Goal: Task Accomplishment & Management: Manage account settings

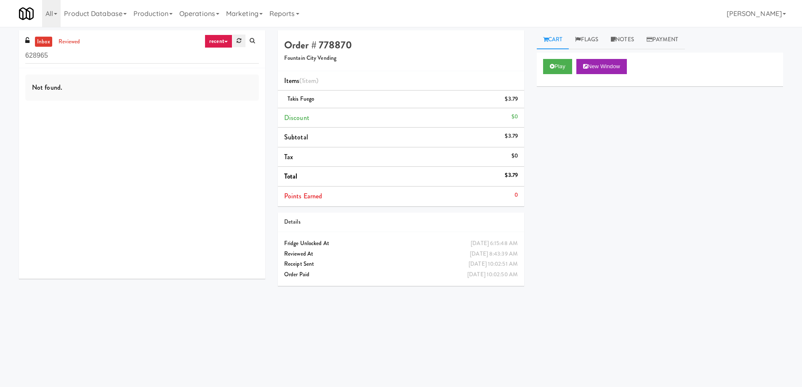
click at [238, 37] on link at bounding box center [238, 41] width 13 height 13
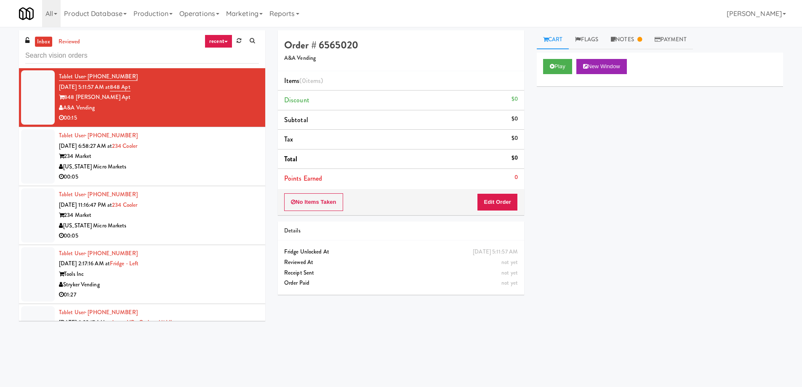
click at [43, 40] on link "inbox" at bounding box center [43, 42] width 17 height 11
click at [238, 41] on icon at bounding box center [239, 40] width 5 height 5
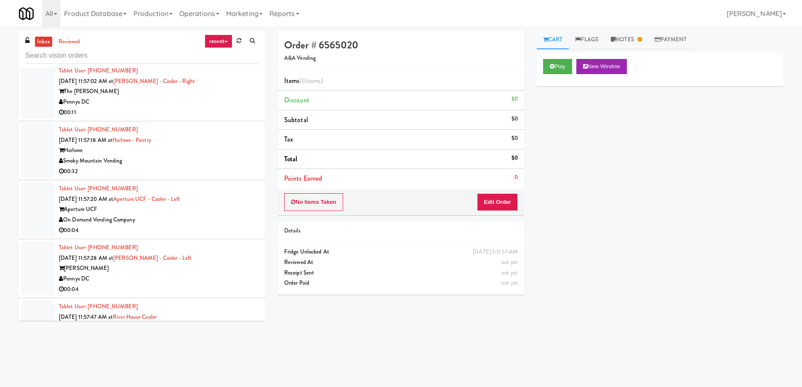
scroll to position [1889, 0]
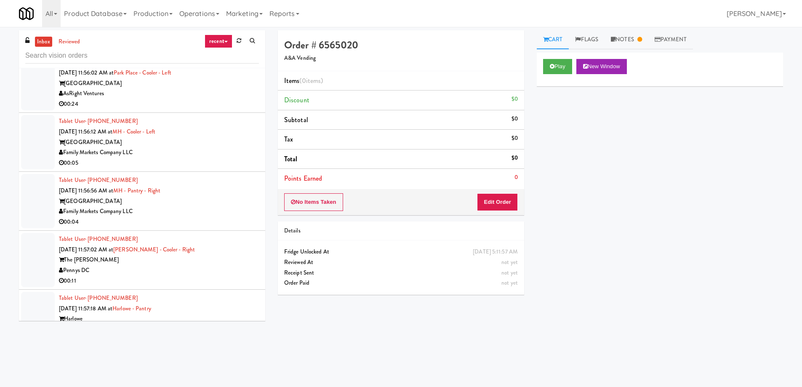
click at [214, 40] on link "recent" at bounding box center [219, 41] width 28 height 13
click at [209, 57] on link "all" at bounding box center [225, 57] width 67 height 15
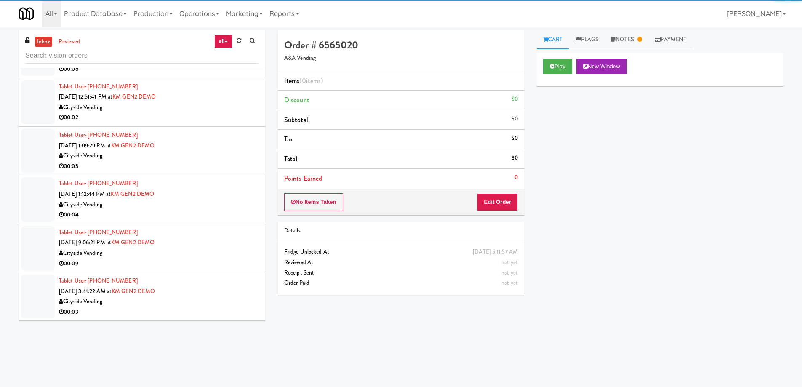
scroll to position [1404, 0]
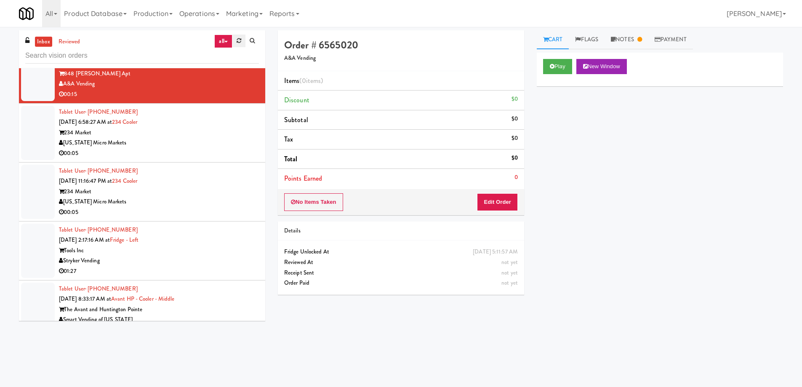
click at [237, 43] on icon at bounding box center [239, 40] width 5 height 5
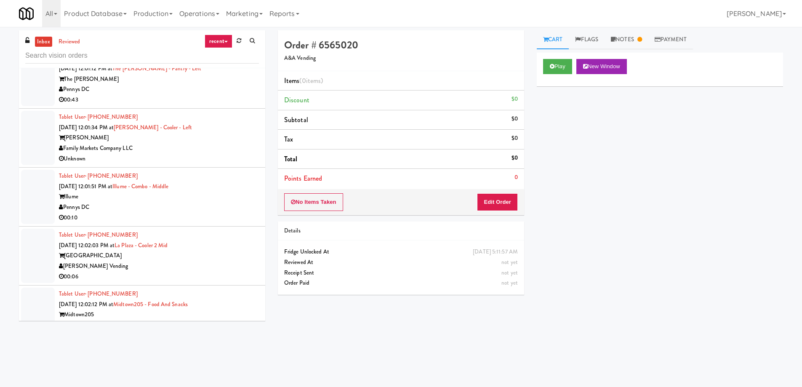
scroll to position [2908, 0]
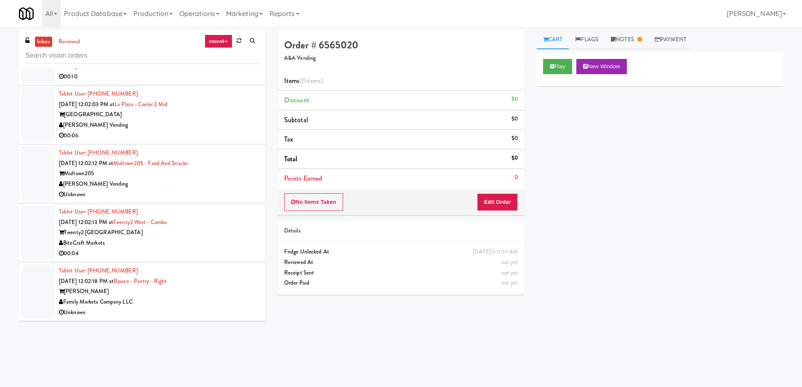
click at [219, 43] on link "recent" at bounding box center [219, 41] width 28 height 13
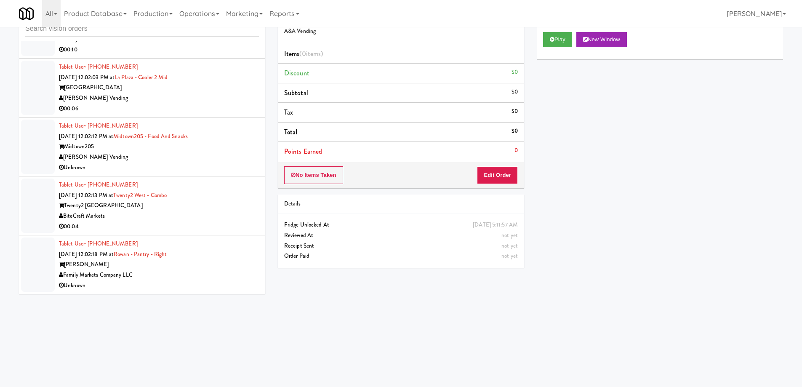
click at [192, 209] on div "Twenty2 [GEOGRAPHIC_DATA]" at bounding box center [159, 205] width 200 height 11
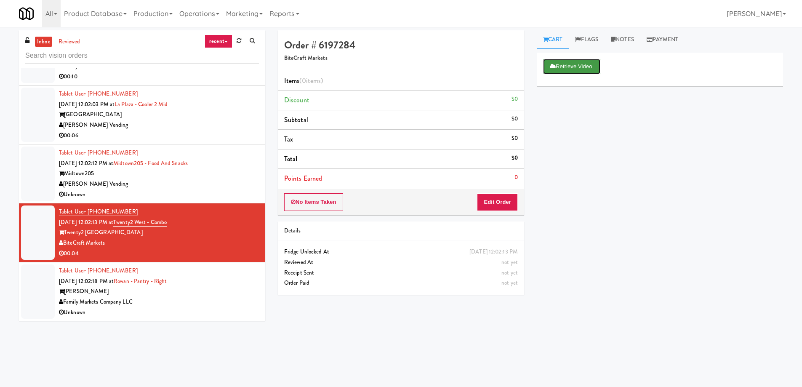
click at [567, 71] on button "Retrieve Video" at bounding box center [571, 66] width 57 height 15
click at [565, 66] on button "Retrieve Video" at bounding box center [571, 66] width 57 height 15
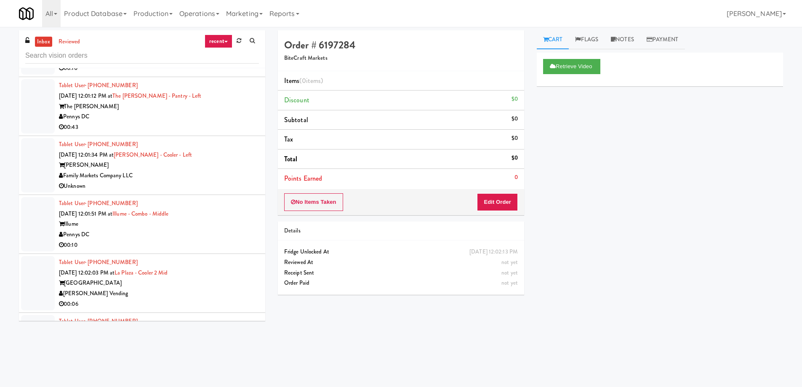
click at [175, 128] on div "00:43" at bounding box center [159, 127] width 200 height 11
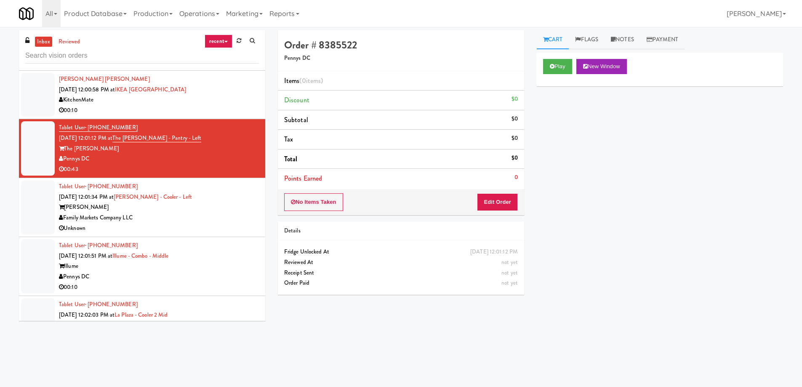
scroll to position [2487, 0]
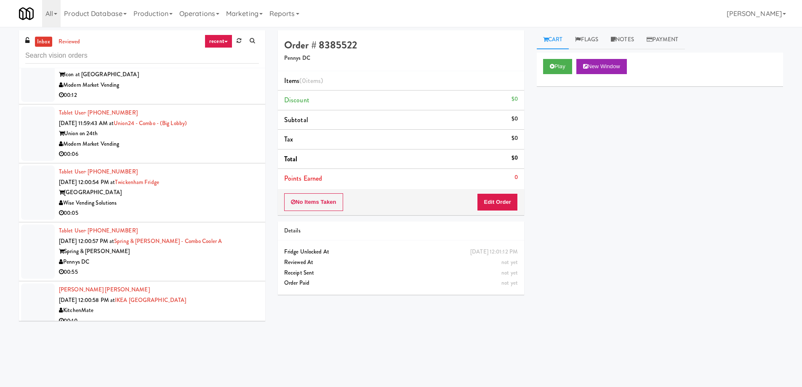
click at [214, 45] on link "recent" at bounding box center [219, 41] width 28 height 13
click at [215, 53] on link "all" at bounding box center [225, 57] width 67 height 15
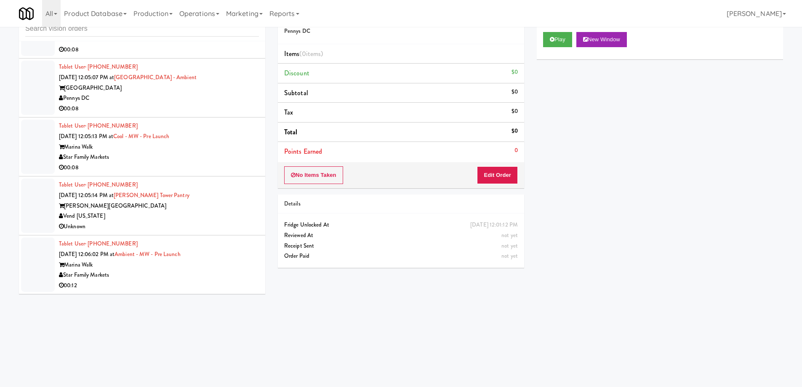
scroll to position [0, 0]
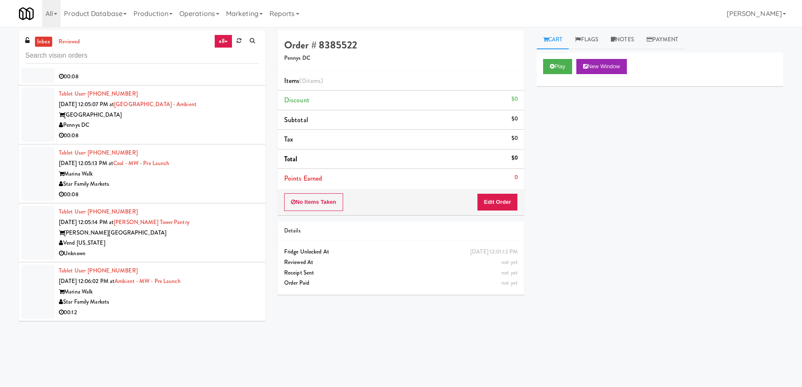
click at [218, 43] on link "all" at bounding box center [223, 41] width 18 height 13
click at [221, 131] on link "recent" at bounding box center [225, 132] width 67 height 15
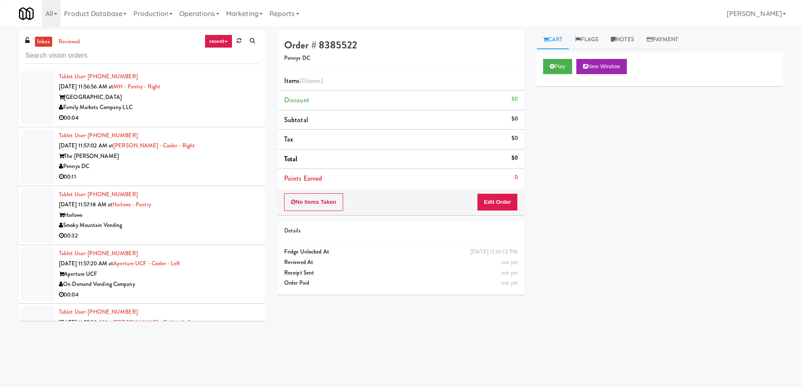
scroll to position [2083, 0]
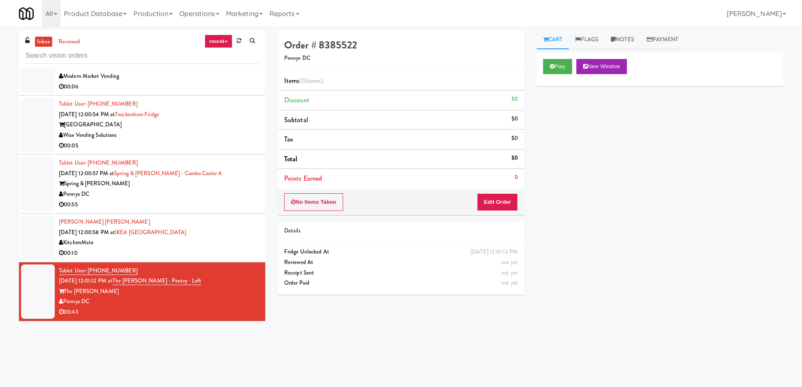
click at [225, 237] on div "KitchenMate" at bounding box center [159, 242] width 200 height 11
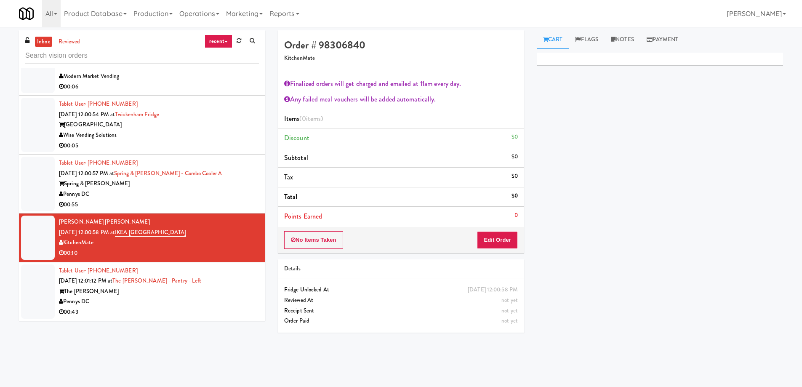
click at [227, 200] on div "00:55" at bounding box center [159, 205] width 200 height 11
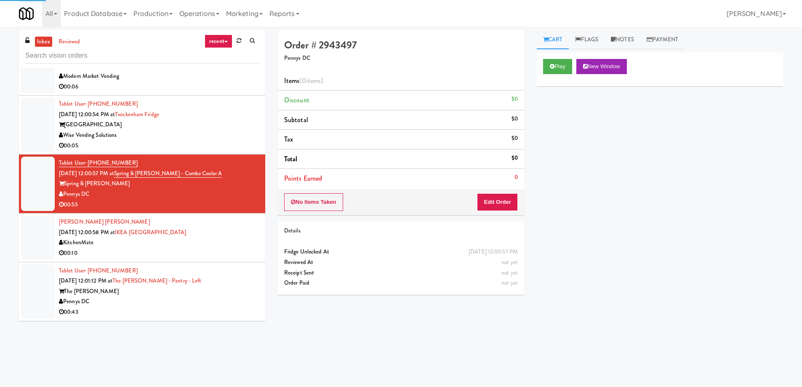
click at [226, 133] on div "Wise Vending Solutions" at bounding box center [159, 135] width 200 height 11
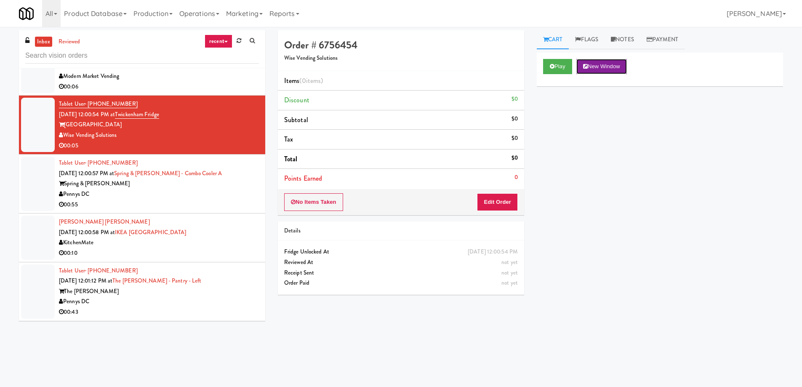
click at [613, 67] on button "New Window" at bounding box center [601, 66] width 51 height 15
click at [490, 200] on button "Edit Order" at bounding box center [497, 202] width 41 height 18
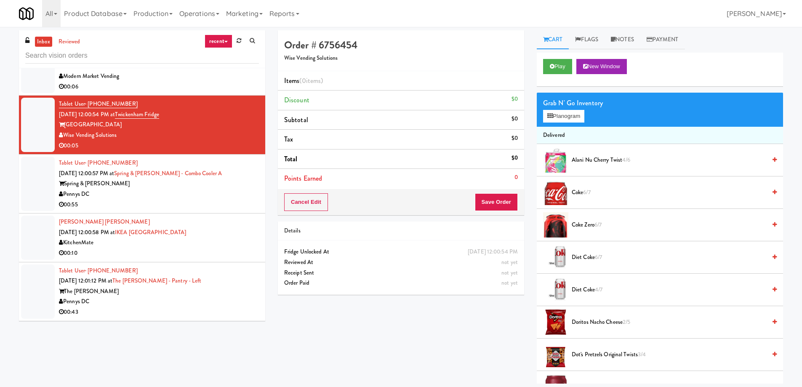
click at [772, 196] on link at bounding box center [774, 192] width 4 height 11
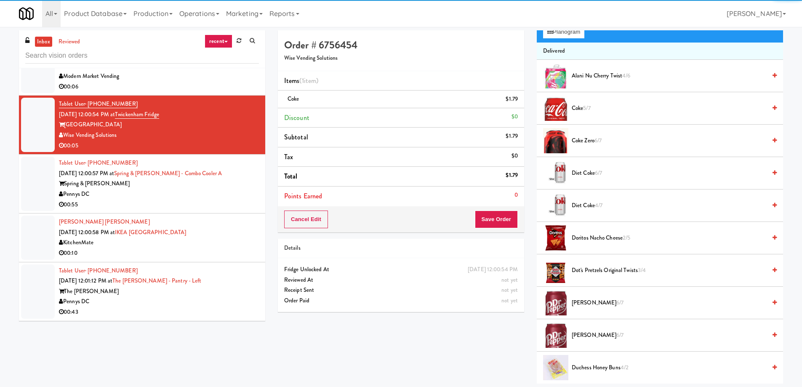
scroll to position [126, 0]
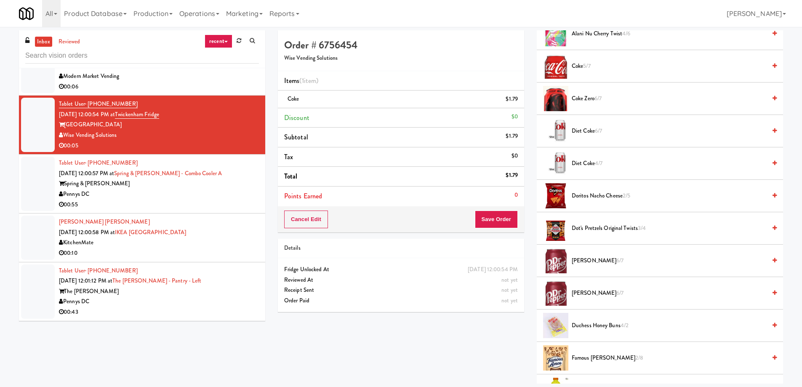
click at [765, 258] on div "[PERSON_NAME] 6/7" at bounding box center [672, 261] width 208 height 11
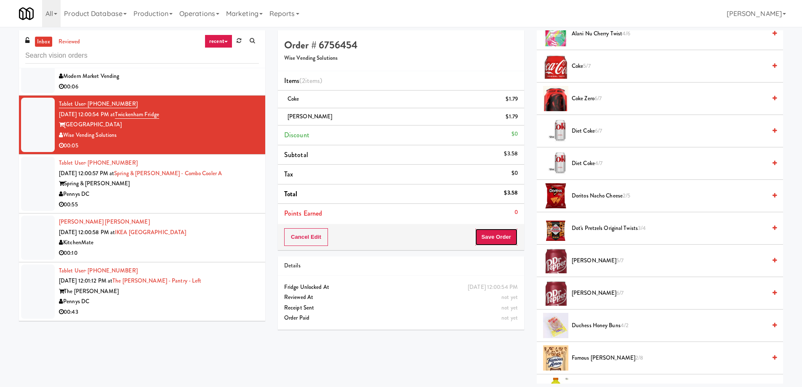
click at [489, 237] on button "Save Order" at bounding box center [496, 237] width 43 height 18
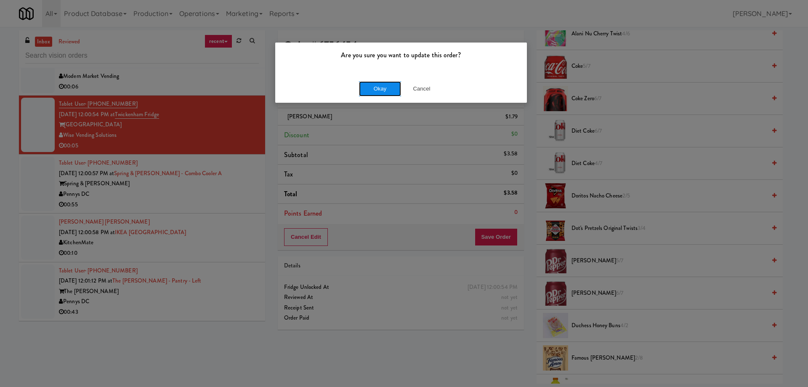
click at [384, 91] on button "Okay" at bounding box center [380, 88] width 42 height 15
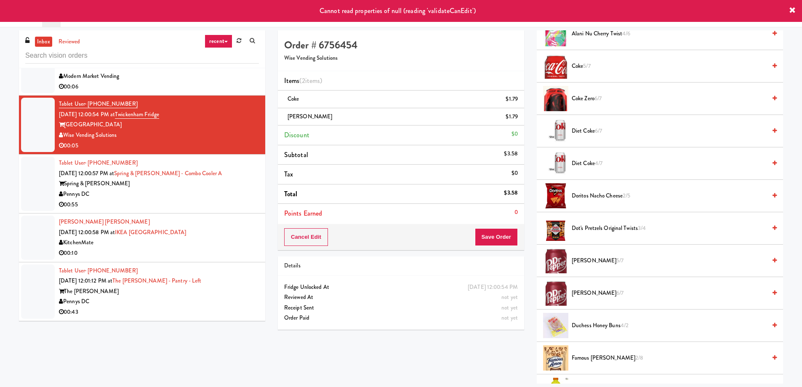
scroll to position [0, 0]
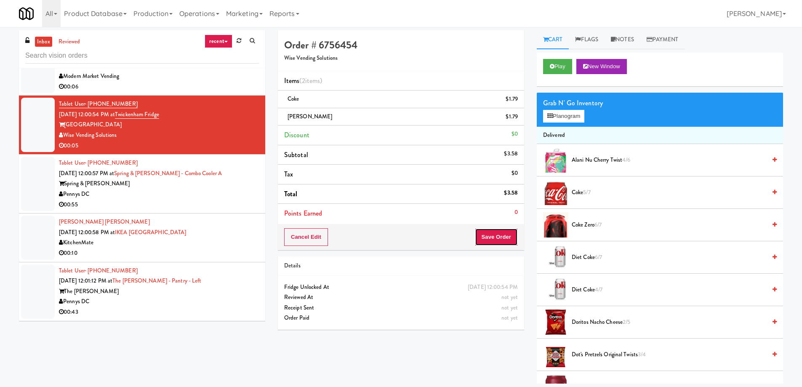
click at [501, 237] on button "Save Order" at bounding box center [496, 237] width 43 height 18
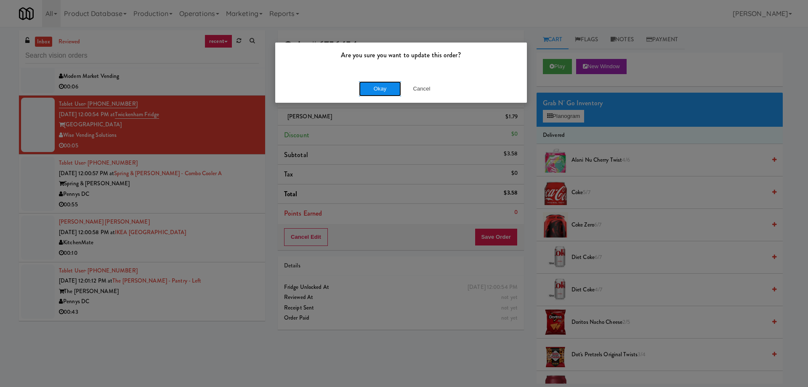
click at [391, 94] on button "Okay" at bounding box center [380, 88] width 42 height 15
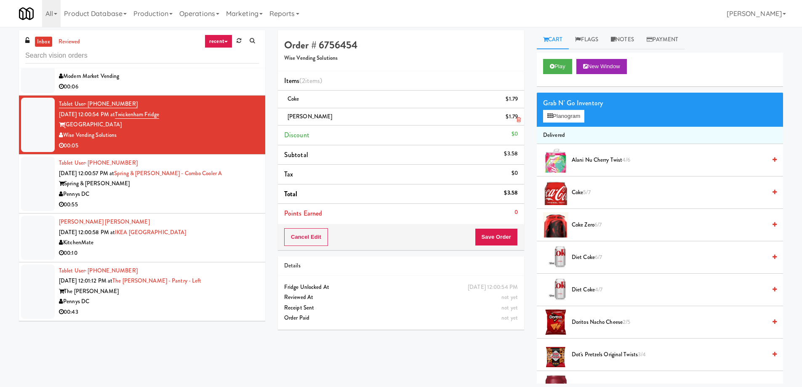
click at [516, 117] on link at bounding box center [517, 120] width 8 height 11
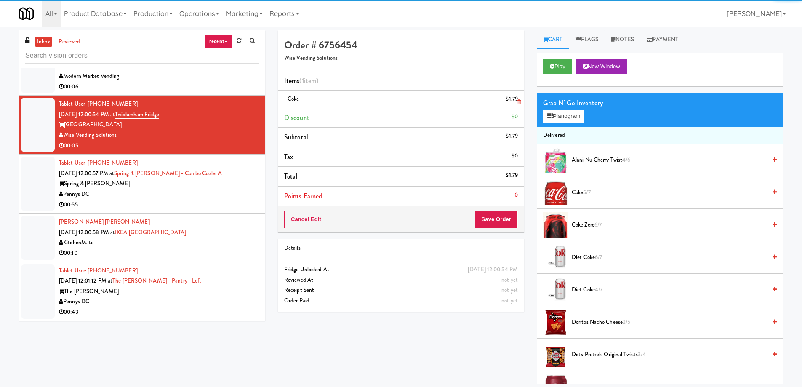
click at [515, 99] on link at bounding box center [517, 102] width 8 height 11
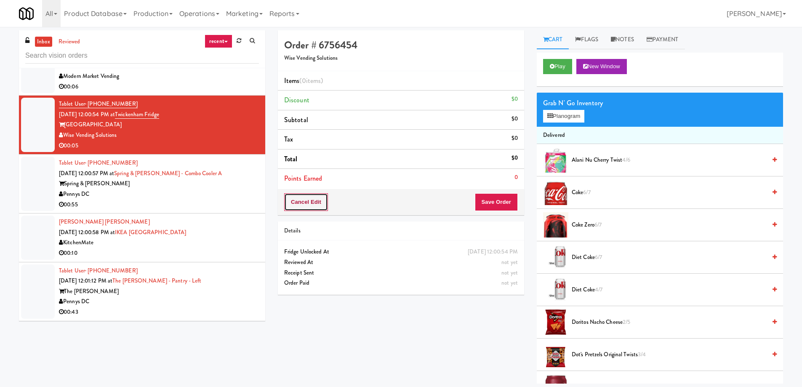
click at [309, 205] on button "Cancel Edit" at bounding box center [306, 202] width 44 height 18
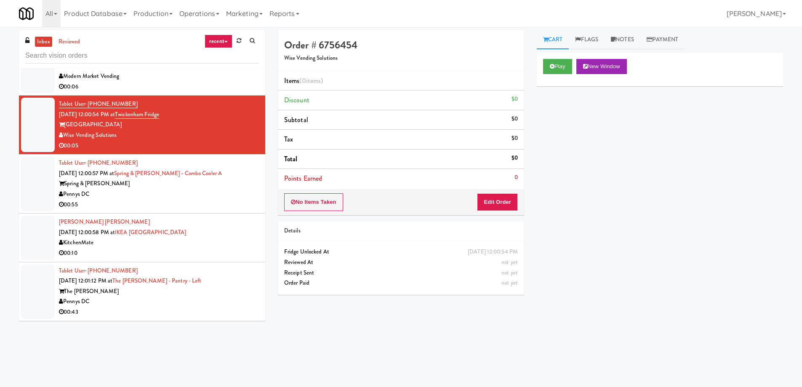
scroll to position [1873, 0]
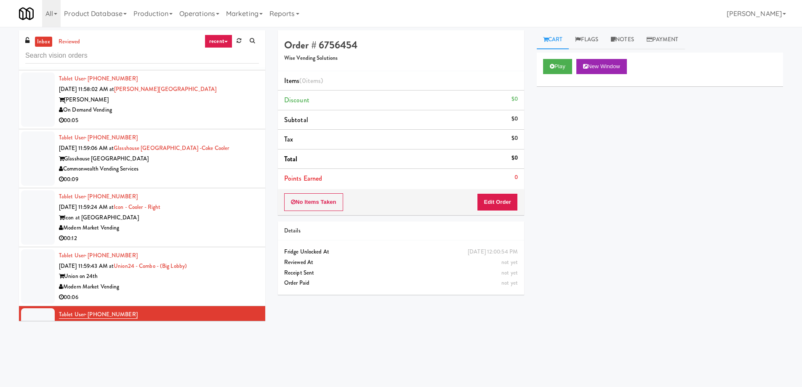
click at [182, 276] on div "Union on 24th" at bounding box center [159, 276] width 200 height 11
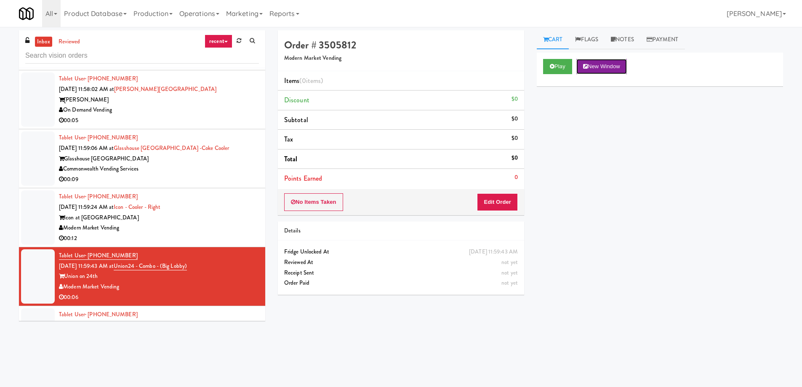
click at [607, 65] on button "New Window" at bounding box center [601, 66] width 51 height 15
click at [491, 204] on button "Edit Order" at bounding box center [497, 202] width 41 height 18
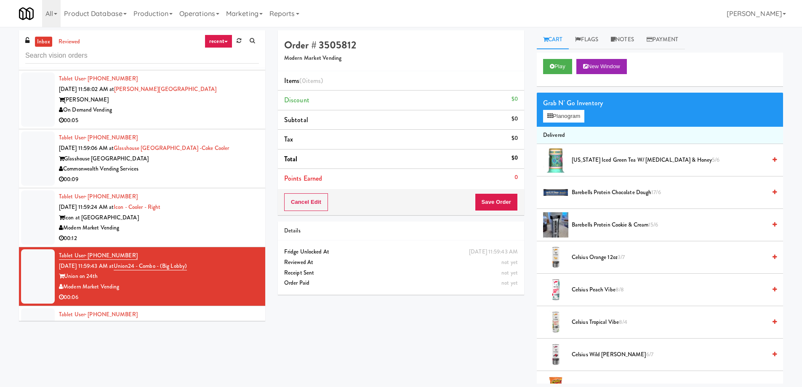
click at [620, 194] on span "Barebells Protein Chocolate Dough 17/6" at bounding box center [669, 192] width 194 height 11
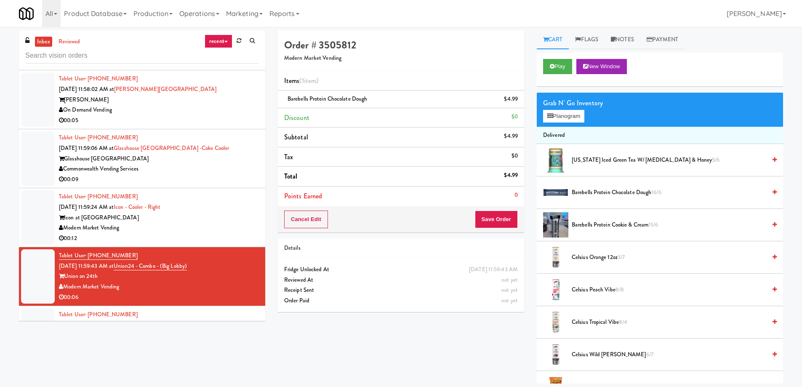
click at [602, 191] on span "Barebells Protein Chocolate Dough 16/6" at bounding box center [669, 192] width 194 height 11
click at [511, 219] on button "Save Order" at bounding box center [496, 219] width 43 height 18
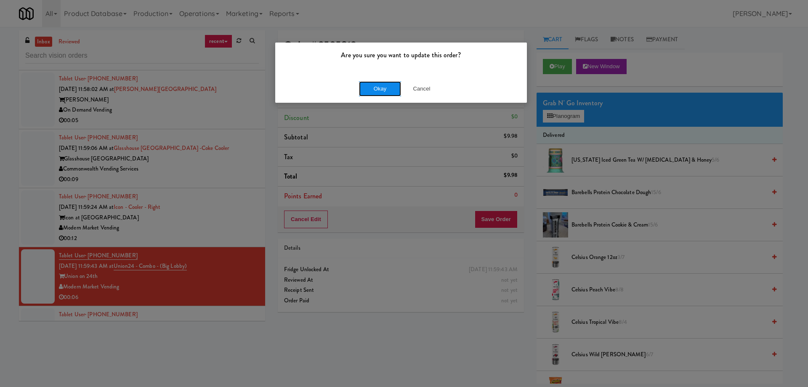
click at [385, 86] on button "Okay" at bounding box center [380, 88] width 42 height 15
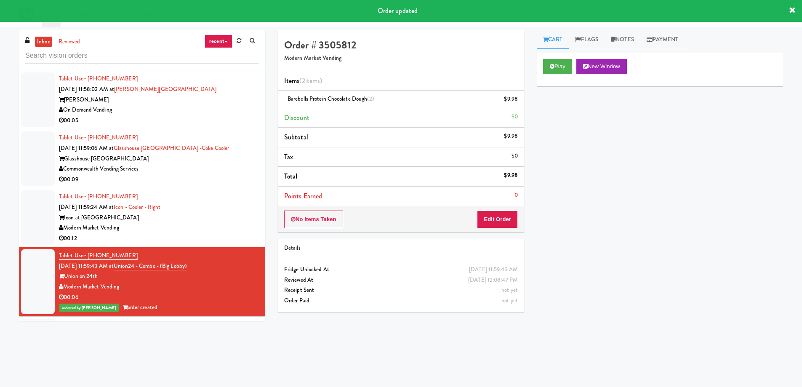
click at [187, 228] on div "Modern Market Vending" at bounding box center [159, 228] width 200 height 11
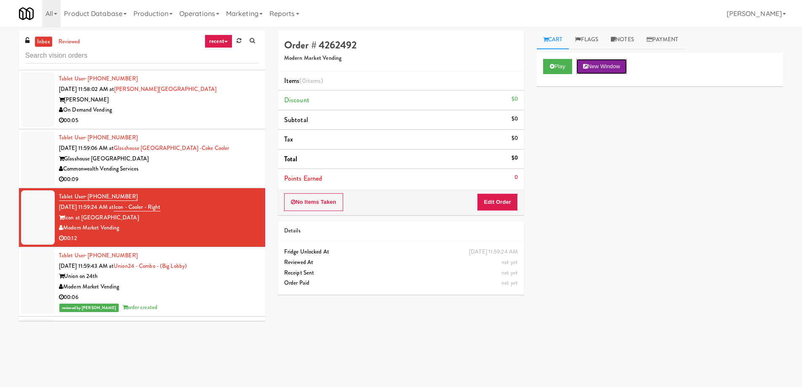
click at [601, 64] on button "New Window" at bounding box center [601, 66] width 51 height 15
click at [505, 205] on button "Edit Order" at bounding box center [497, 202] width 41 height 18
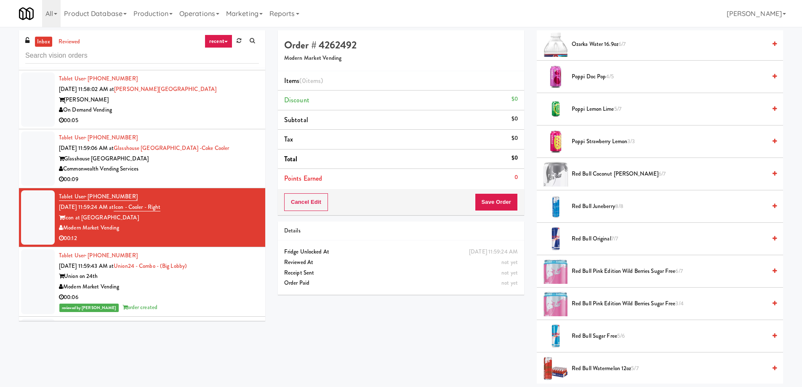
scroll to position [1094, 0]
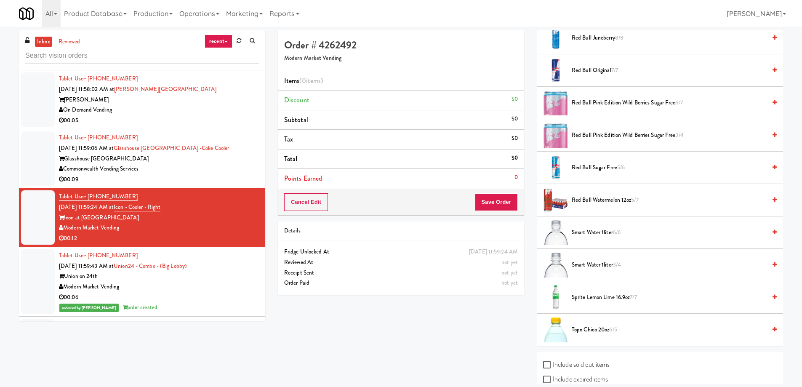
click at [612, 298] on span "Sprite Lemon Lime 16.9oz 7/7" at bounding box center [669, 297] width 194 height 11
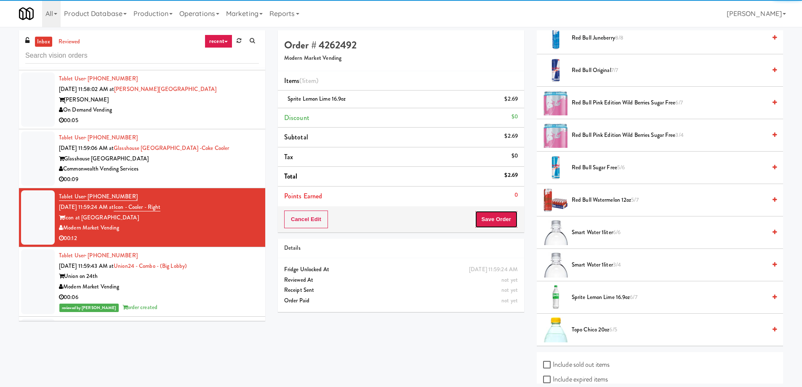
click at [494, 218] on button "Save Order" at bounding box center [496, 219] width 43 height 18
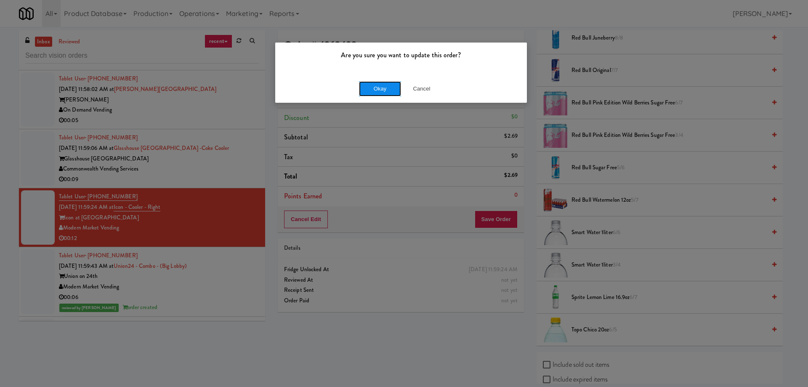
click at [372, 84] on button "Okay" at bounding box center [380, 88] width 42 height 15
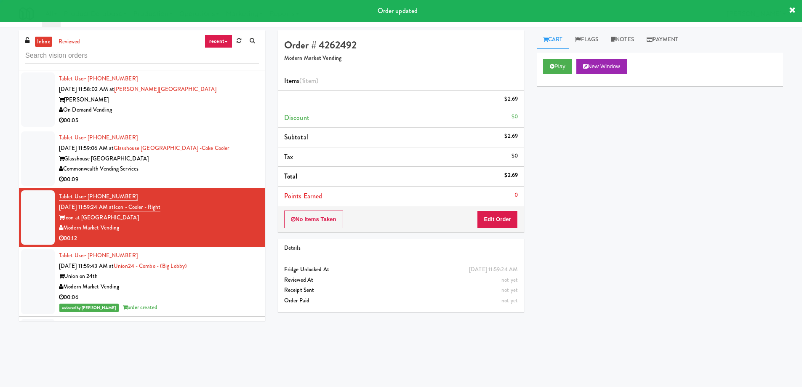
scroll to position [0, 0]
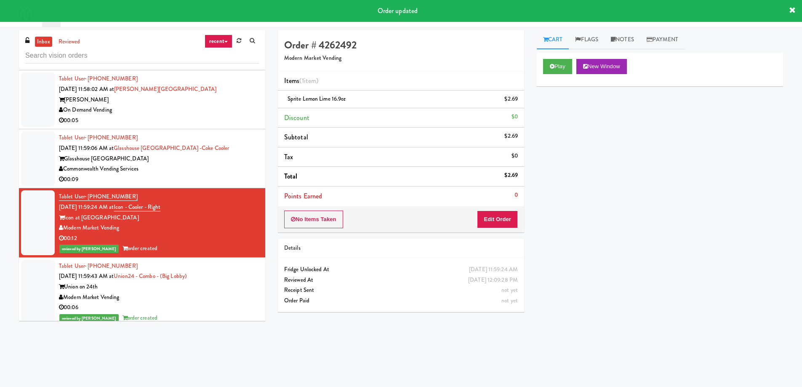
click at [229, 167] on div "Commonwealth Vending Services" at bounding box center [159, 169] width 200 height 11
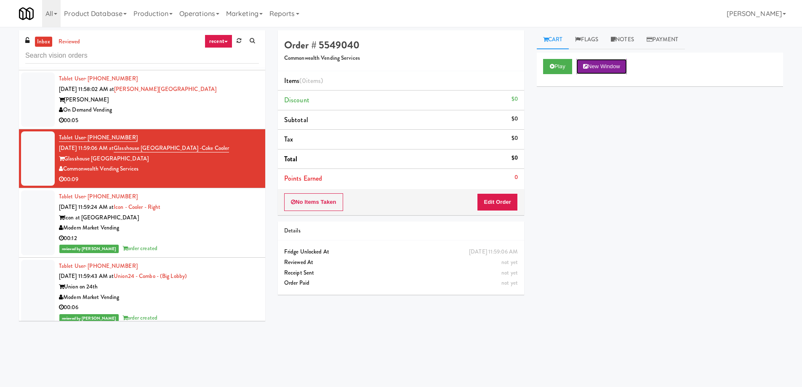
click at [610, 68] on button "New Window" at bounding box center [601, 66] width 51 height 15
click at [499, 205] on button "Edit Order" at bounding box center [497, 202] width 41 height 18
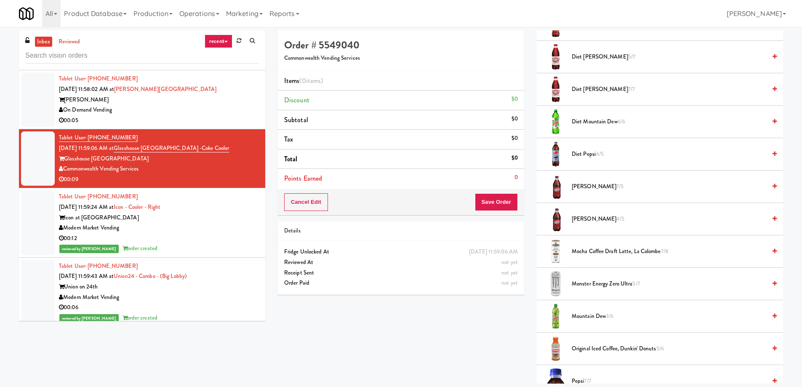
scroll to position [884, 0]
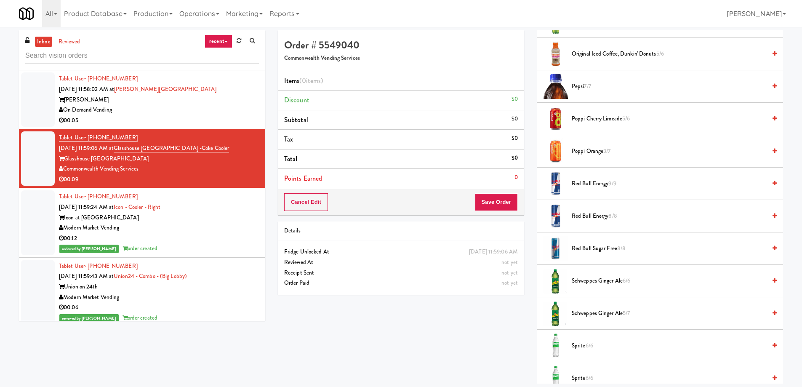
drag, startPoint x: 588, startPoint y: 349, endPoint x: 593, endPoint y: 324, distance: 26.1
click at [588, 348] on span "6/6" at bounding box center [590, 345] width 8 height 8
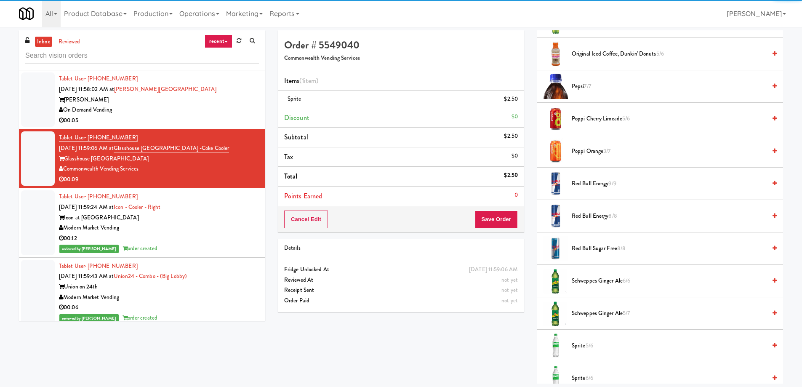
click at [595, 316] on span "Schweppes Ginger Ale 5/7" at bounding box center [669, 313] width 194 height 11
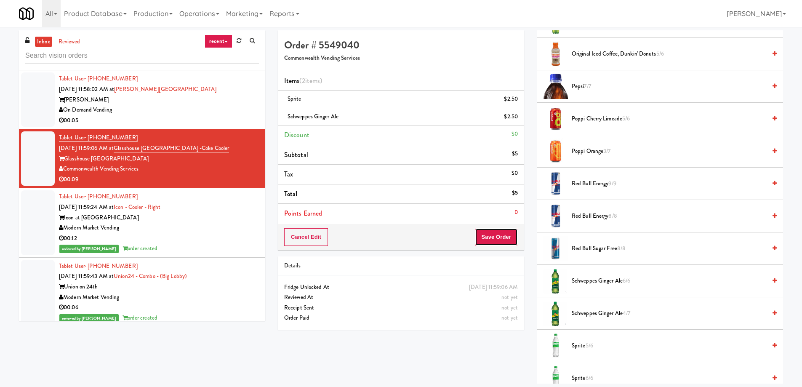
click at [499, 237] on button "Save Order" at bounding box center [496, 237] width 43 height 18
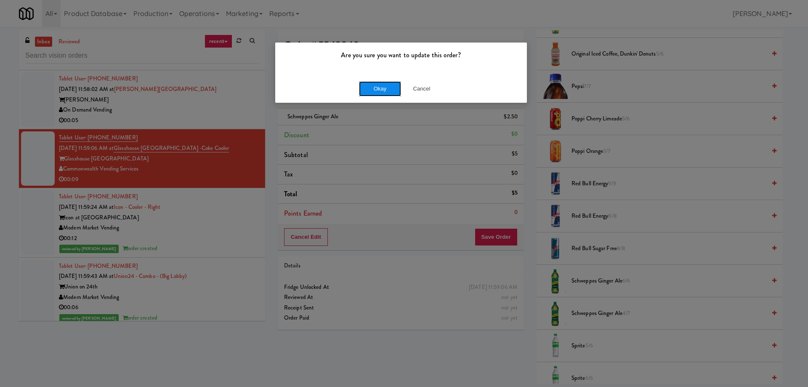
click at [383, 93] on button "Okay" at bounding box center [380, 88] width 42 height 15
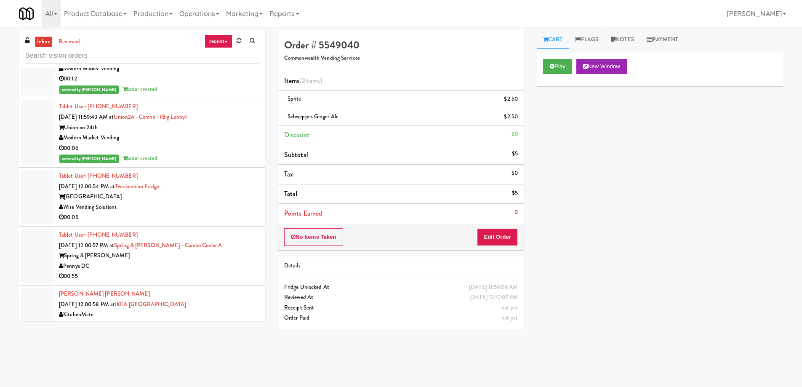
scroll to position [1790, 0]
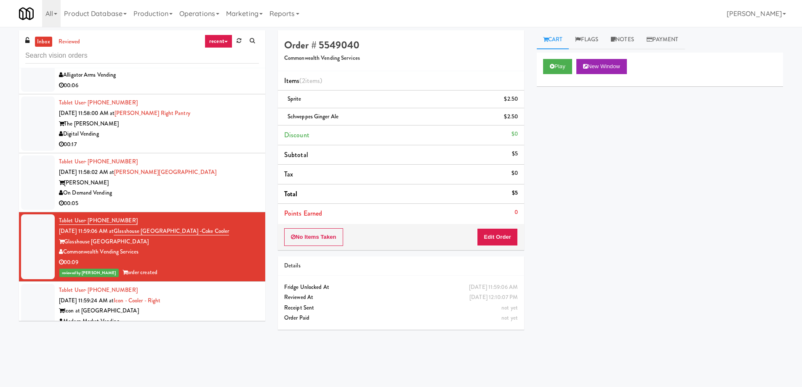
click at [217, 195] on div "On Demand Vending" at bounding box center [159, 193] width 200 height 11
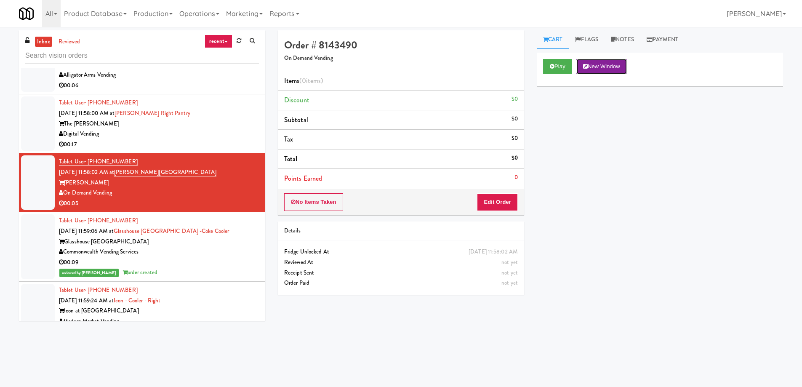
click at [588, 67] on icon at bounding box center [585, 66] width 5 height 5
click at [484, 198] on button "Edit Order" at bounding box center [497, 202] width 41 height 18
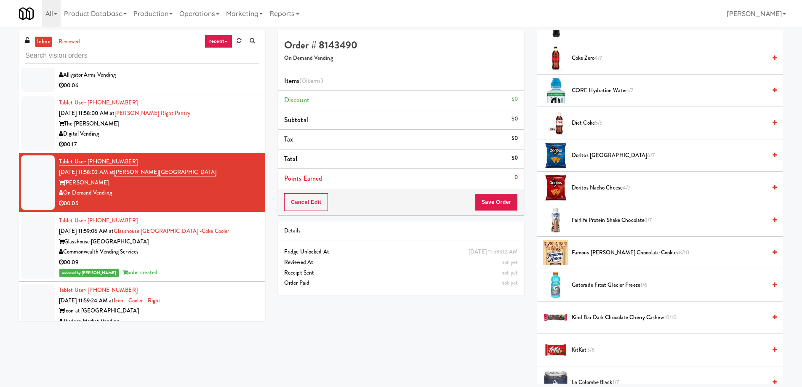
scroll to position [245, 0]
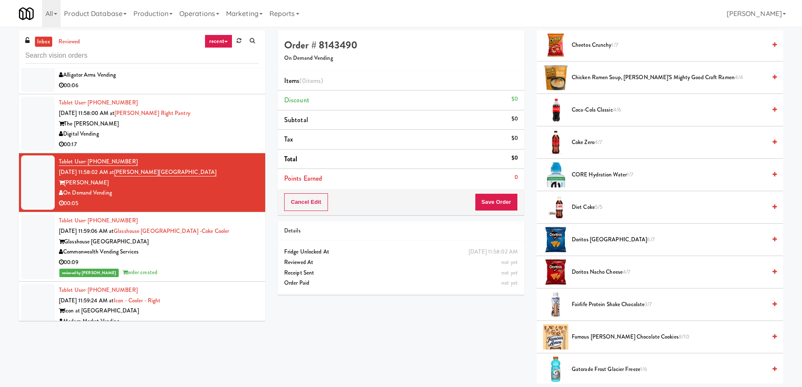
click at [590, 145] on span "Coke Zero 4/7" at bounding box center [669, 142] width 194 height 11
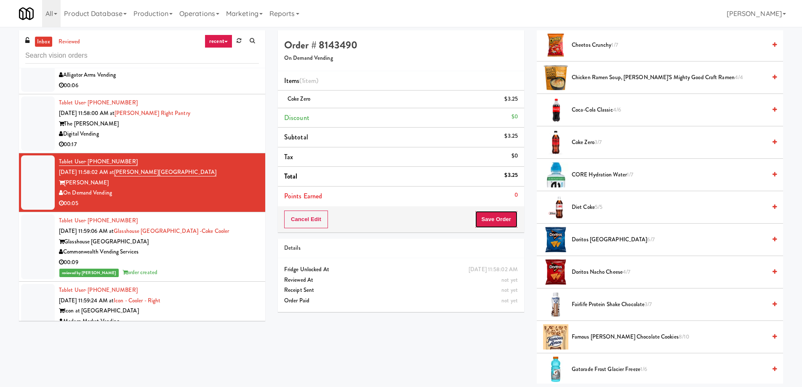
click at [485, 217] on button "Save Order" at bounding box center [496, 219] width 43 height 18
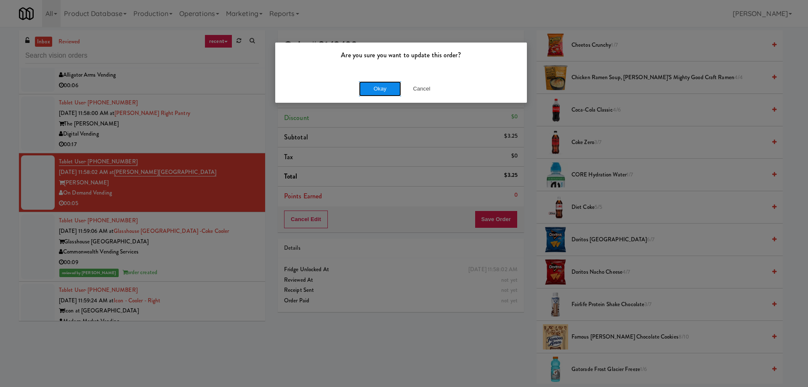
click at [381, 94] on button "Okay" at bounding box center [380, 88] width 42 height 15
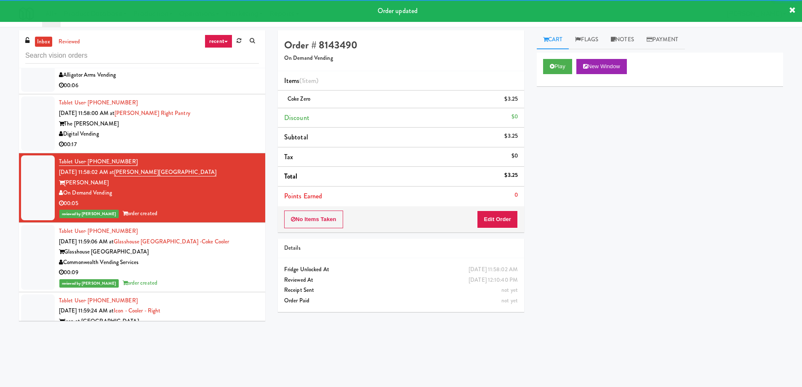
scroll to position [1748, 0]
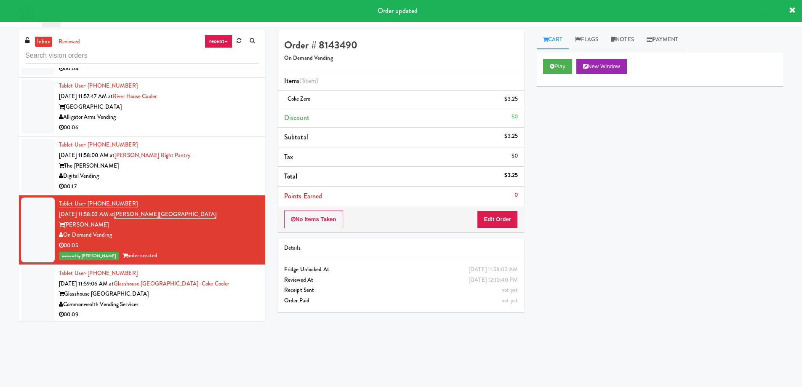
click at [219, 182] on div "00:17" at bounding box center [159, 186] width 200 height 11
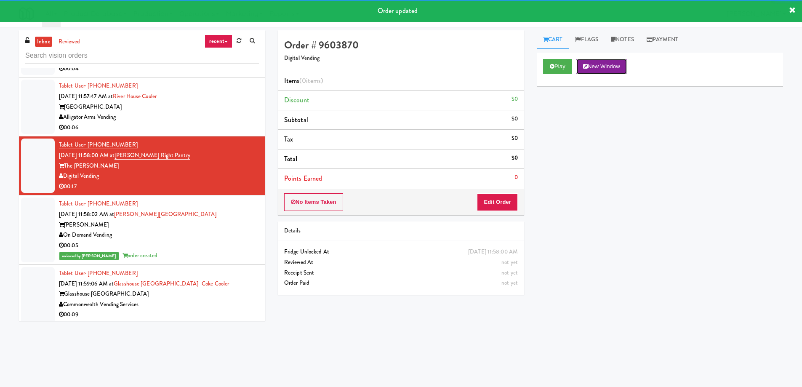
click at [615, 70] on button "New Window" at bounding box center [601, 66] width 51 height 15
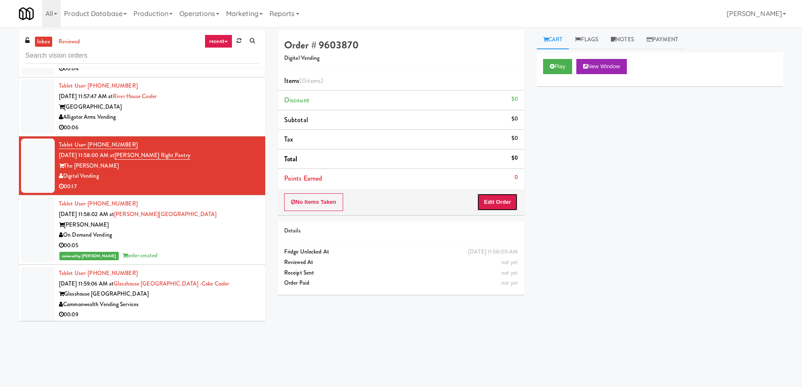
click at [501, 200] on button "Edit Order" at bounding box center [497, 202] width 41 height 18
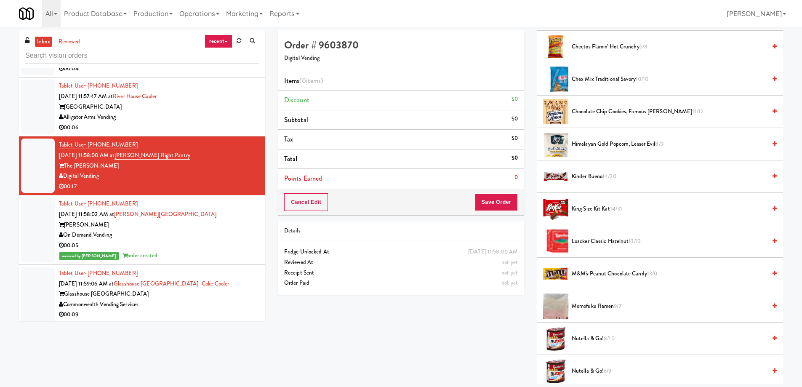
scroll to position [253, 0]
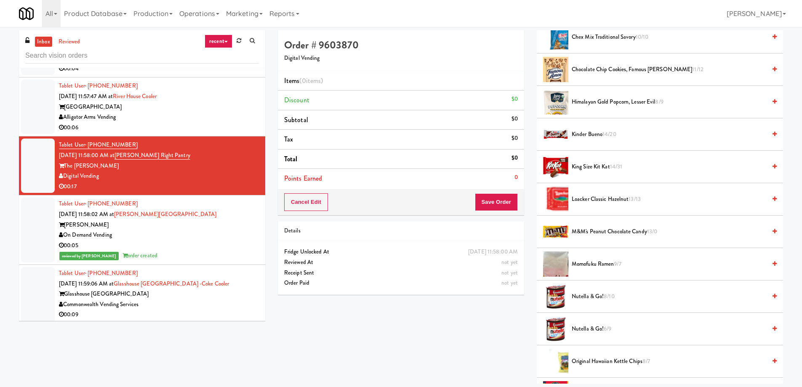
click at [622, 295] on span "Nutella & Go! 8/10" at bounding box center [669, 296] width 194 height 11
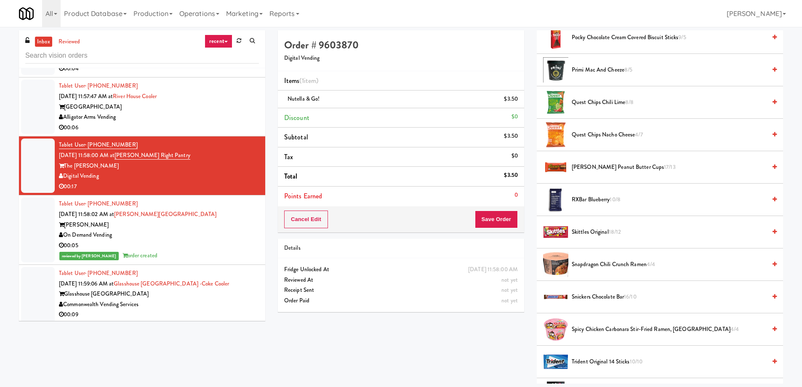
scroll to position [758, 0]
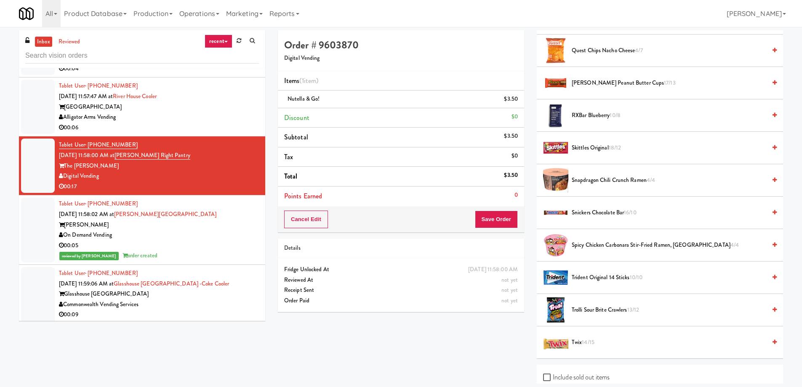
click at [612, 215] on span "Snickers Chocolate Bar 16/10" at bounding box center [669, 213] width 194 height 11
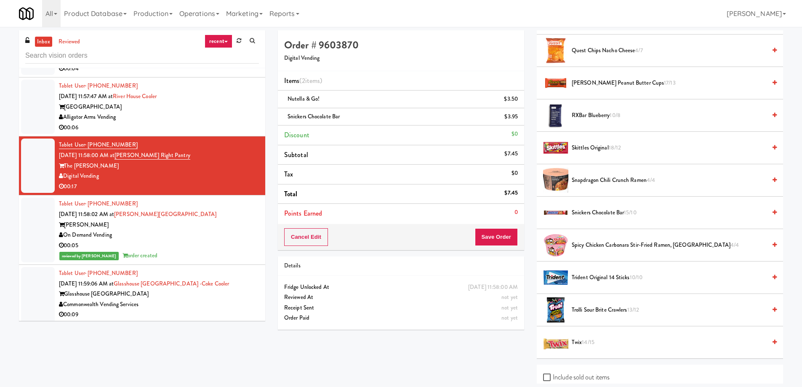
click at [604, 303] on li "Trolli Sour Brite Crawlers 13/12" at bounding box center [660, 310] width 246 height 32
click at [604, 309] on span "Trolli Sour Brite Crawlers 13/12" at bounding box center [669, 310] width 194 height 11
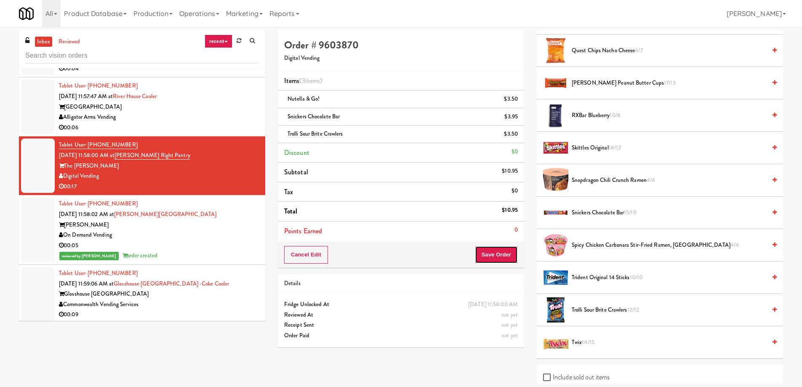
click at [482, 254] on button "Save Order" at bounding box center [496, 255] width 43 height 18
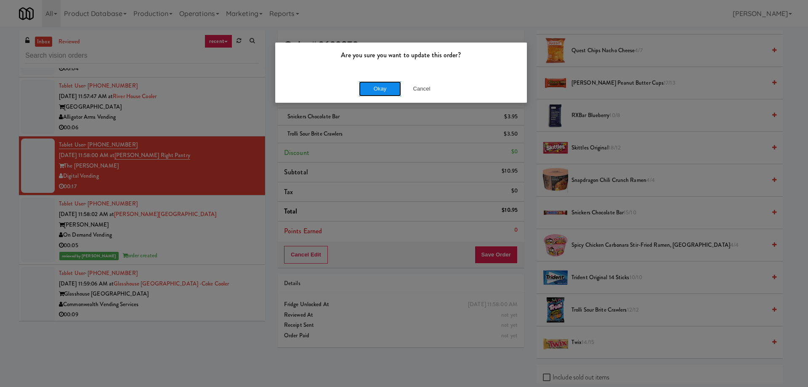
click at [385, 88] on button "Okay" at bounding box center [380, 88] width 42 height 15
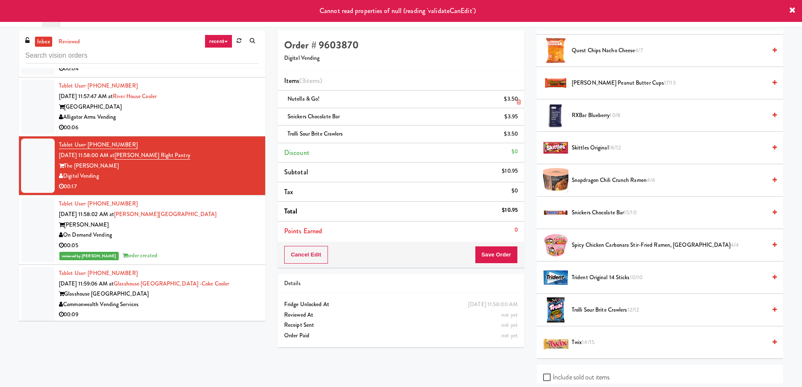
click at [517, 101] on icon at bounding box center [519, 101] width 4 height 5
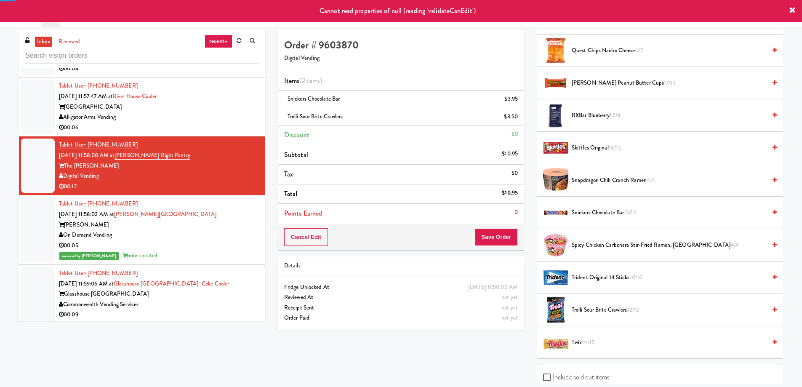
click at [517, 101] on icon at bounding box center [519, 101] width 4 height 5
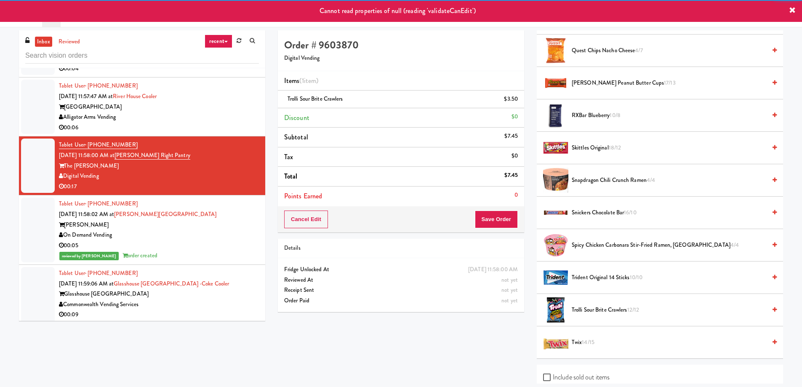
click at [517, 101] on icon at bounding box center [519, 101] width 4 height 5
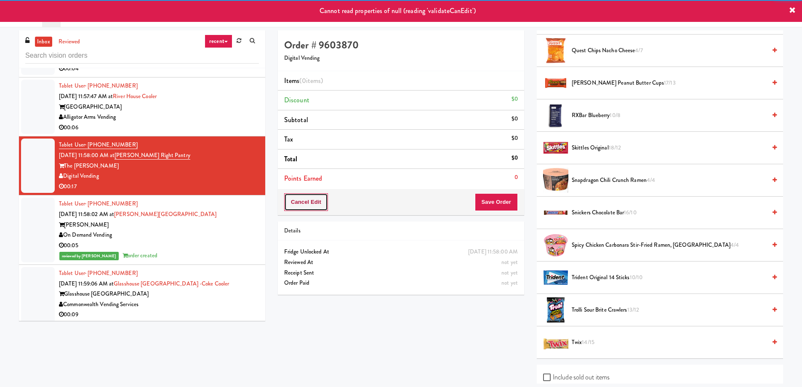
click at [304, 208] on button "Cancel Edit" at bounding box center [306, 202] width 44 height 18
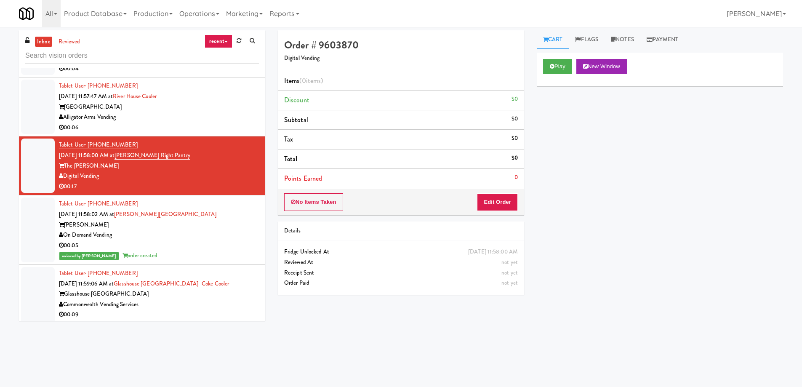
scroll to position [0, 0]
click at [170, 119] on div "Alligator Arms Vending" at bounding box center [159, 117] width 200 height 11
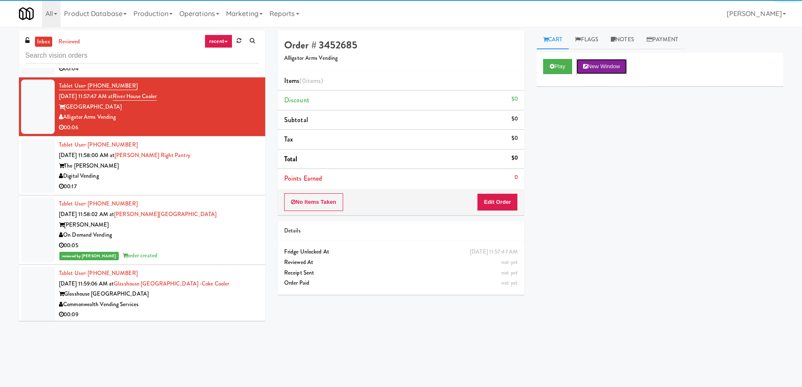
click at [604, 70] on button "New Window" at bounding box center [601, 66] width 51 height 15
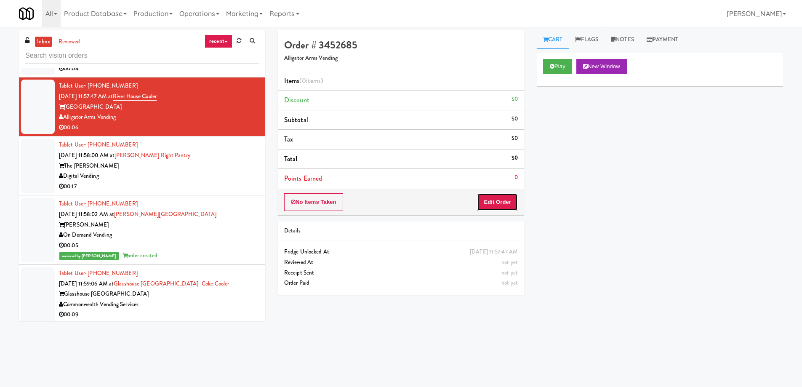
click at [495, 202] on button "Edit Order" at bounding box center [497, 202] width 41 height 18
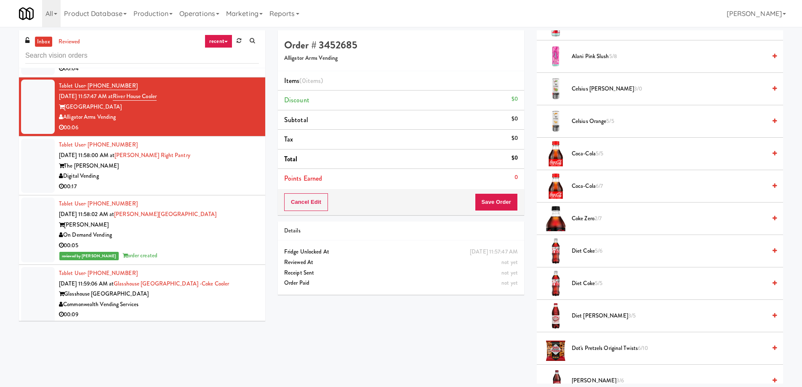
scroll to position [421, 0]
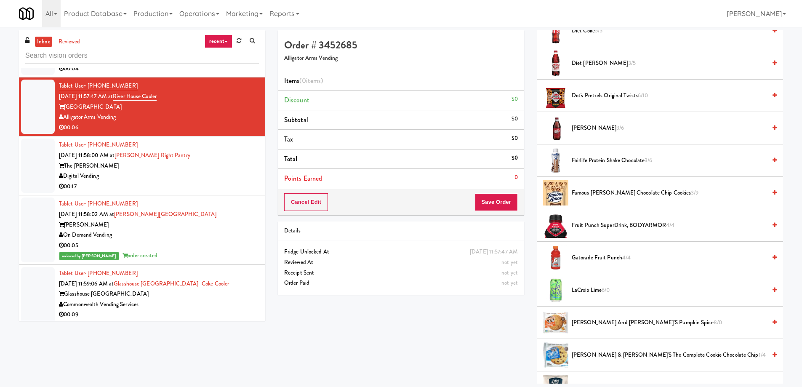
click at [601, 188] on span "Famous [PERSON_NAME] Chocolate Chip Cookies 3/9" at bounding box center [669, 193] width 194 height 11
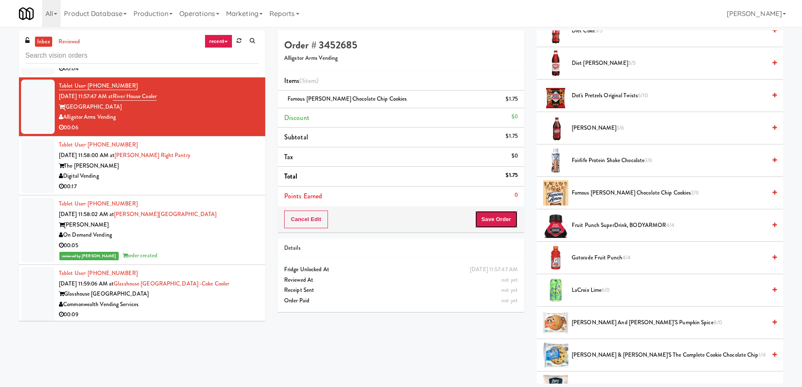
click at [501, 219] on button "Save Order" at bounding box center [496, 219] width 43 height 18
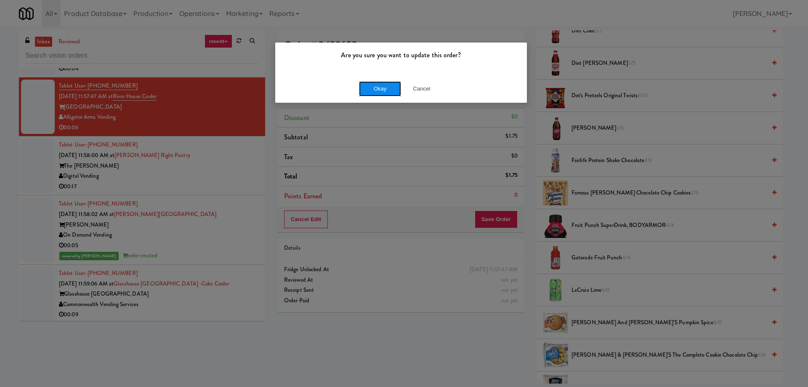
click at [386, 91] on button "Okay" at bounding box center [380, 88] width 42 height 15
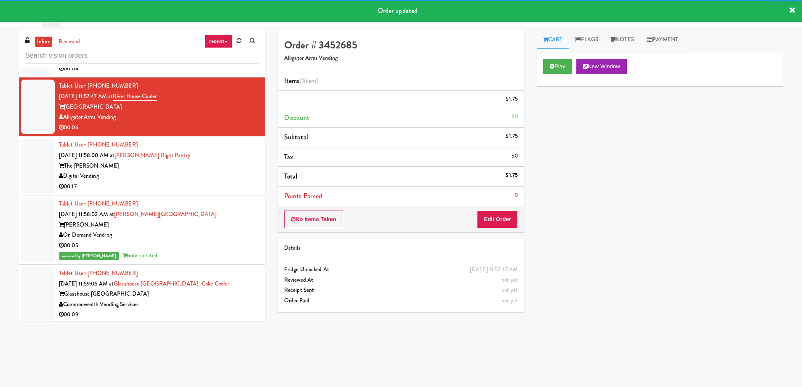
scroll to position [1579, 0]
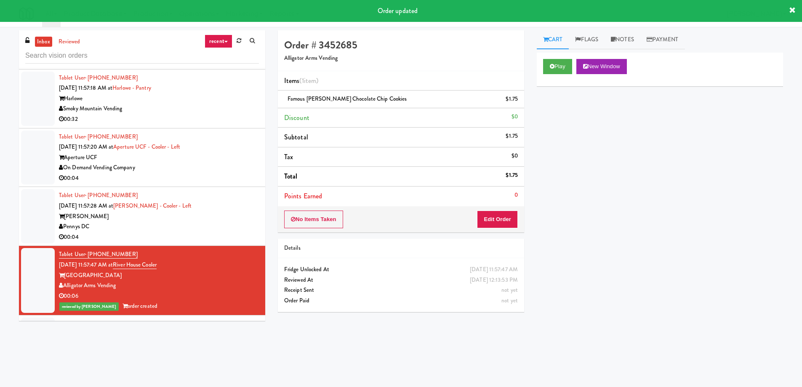
click at [202, 234] on div "00:04" at bounding box center [159, 237] width 200 height 11
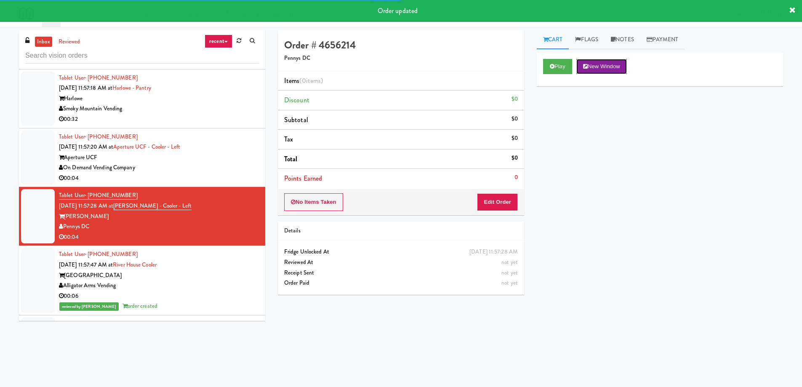
click at [605, 69] on button "New Window" at bounding box center [601, 66] width 51 height 15
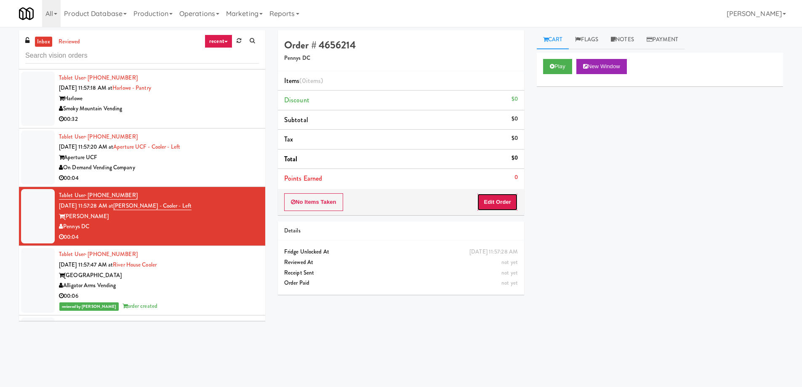
click at [503, 205] on button "Edit Order" at bounding box center [497, 202] width 41 height 18
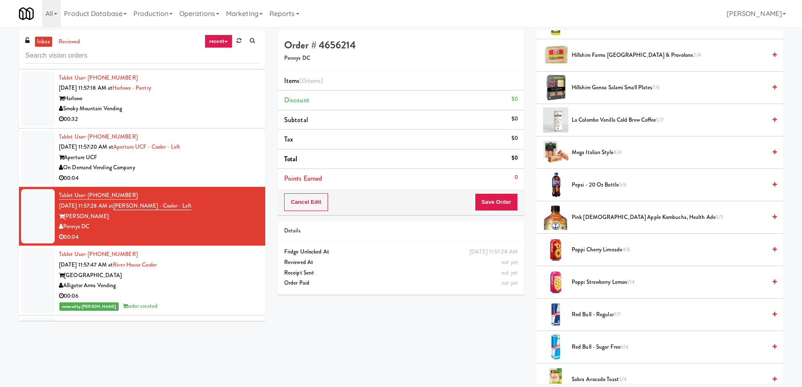
scroll to position [815, 0]
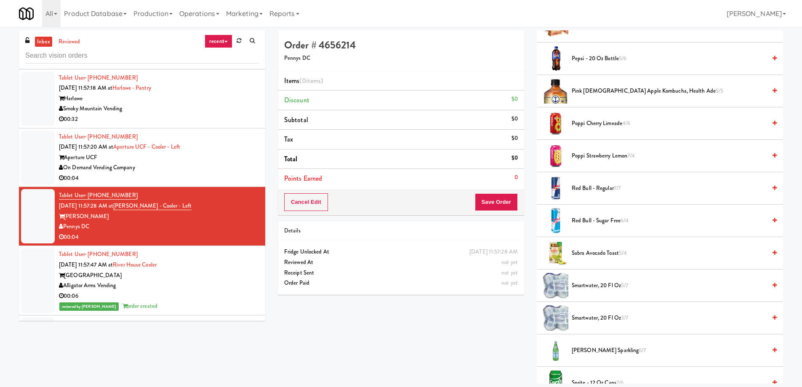
click at [602, 285] on span "smartwater, 20 fl oz 5/7" at bounding box center [669, 285] width 194 height 11
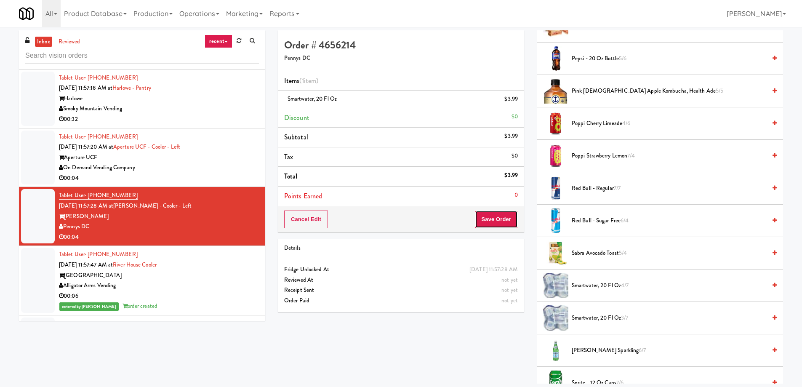
click at [489, 219] on button "Save Order" at bounding box center [496, 219] width 43 height 18
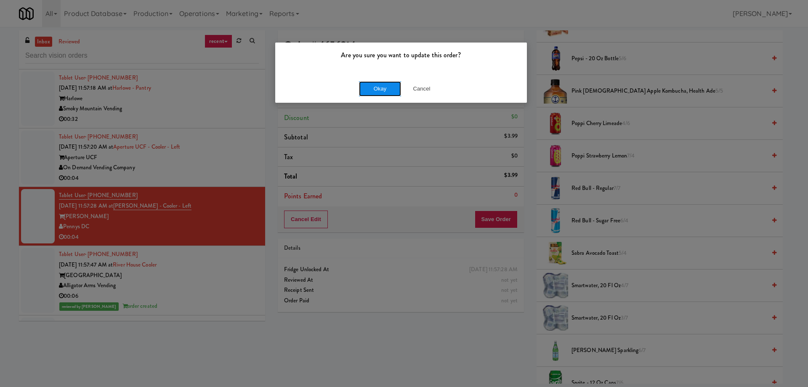
click at [376, 92] on button "Okay" at bounding box center [380, 88] width 42 height 15
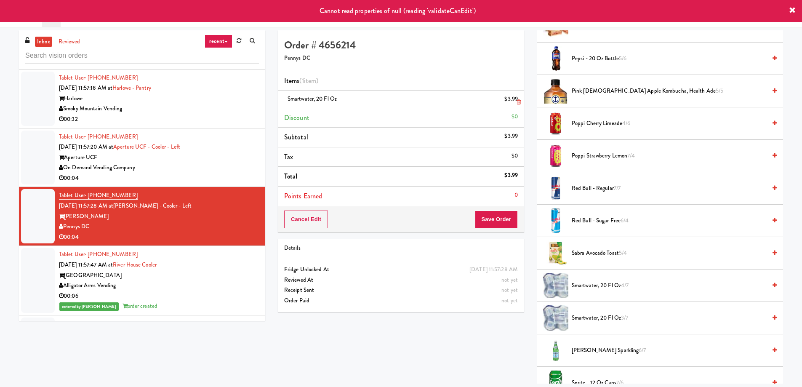
click at [517, 102] on icon at bounding box center [519, 101] width 4 height 5
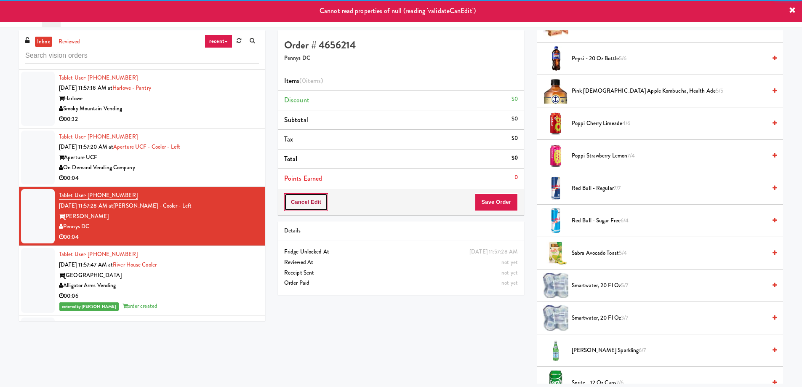
click at [297, 202] on button "Cancel Edit" at bounding box center [306, 202] width 44 height 18
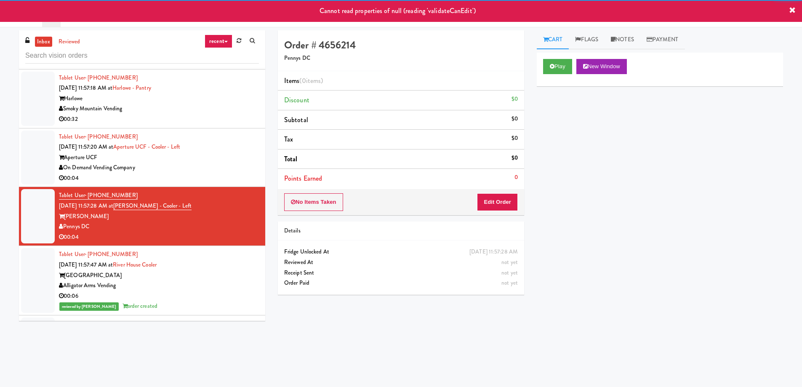
scroll to position [0, 0]
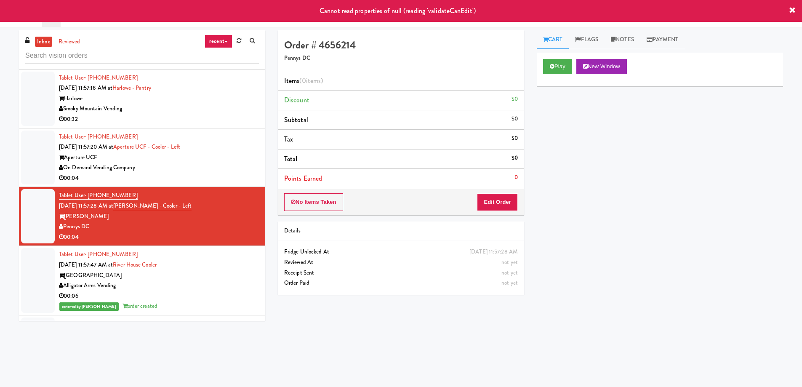
click at [219, 172] on div "On Demand Vending Company" at bounding box center [159, 167] width 200 height 11
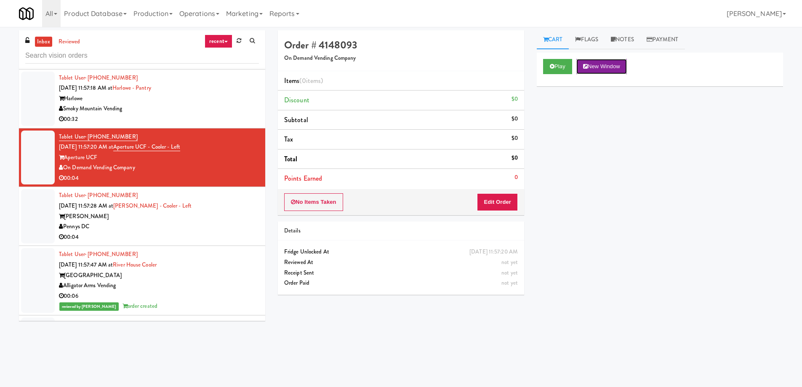
click at [616, 69] on button "New Window" at bounding box center [601, 66] width 51 height 15
click at [501, 200] on button "Edit Order" at bounding box center [497, 202] width 41 height 18
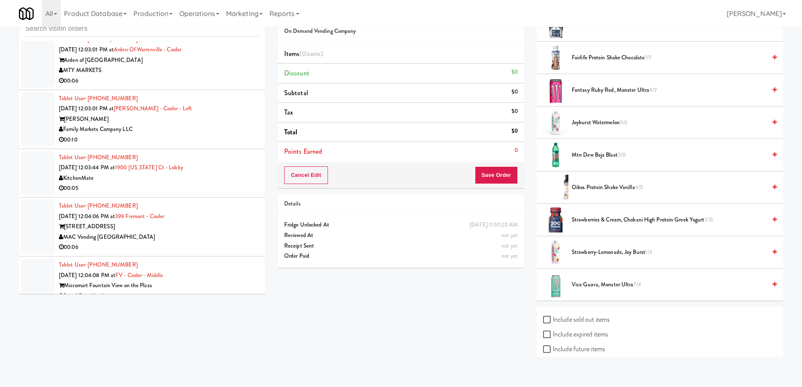
scroll to position [2927, 0]
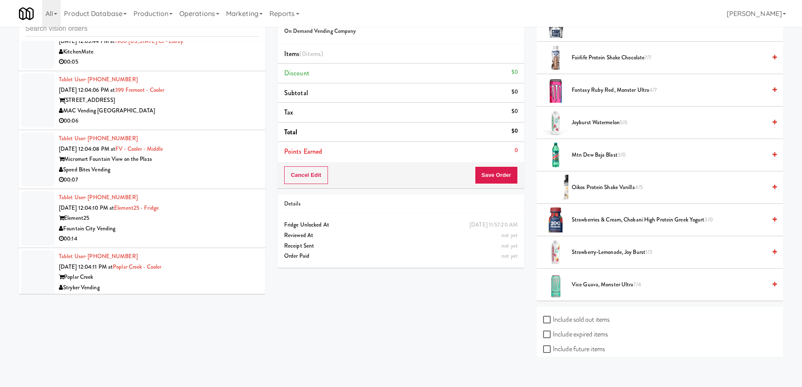
click at [217, 168] on div "Speed Bites Vending" at bounding box center [159, 170] width 200 height 11
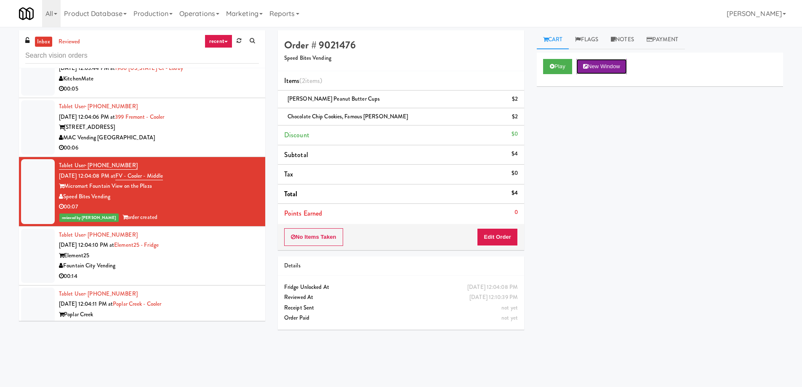
click at [612, 65] on button "New Window" at bounding box center [601, 66] width 51 height 15
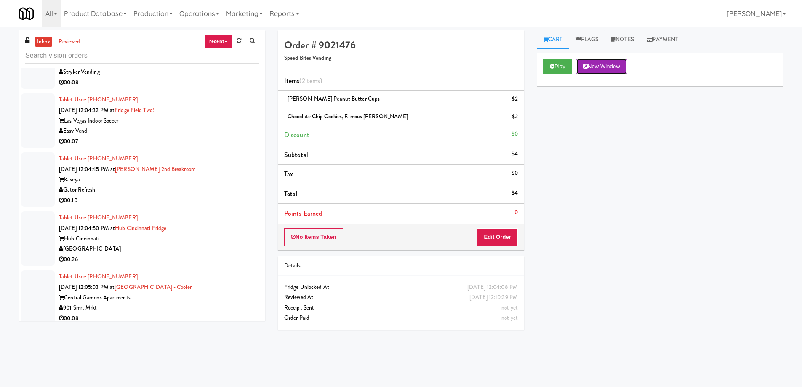
scroll to position [3421, 0]
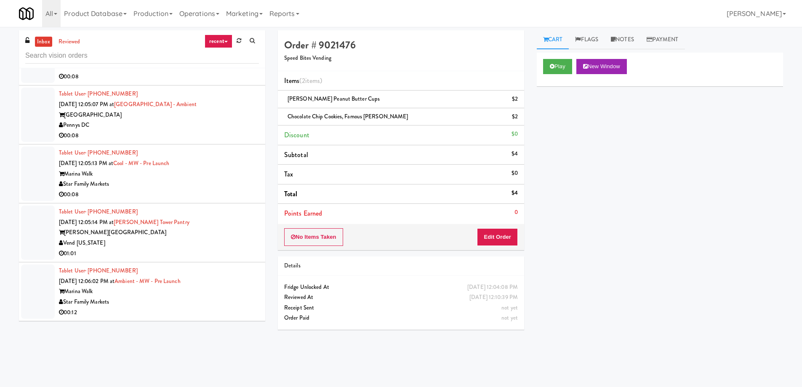
click at [192, 295] on div "Marina Walk" at bounding box center [159, 291] width 200 height 11
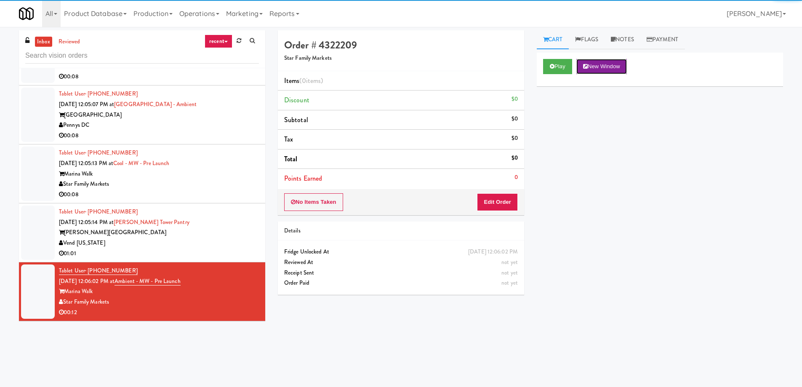
click at [592, 64] on button "New Window" at bounding box center [601, 66] width 51 height 15
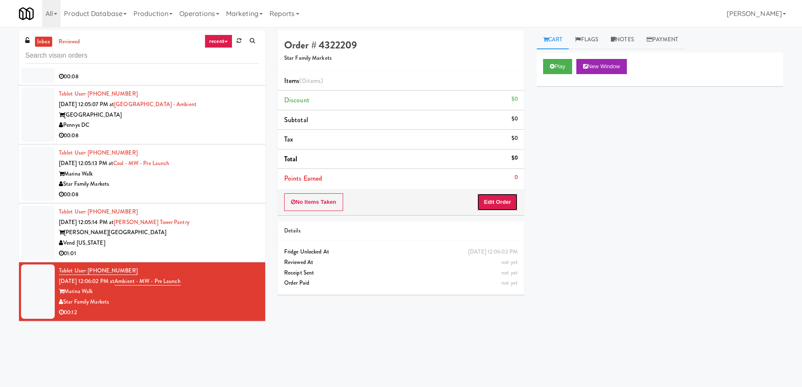
click at [491, 210] on button "Edit Order" at bounding box center [497, 202] width 41 height 18
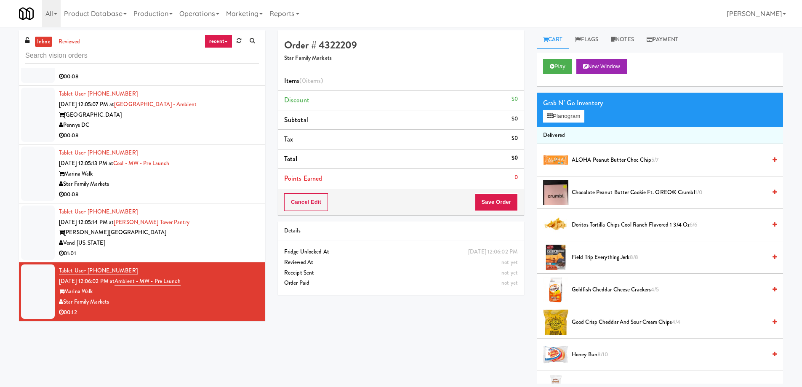
click at [595, 191] on span "Chocolate Peanut Butter Cookie ft. OREO® Crumbl 1/0" at bounding box center [669, 192] width 194 height 11
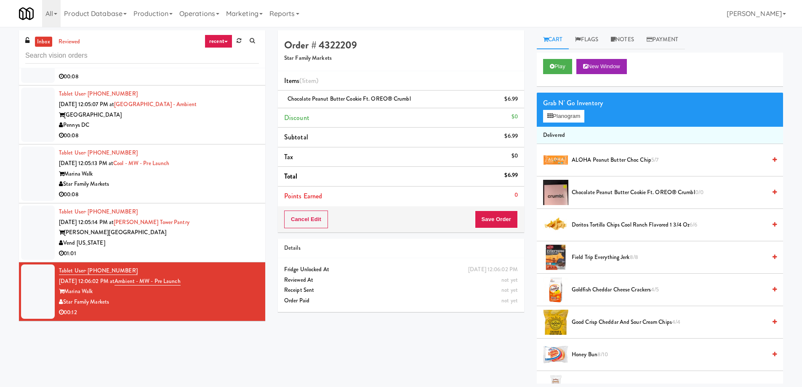
click at [615, 192] on span "Chocolate Peanut Butter Cookie ft. OREO® Crumbl 0/0" at bounding box center [669, 192] width 194 height 11
click at [521, 101] on li "Chocolate Peanut Butter Cookie ft. OREO® Crumbl (2) $13.98" at bounding box center [401, 100] width 246 height 18
click at [519, 101] on icon at bounding box center [519, 101] width 4 height 5
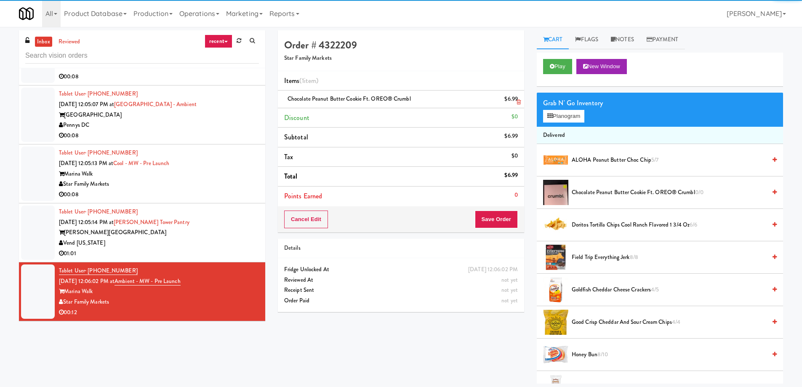
click at [519, 101] on icon at bounding box center [519, 101] width 4 height 5
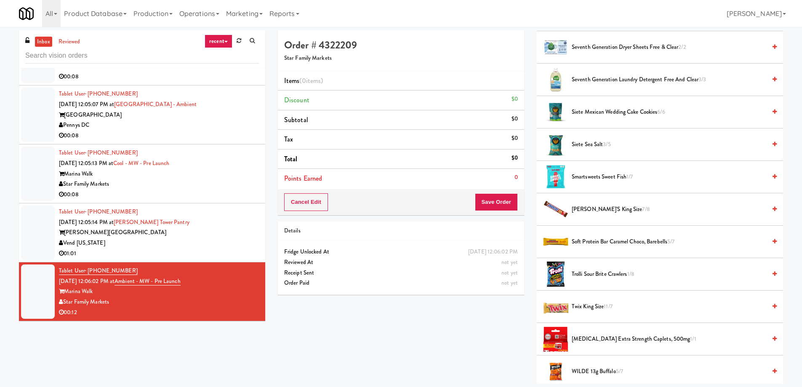
scroll to position [733, 0]
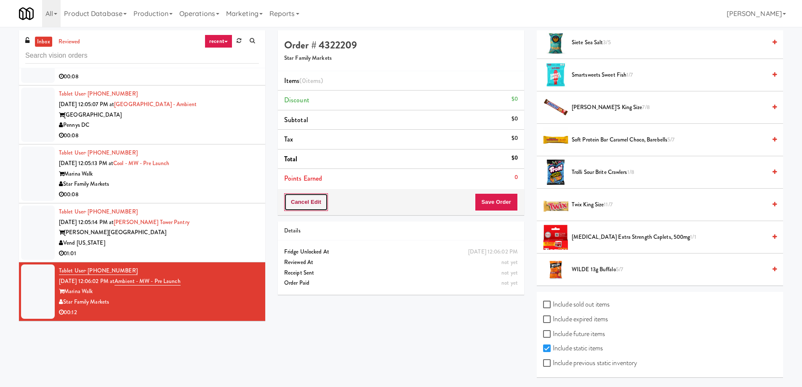
click at [322, 201] on button "Cancel Edit" at bounding box center [306, 202] width 44 height 18
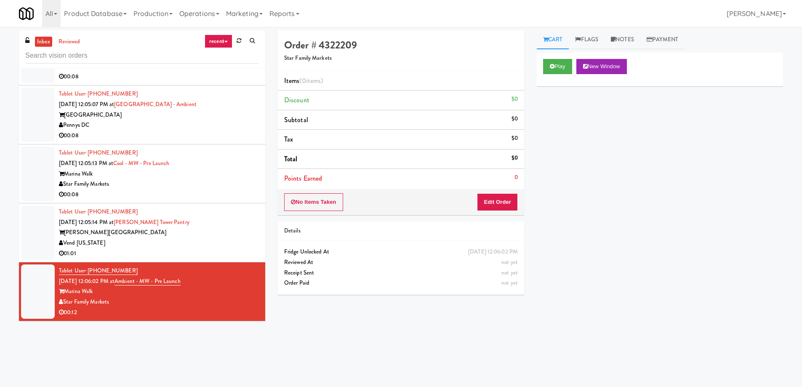
scroll to position [0, 0]
click at [205, 194] on div "00:08" at bounding box center [159, 194] width 200 height 11
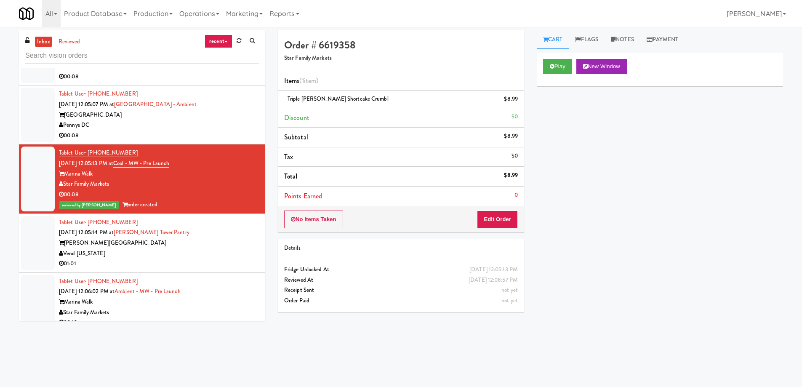
click at [173, 128] on div "Pennys DC" at bounding box center [159, 125] width 200 height 11
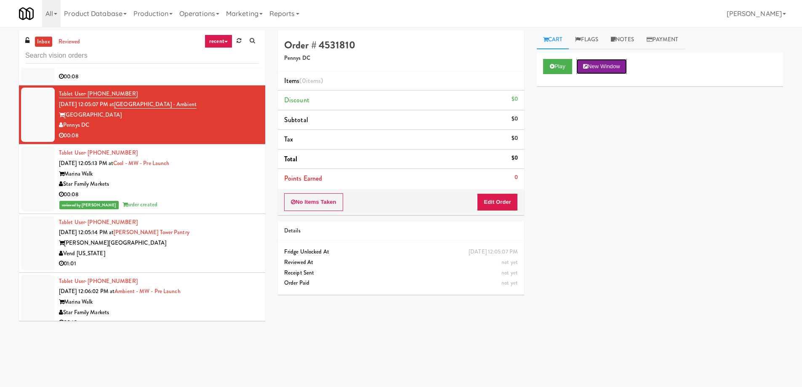
click at [598, 66] on button "New Window" at bounding box center [601, 66] width 51 height 15
click at [495, 203] on button "Edit Order" at bounding box center [497, 202] width 41 height 18
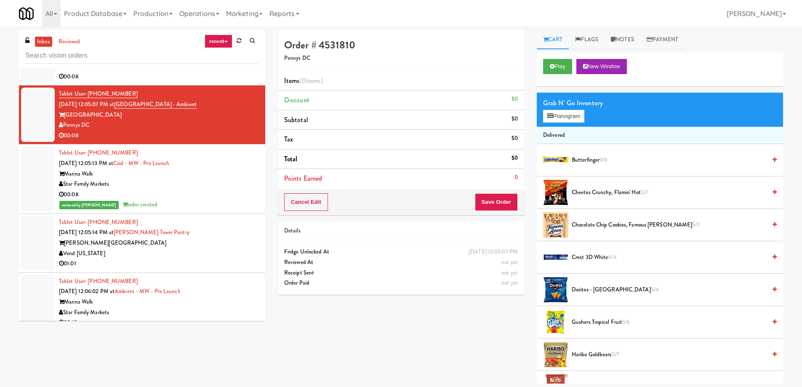
click at [598, 220] on span "Chocolate Chip Cookies, Famous [PERSON_NAME] 5/7" at bounding box center [669, 225] width 194 height 11
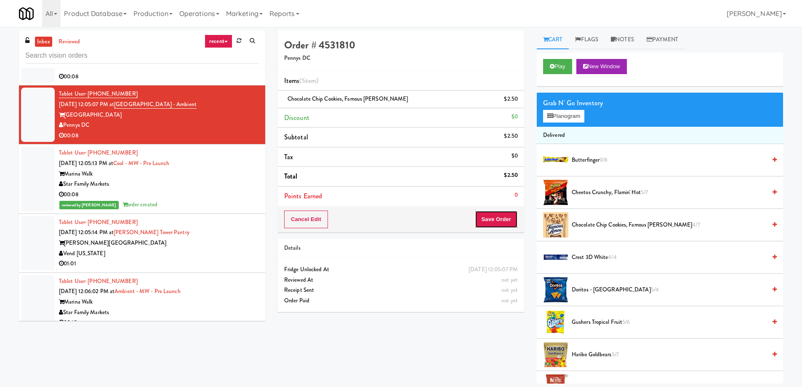
click at [489, 220] on button "Save Order" at bounding box center [496, 219] width 43 height 18
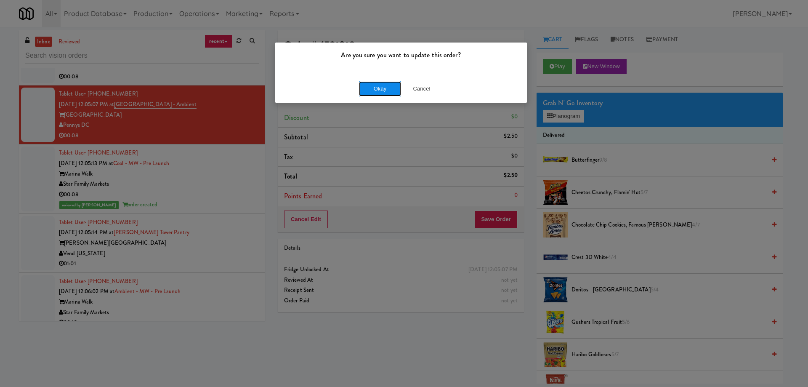
click at [391, 90] on button "Okay" at bounding box center [380, 88] width 42 height 15
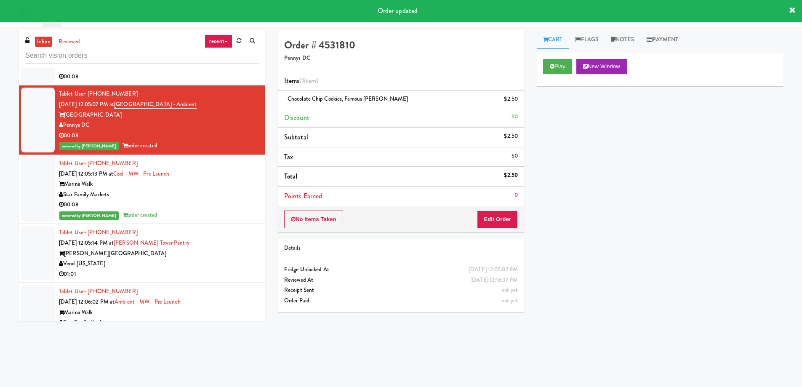
scroll to position [3294, 0]
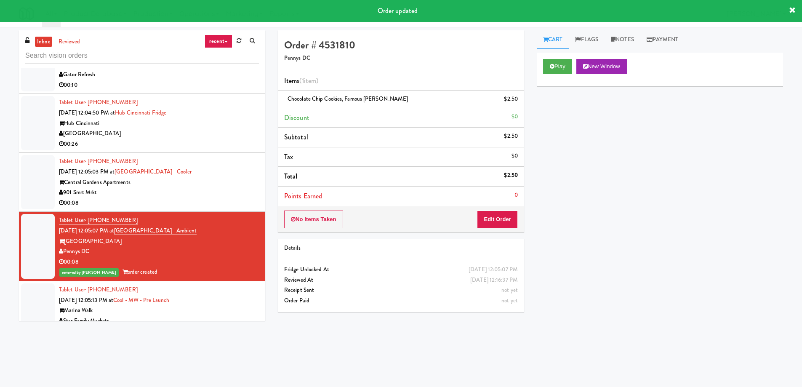
click at [228, 186] on div "Central Gardens Apartments" at bounding box center [159, 182] width 200 height 11
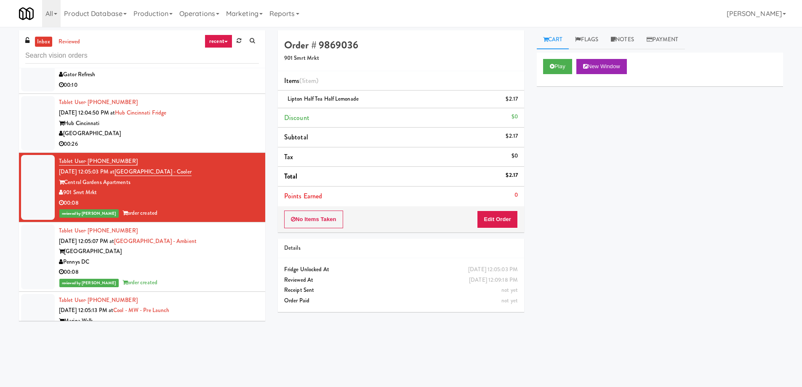
scroll to position [3210, 0]
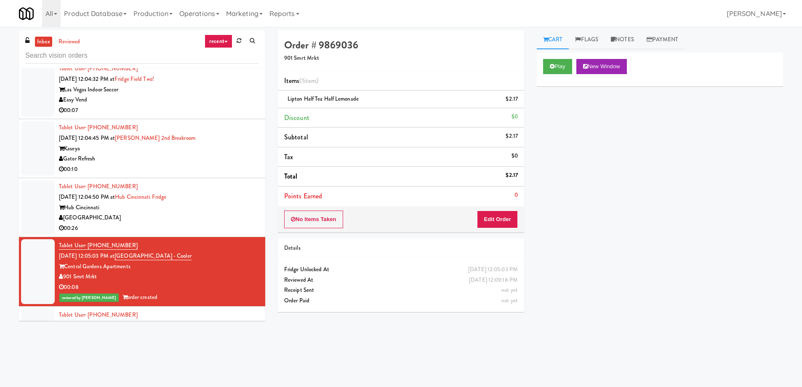
click at [217, 164] on div "00:10" at bounding box center [159, 169] width 200 height 11
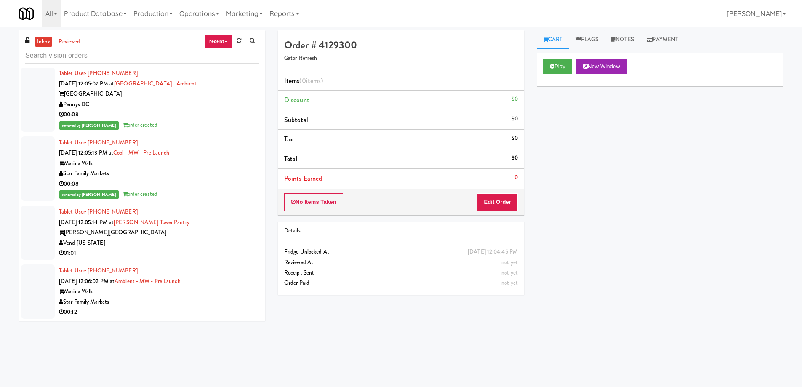
scroll to position [3157, 0]
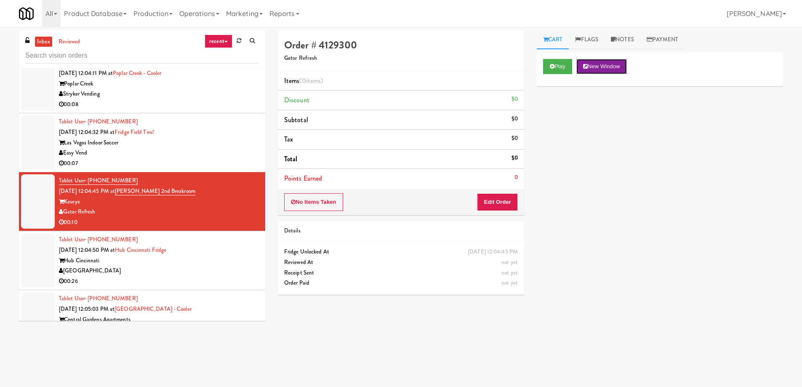
click at [593, 67] on button "New Window" at bounding box center [601, 66] width 51 height 15
click at [510, 201] on button "Edit Order" at bounding box center [497, 202] width 41 height 18
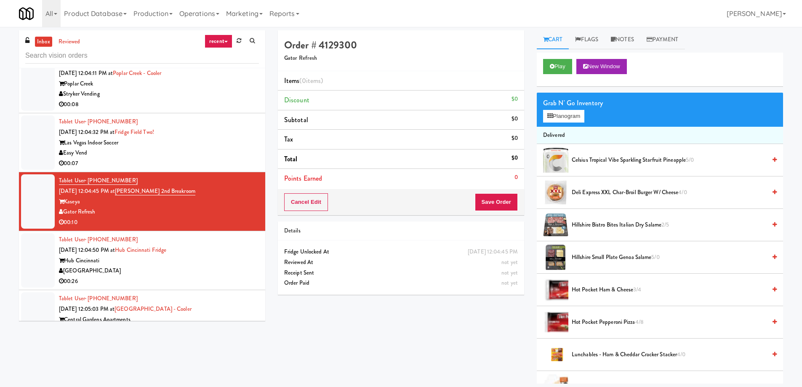
click at [634, 257] on span "Hillshire Small Plate Genoa Salame 5/0" at bounding box center [669, 257] width 194 height 11
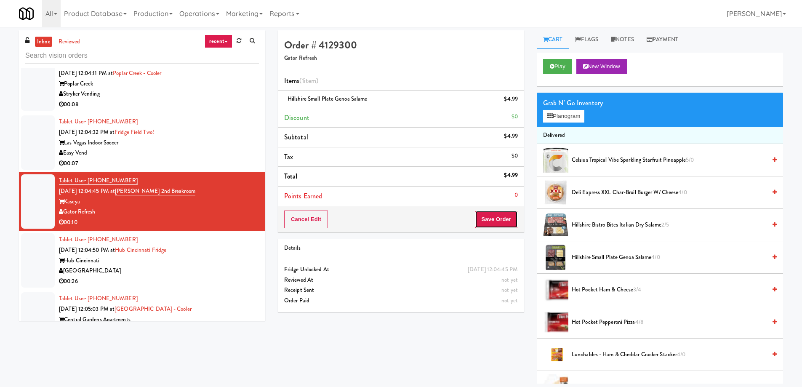
click at [499, 216] on button "Save Order" at bounding box center [496, 219] width 43 height 18
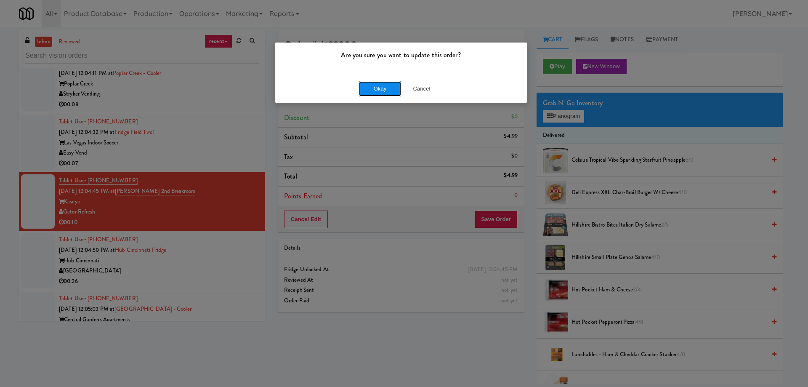
click at [385, 93] on button "Okay" at bounding box center [380, 88] width 42 height 15
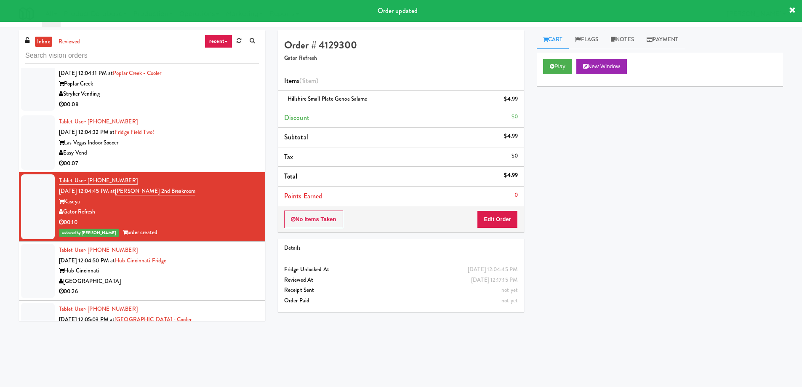
click at [217, 149] on div "Easy Vend" at bounding box center [159, 153] width 200 height 11
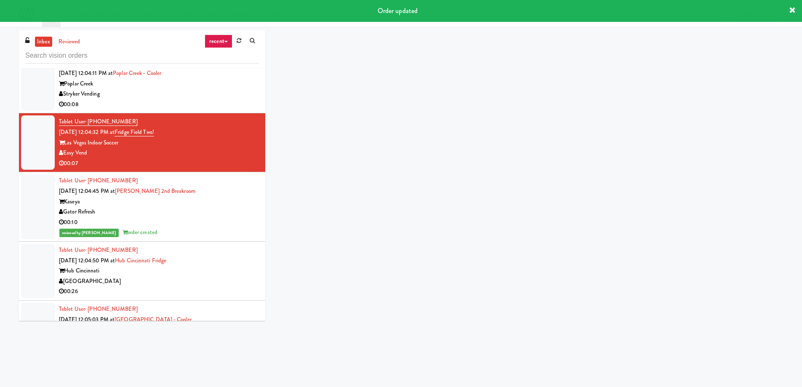
scroll to position [3031, 0]
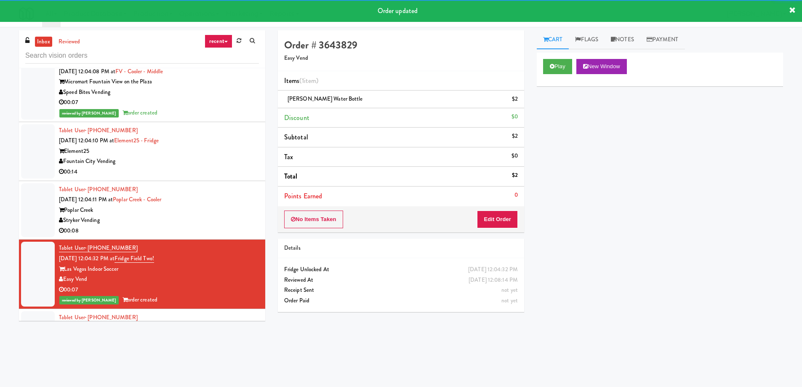
click at [231, 231] on div "00:08" at bounding box center [159, 231] width 200 height 11
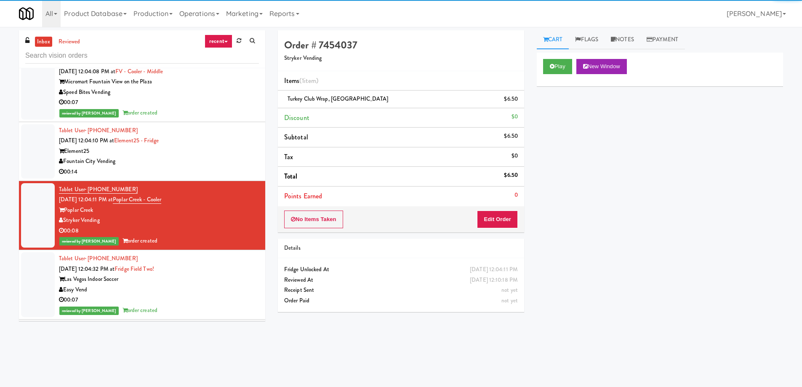
click at [243, 165] on div "Fountain City Vending" at bounding box center [159, 161] width 200 height 11
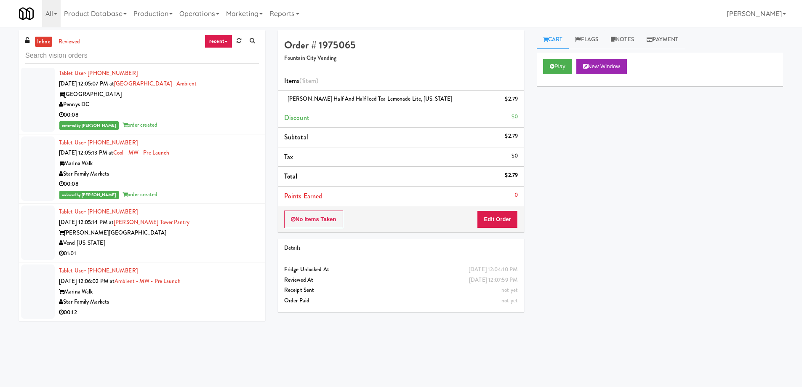
scroll to position [27, 0]
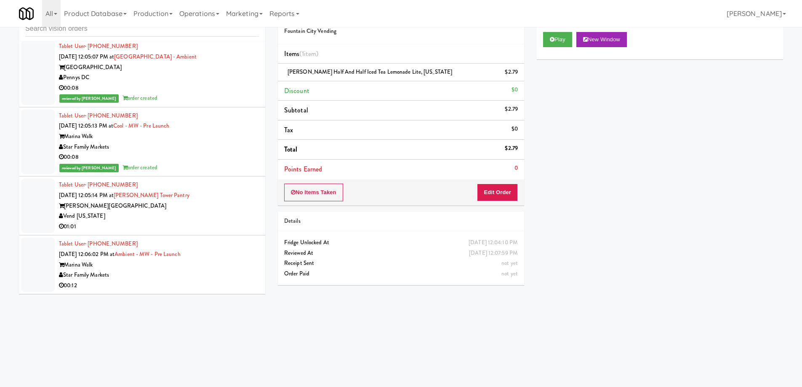
click at [225, 269] on div "Marina Walk" at bounding box center [159, 265] width 200 height 11
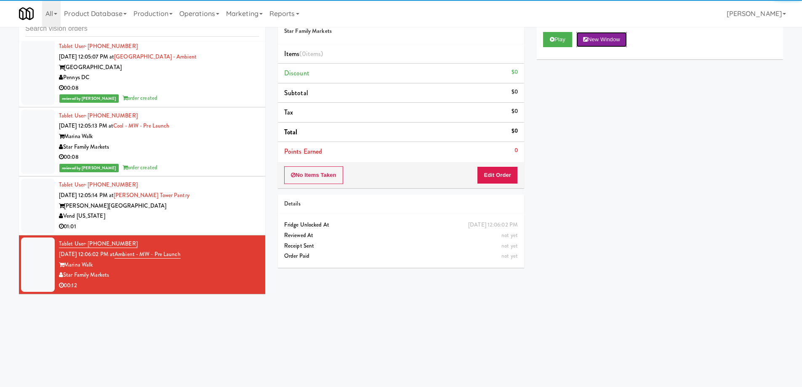
click at [601, 43] on button "New Window" at bounding box center [601, 39] width 51 height 15
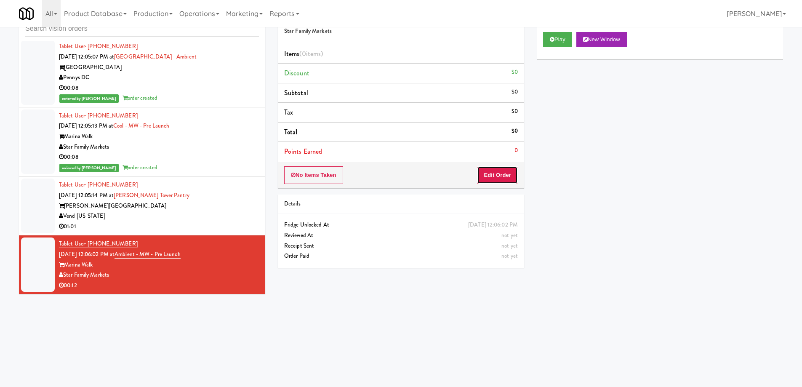
click at [493, 172] on button "Edit Order" at bounding box center [497, 175] width 41 height 18
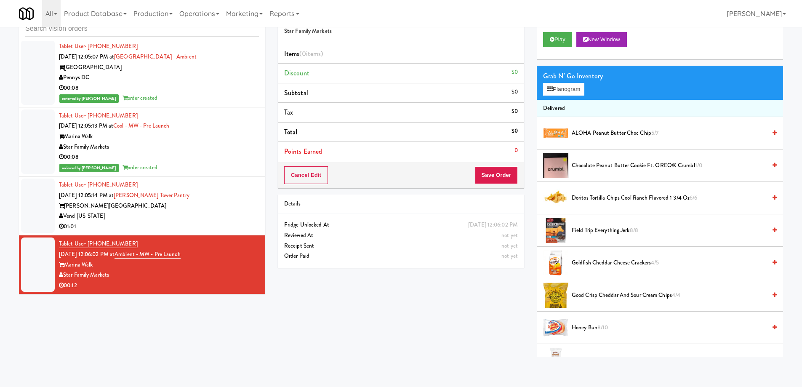
click at [214, 224] on div "01:01" at bounding box center [159, 226] width 200 height 11
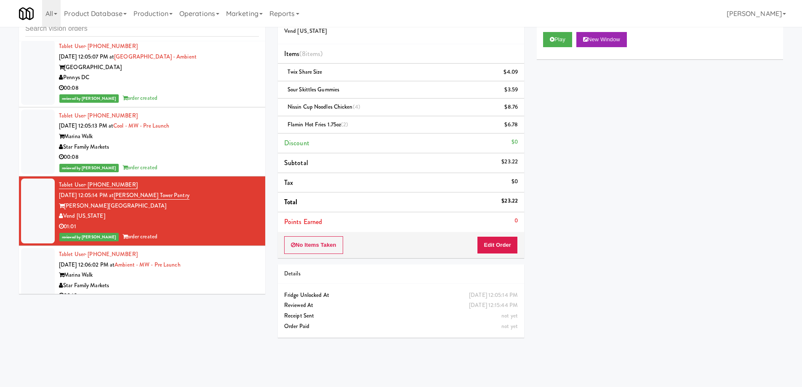
click at [212, 278] on div "Marina Walk" at bounding box center [159, 275] width 200 height 11
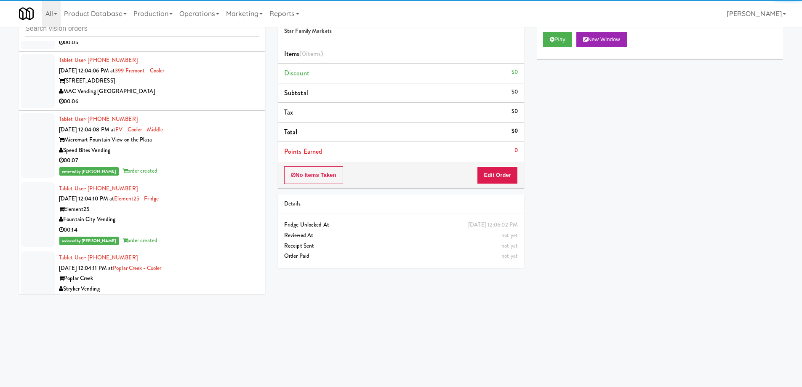
scroll to position [2651, 0]
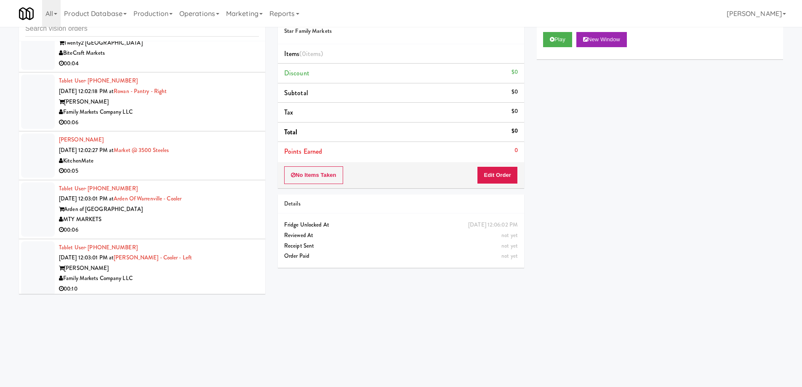
click at [237, 95] on div "Tablet User · (202) 981-8181 [DATE] 12:02:18 PM at Rowan - Pantry - Right Rowan…" at bounding box center [159, 102] width 200 height 52
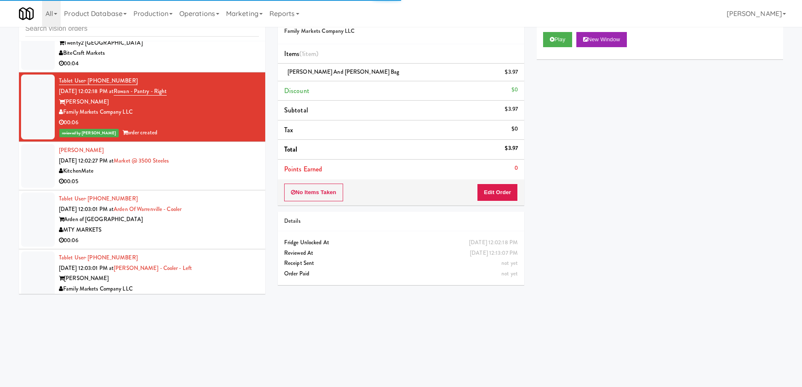
click at [224, 162] on div "[PERSON_NAME] [DATE] 12:02:27 PM at Market @ [GEOGRAPHIC_DATA] 00:05" at bounding box center [159, 165] width 200 height 41
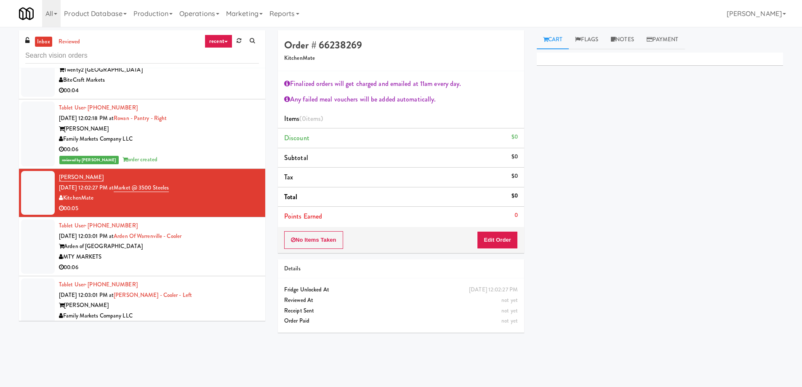
click at [216, 260] on div "MTY MARKETS" at bounding box center [159, 257] width 200 height 11
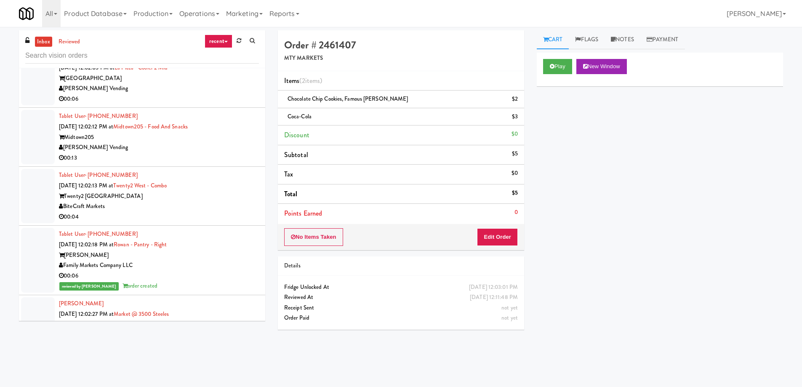
scroll to position [2314, 0]
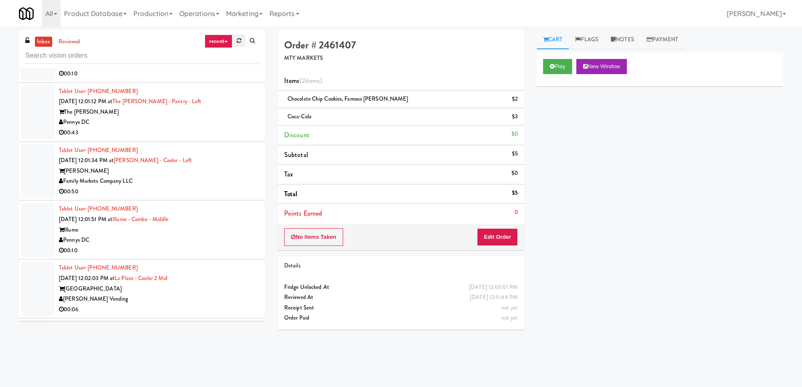
click at [238, 43] on icon at bounding box center [239, 40] width 5 height 5
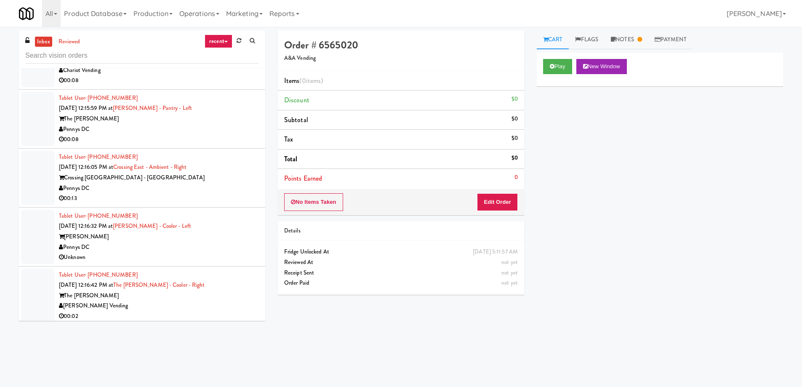
scroll to position [3976, 0]
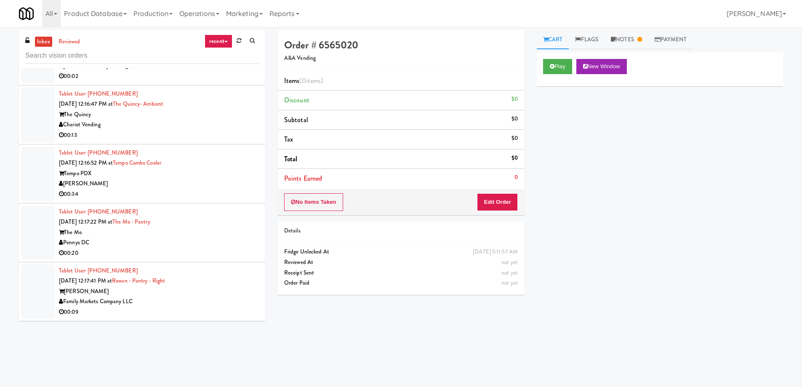
click at [229, 300] on div "Family Markets Company LLC" at bounding box center [159, 301] width 200 height 11
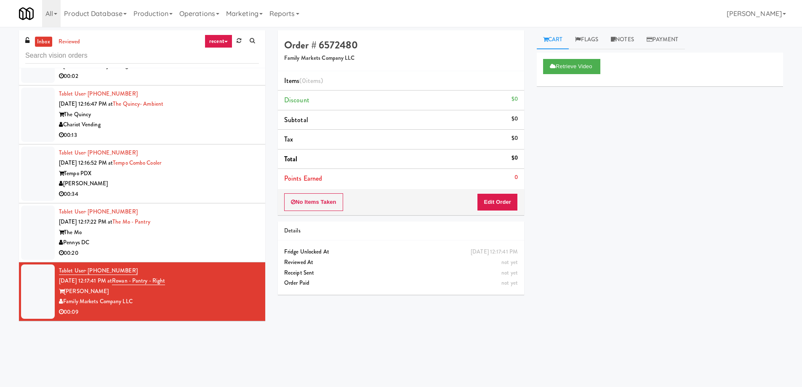
click at [222, 248] on div "00:20" at bounding box center [159, 253] width 200 height 11
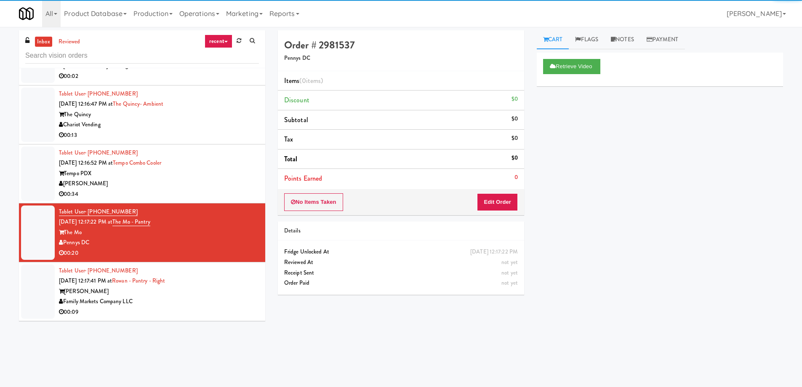
click at [199, 172] on div "Tempo PDX" at bounding box center [159, 173] width 200 height 11
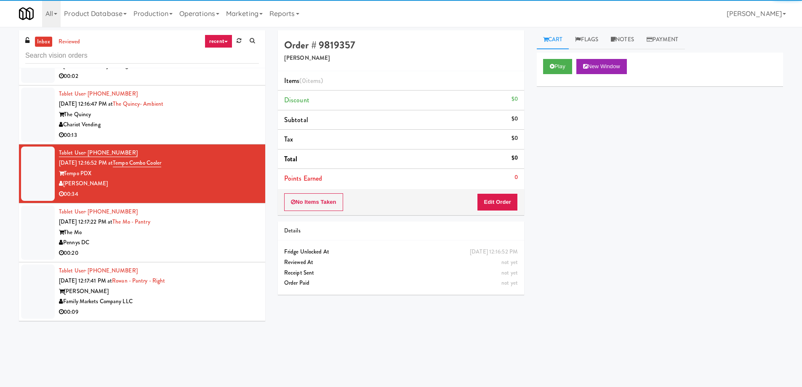
click at [224, 120] on div "Chariot Vending" at bounding box center [159, 125] width 200 height 11
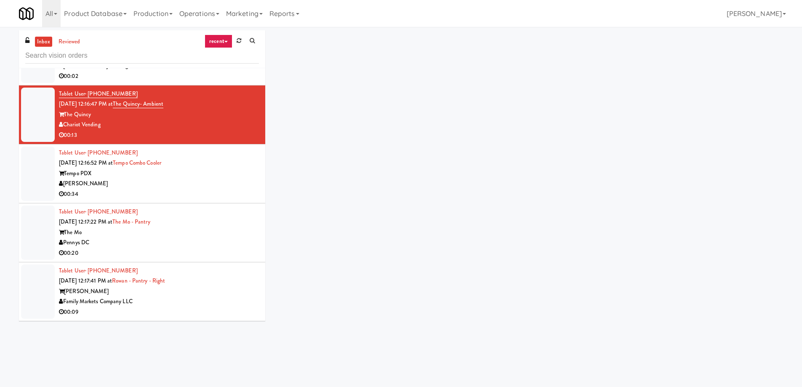
scroll to position [3850, 0]
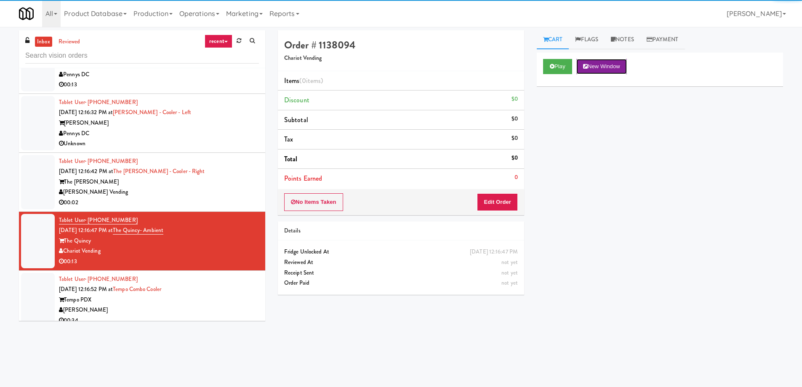
click at [626, 69] on button "New Window" at bounding box center [601, 66] width 51 height 15
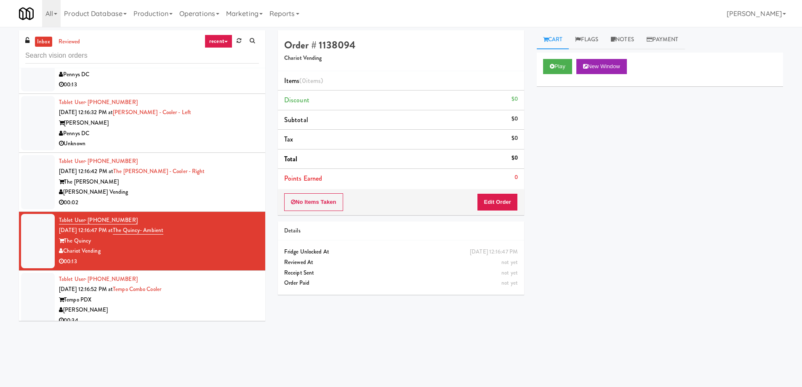
click at [198, 190] on div "[PERSON_NAME] Vending" at bounding box center [159, 192] width 200 height 11
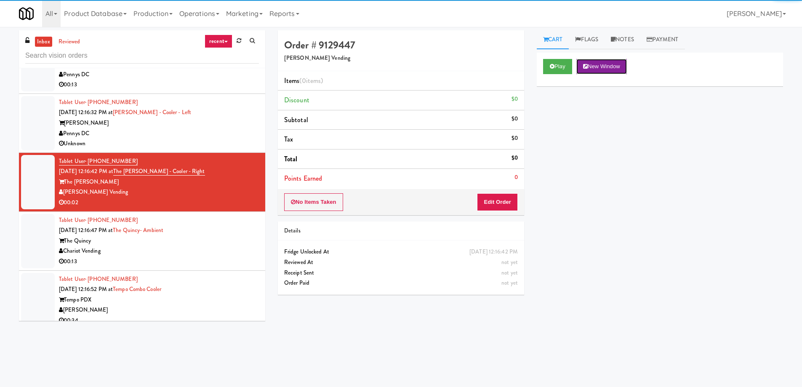
click at [615, 73] on button "New Window" at bounding box center [601, 66] width 51 height 15
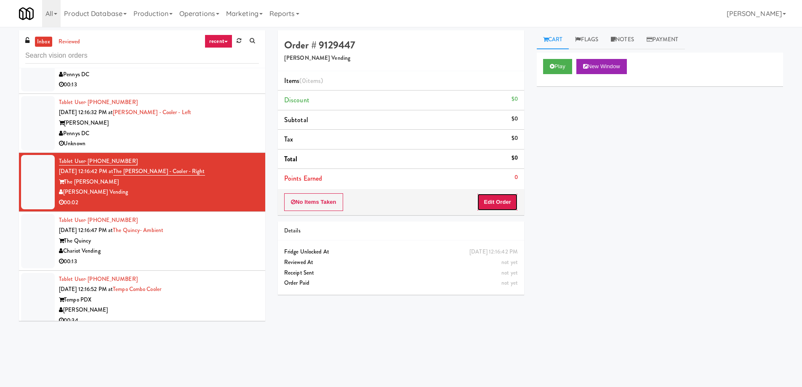
click at [510, 197] on button "Edit Order" at bounding box center [497, 202] width 41 height 18
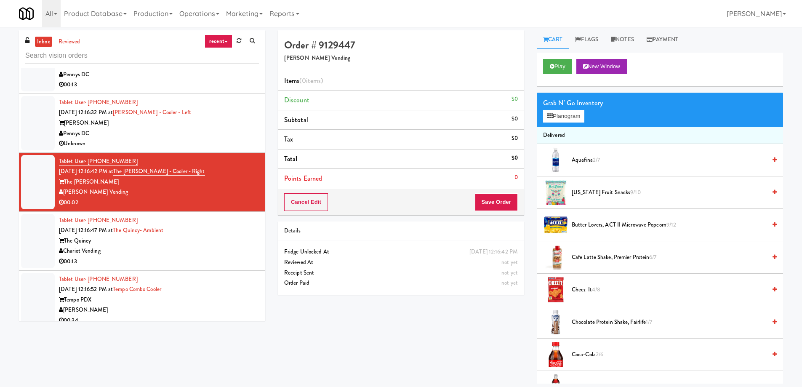
scroll to position [42, 0]
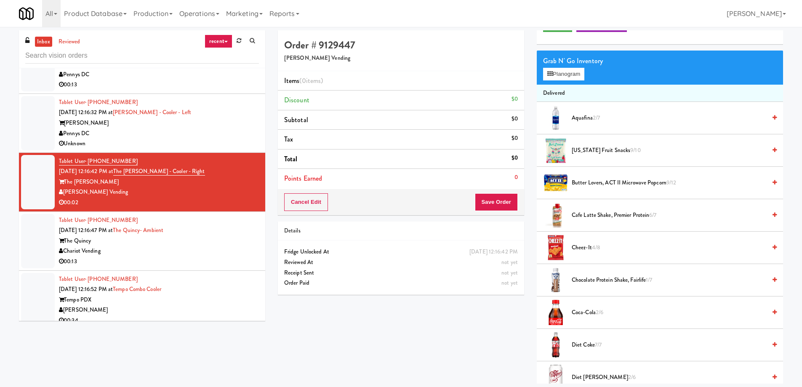
click at [585, 311] on span "Coca-Cola 2/6" at bounding box center [669, 312] width 194 height 11
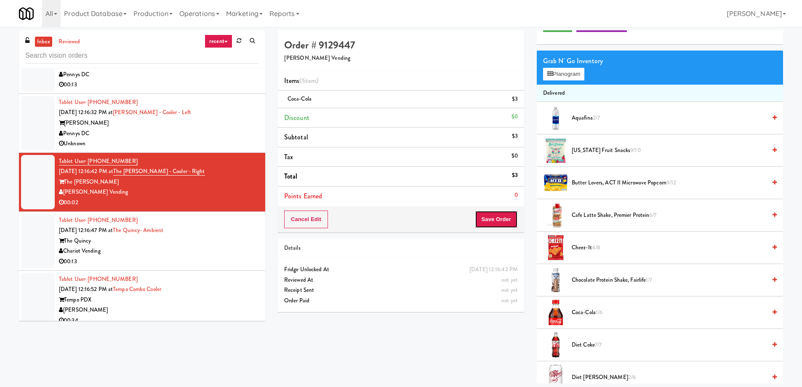
click at [498, 224] on button "Save Order" at bounding box center [496, 219] width 43 height 18
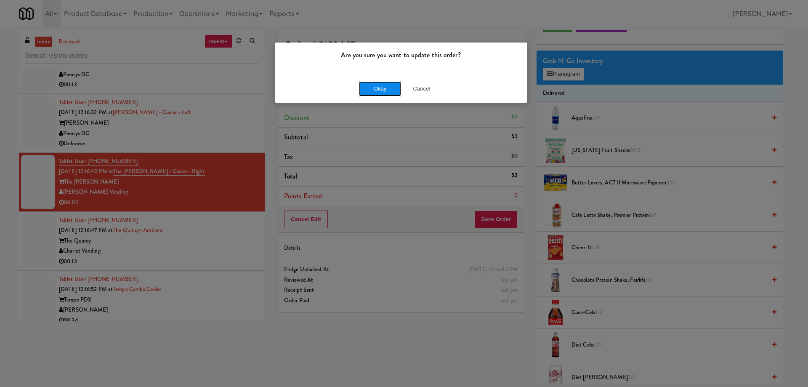
click at [385, 86] on button "Okay" at bounding box center [380, 88] width 42 height 15
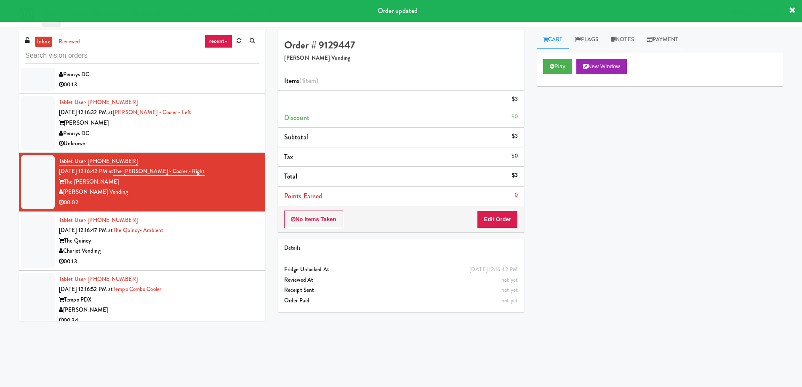
scroll to position [0, 0]
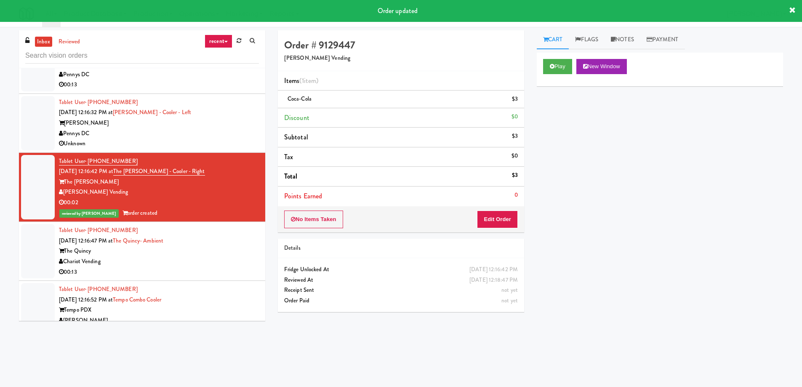
click at [237, 133] on div "Pennys DC" at bounding box center [159, 133] width 200 height 11
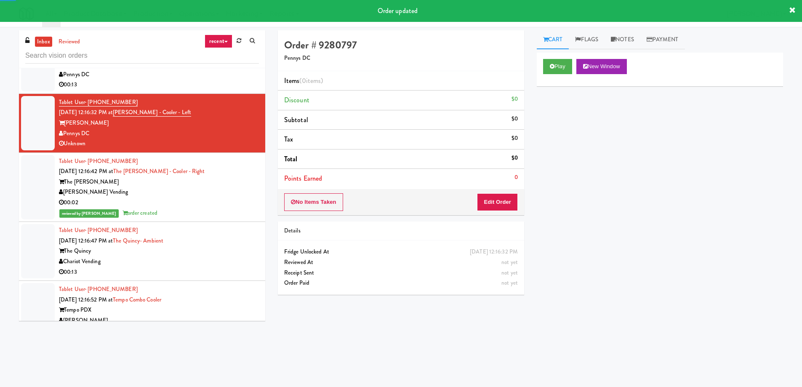
scroll to position [3765, 0]
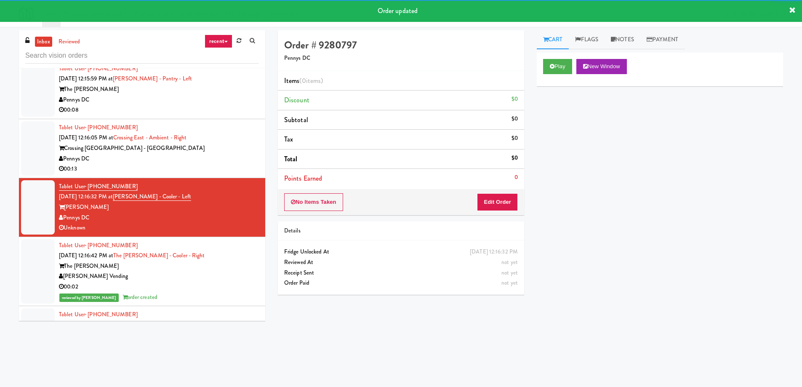
click at [233, 159] on div "Pennys DC" at bounding box center [159, 159] width 200 height 11
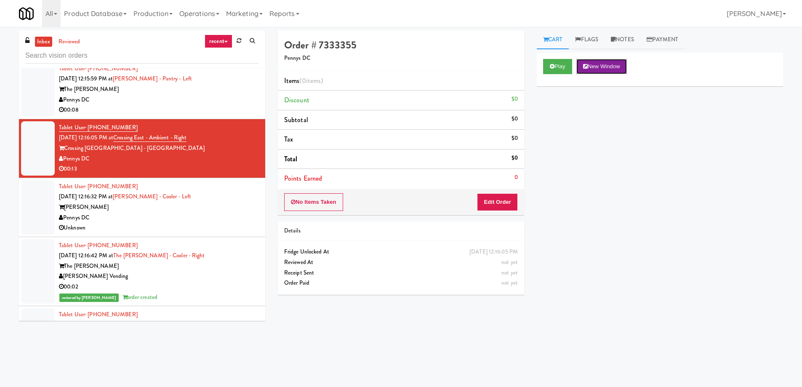
click at [610, 66] on button "New Window" at bounding box center [601, 66] width 51 height 15
click at [491, 203] on button "Edit Order" at bounding box center [497, 202] width 41 height 18
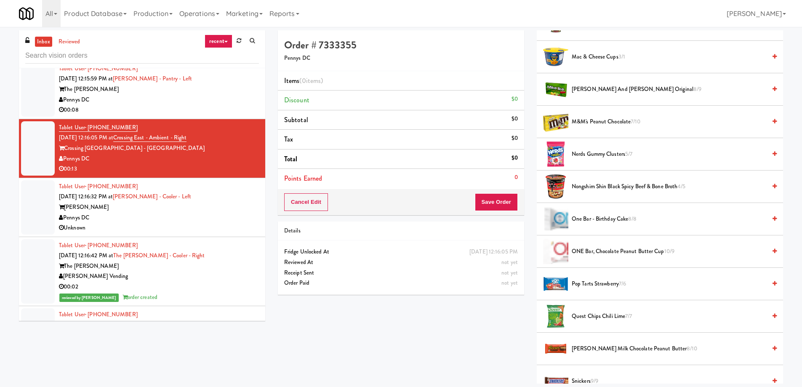
scroll to position [758, 0]
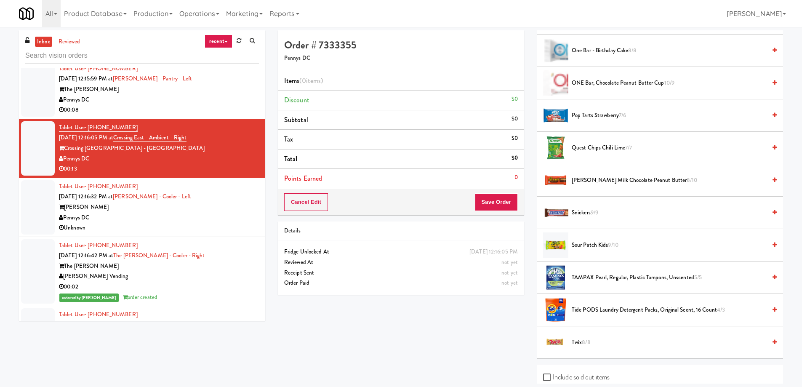
drag, startPoint x: 642, startPoint y: 213, endPoint x: 651, endPoint y: 193, distance: 22.4
click at [642, 213] on span "Snickers 9/9" at bounding box center [669, 213] width 194 height 11
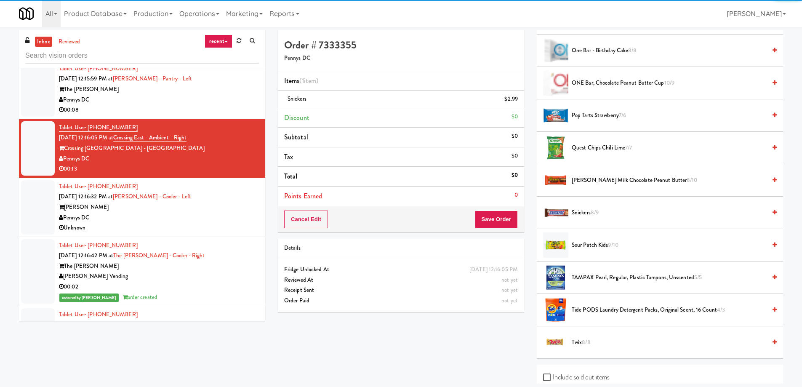
click at [704, 177] on span "[PERSON_NAME] Milk Chocolate Peanut Butter 8/10" at bounding box center [669, 180] width 194 height 11
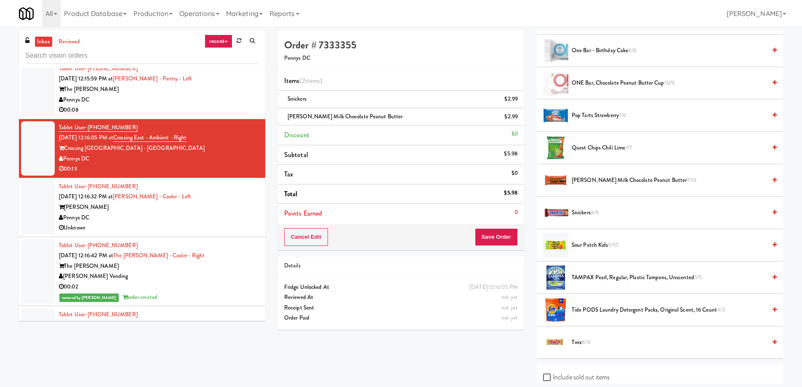
scroll to position [831, 0]
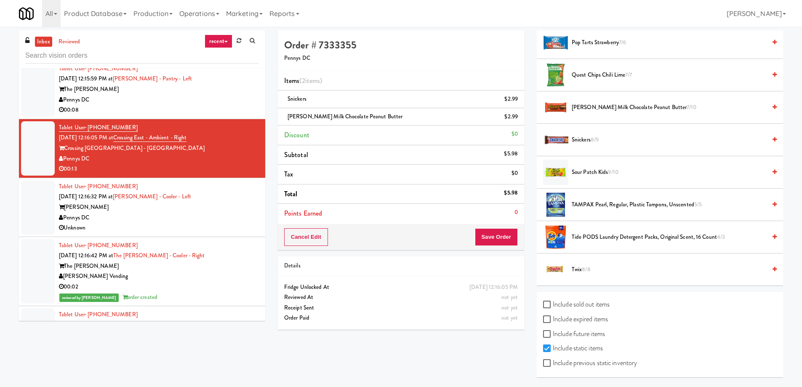
click at [644, 269] on span "Twix 8/8" at bounding box center [669, 269] width 194 height 11
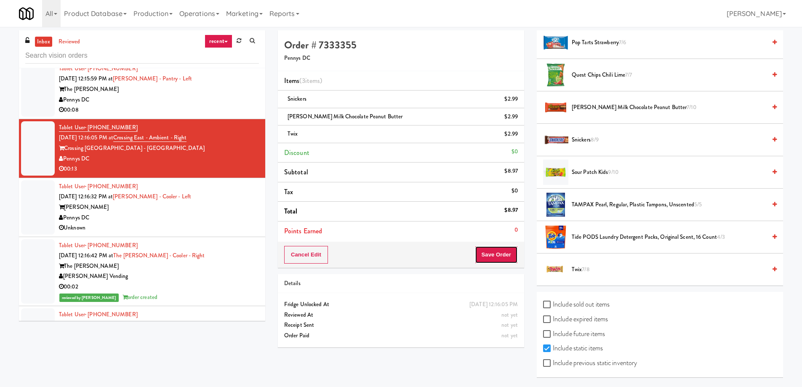
click at [490, 253] on button "Save Order" at bounding box center [496, 255] width 43 height 18
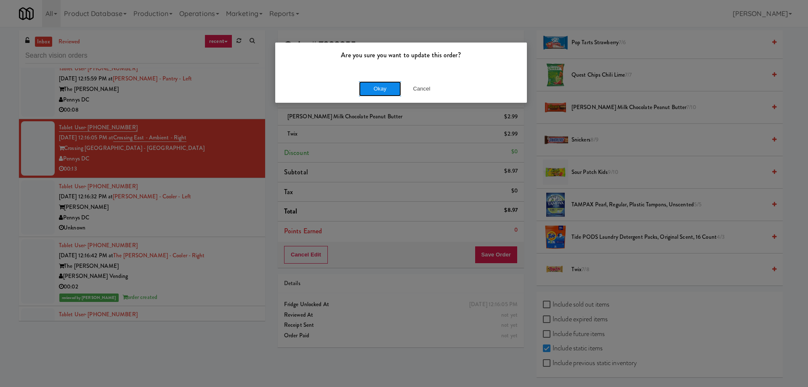
click at [385, 83] on button "Okay" at bounding box center [380, 88] width 42 height 15
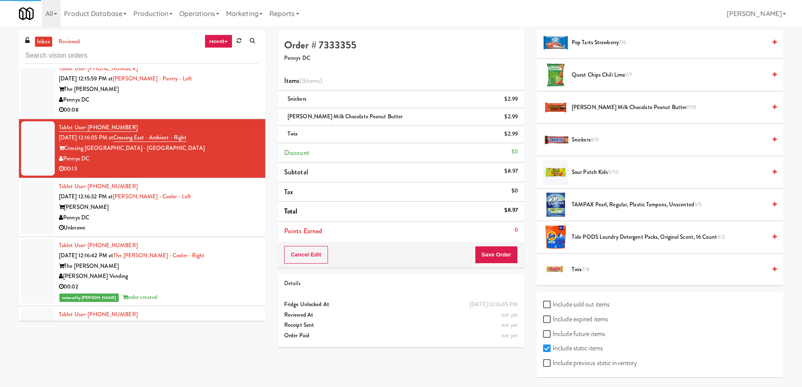
scroll to position [0, 0]
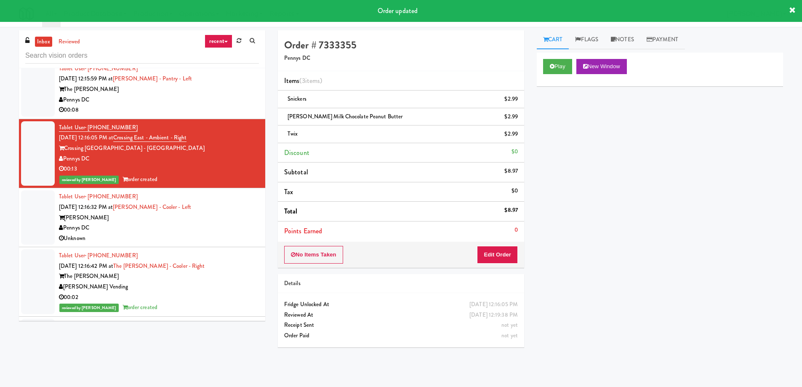
click at [240, 99] on div "Pennys DC" at bounding box center [159, 100] width 200 height 11
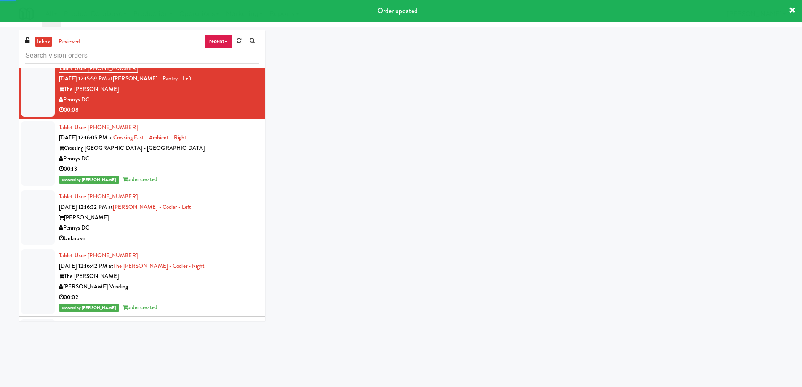
scroll to position [3639, 0]
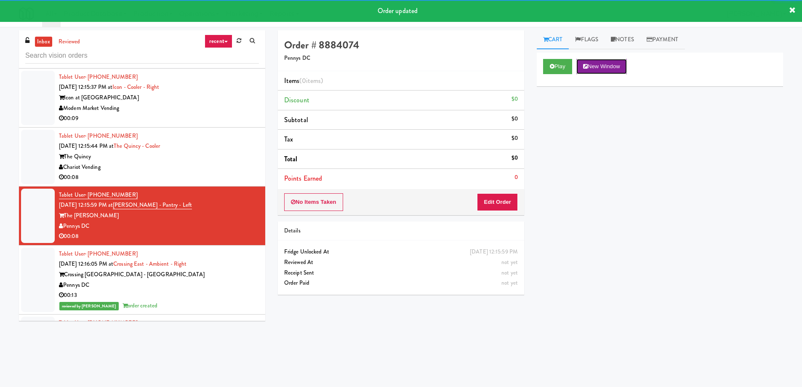
click at [602, 72] on button "New Window" at bounding box center [601, 66] width 51 height 15
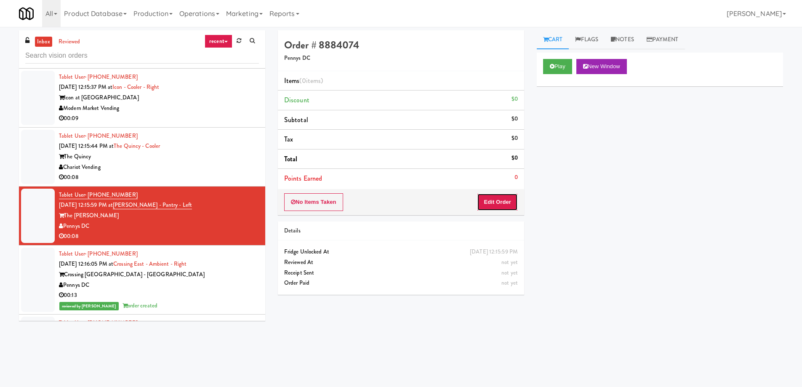
click at [509, 209] on button "Edit Order" at bounding box center [497, 202] width 41 height 18
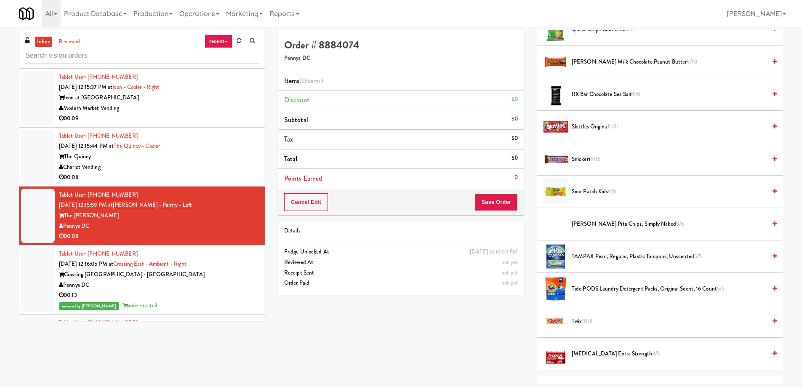
scroll to position [918, 0]
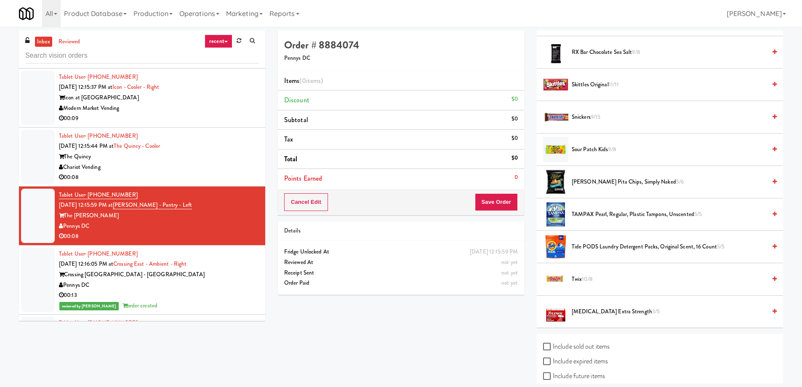
click at [637, 120] on span "Snickers 9/15" at bounding box center [669, 117] width 194 height 11
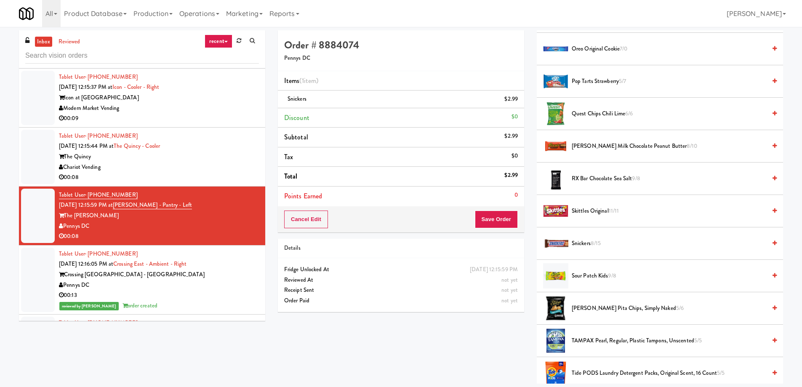
scroll to position [750, 0]
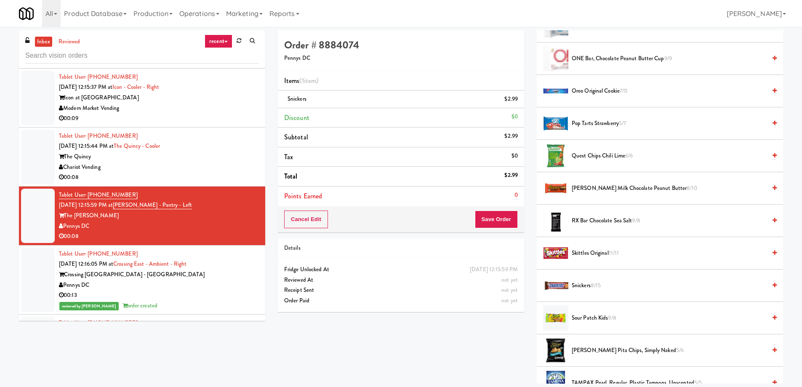
click at [692, 185] on span "[PERSON_NAME] Milk Chocolate Peanut Butter 8/10" at bounding box center [669, 188] width 194 height 11
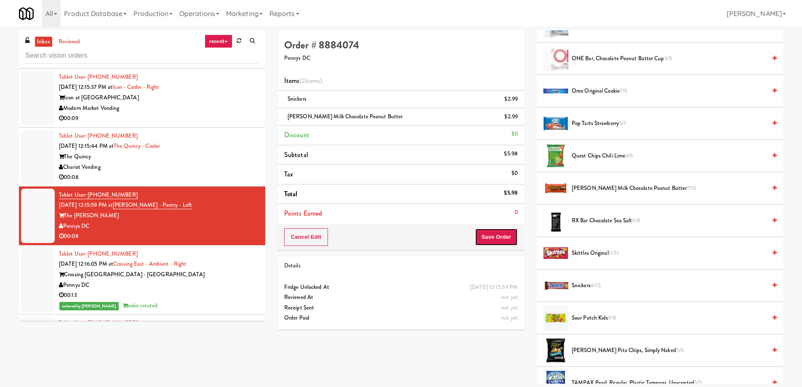
click at [501, 239] on button "Save Order" at bounding box center [496, 237] width 43 height 18
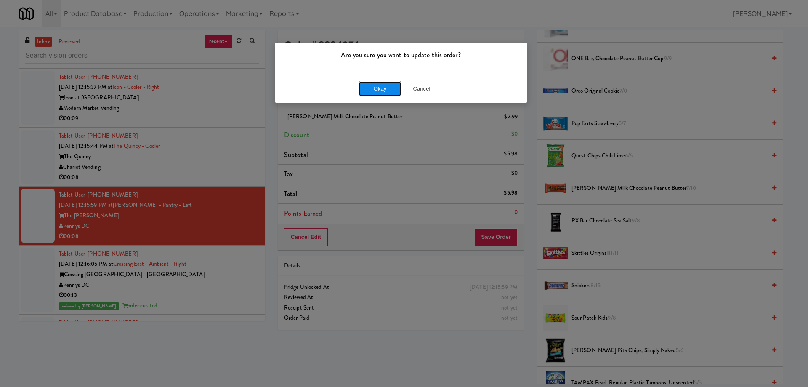
click at [376, 92] on button "Okay" at bounding box center [380, 88] width 42 height 15
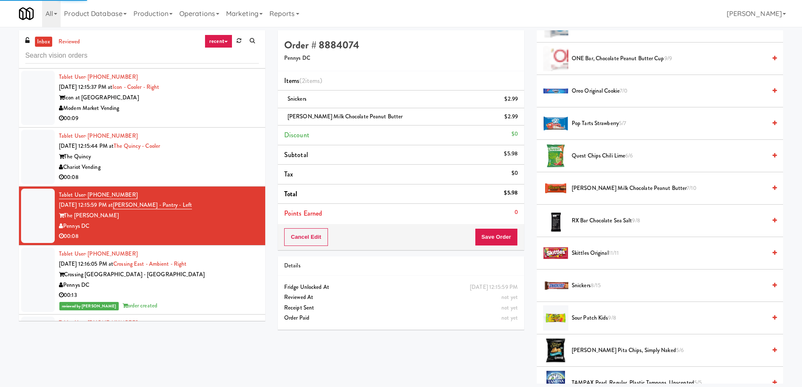
scroll to position [0, 0]
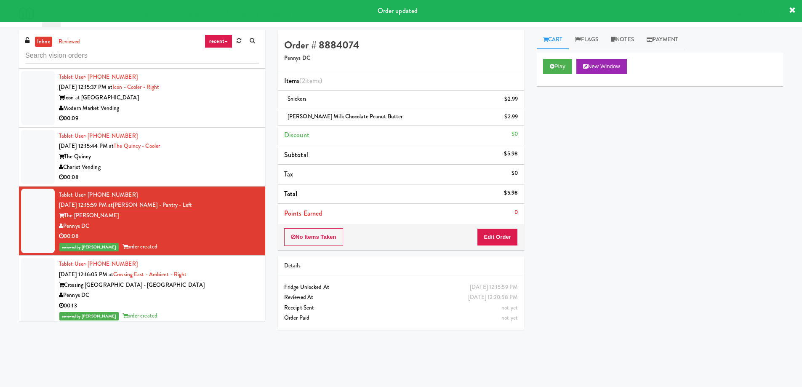
click at [233, 159] on div "The Quincy" at bounding box center [159, 157] width 200 height 11
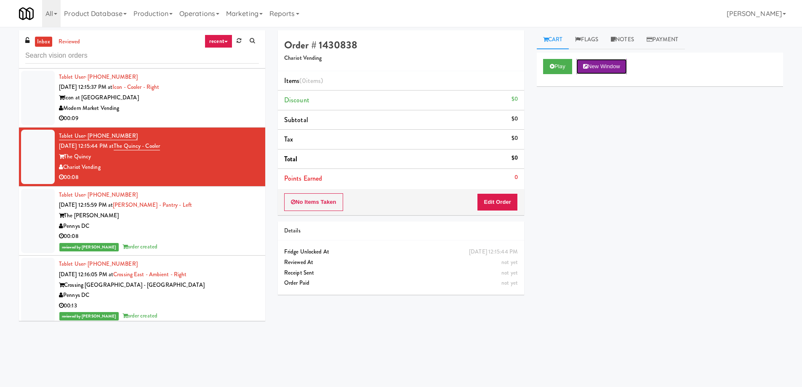
click at [617, 67] on button "New Window" at bounding box center [601, 66] width 51 height 15
click at [492, 201] on button "Edit Order" at bounding box center [497, 202] width 41 height 18
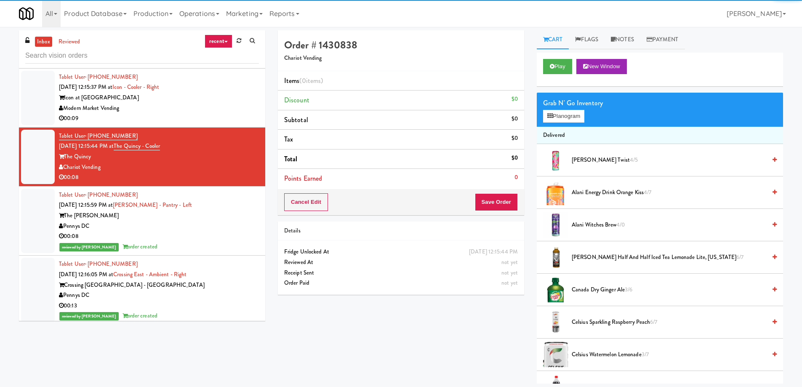
scroll to position [210, 0]
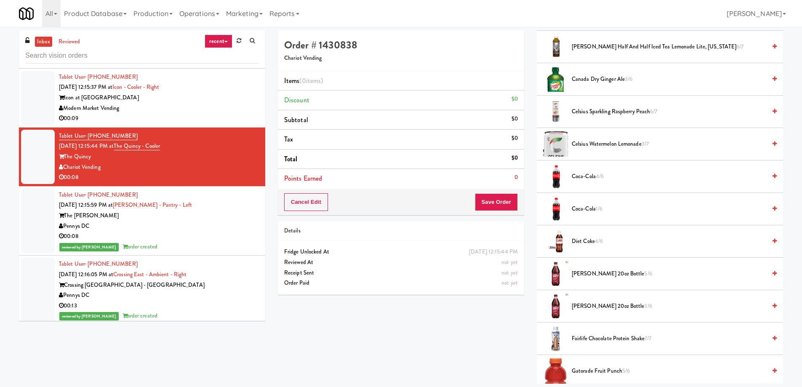
click at [676, 277] on span "[PERSON_NAME] 20oz Bottle 5/6" at bounding box center [669, 274] width 194 height 11
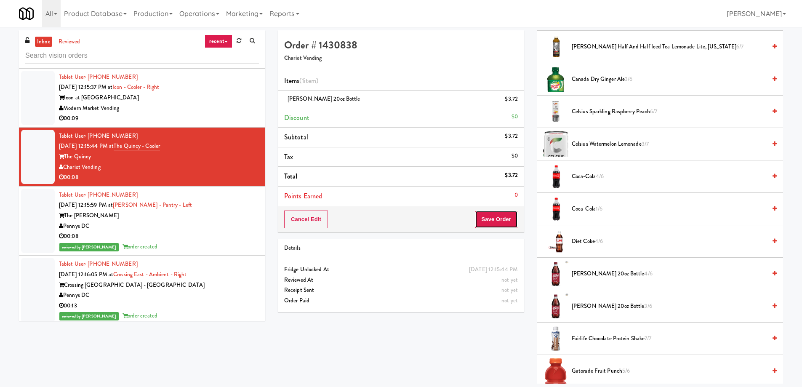
click at [488, 219] on button "Save Order" at bounding box center [496, 219] width 43 height 18
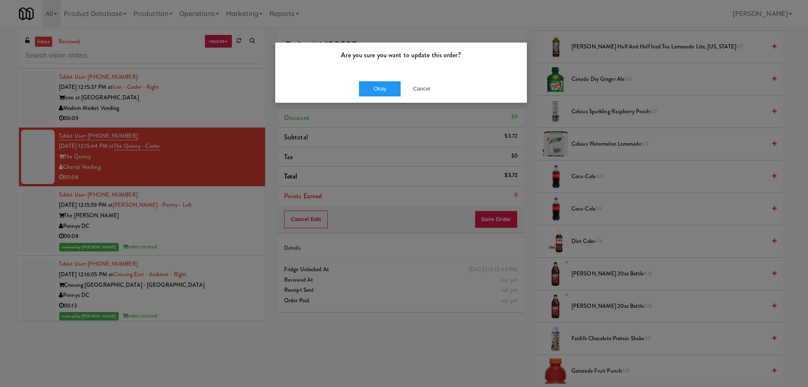
click at [390, 77] on div "Okay Cancel" at bounding box center [401, 89] width 252 height 28
click at [390, 88] on button "Okay" at bounding box center [380, 88] width 42 height 15
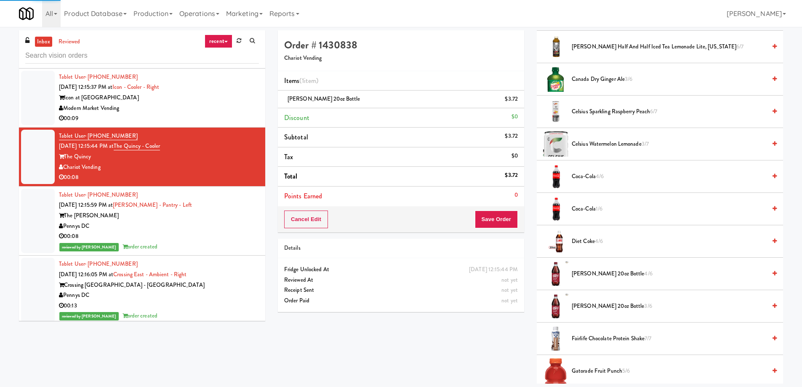
scroll to position [0, 0]
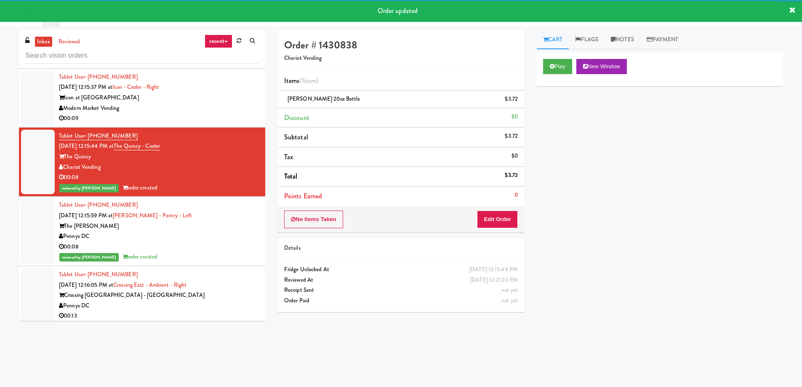
click at [223, 107] on div "Modern Market Vending" at bounding box center [159, 108] width 200 height 11
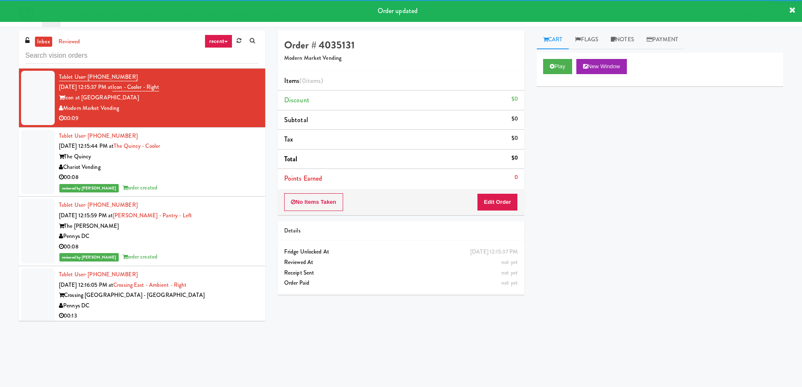
click at [615, 75] on div "Play New Window" at bounding box center [660, 70] width 246 height 34
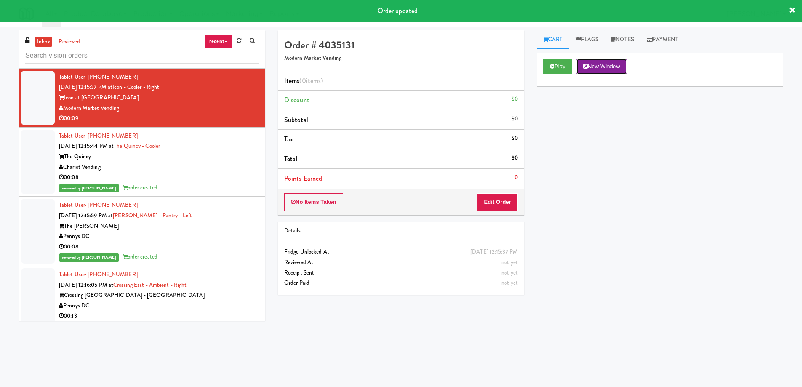
click at [612, 69] on button "New Window" at bounding box center [601, 66] width 51 height 15
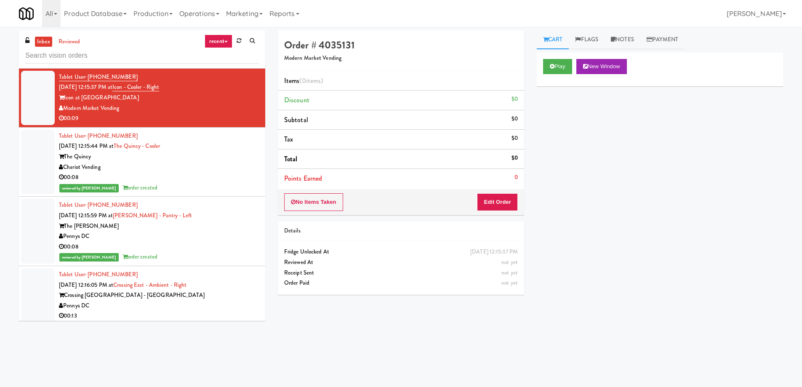
click at [518, 204] on div "No Items Taken Edit Order" at bounding box center [401, 202] width 246 height 26
click at [511, 204] on button "Edit Order" at bounding box center [497, 202] width 41 height 18
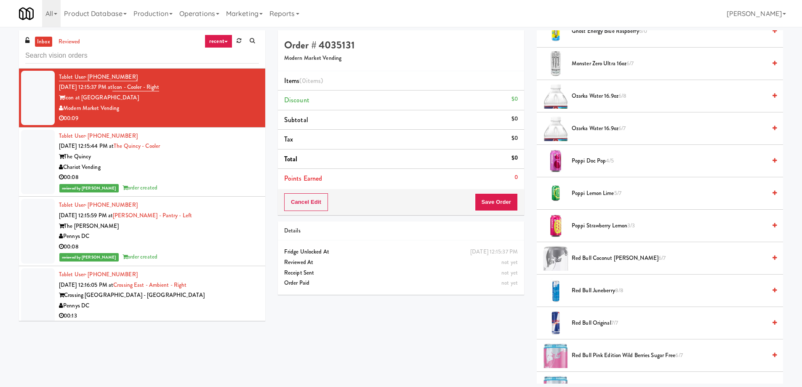
scroll to position [1094, 0]
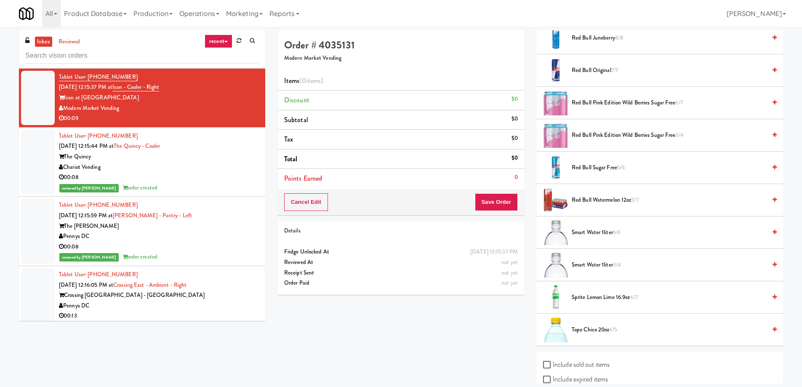
click at [614, 333] on span "6/5" at bounding box center [613, 329] width 8 height 8
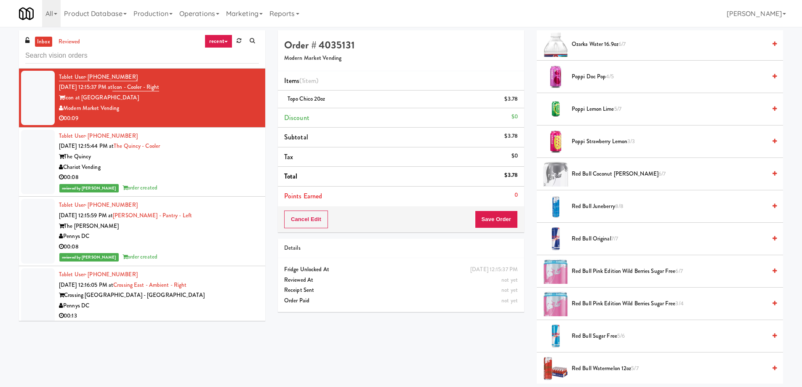
scroll to position [758, 0]
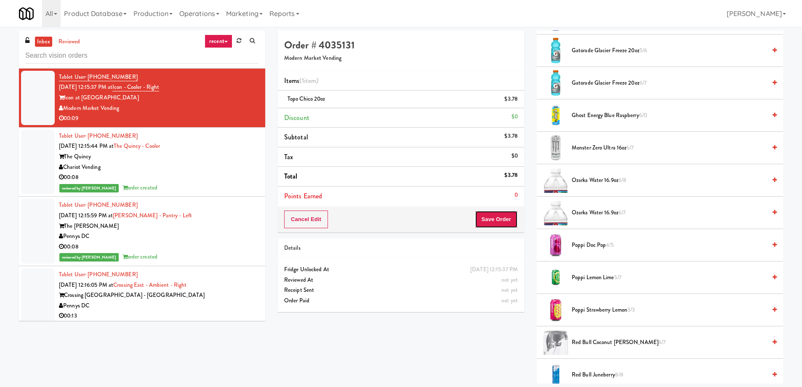
click at [497, 226] on button "Save Order" at bounding box center [496, 219] width 43 height 18
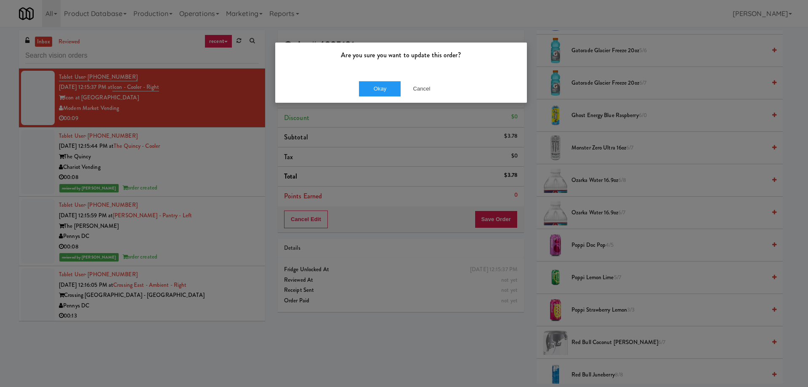
click at [378, 99] on div "Okay Cancel" at bounding box center [401, 89] width 252 height 28
click at [378, 89] on button "Okay" at bounding box center [380, 88] width 42 height 15
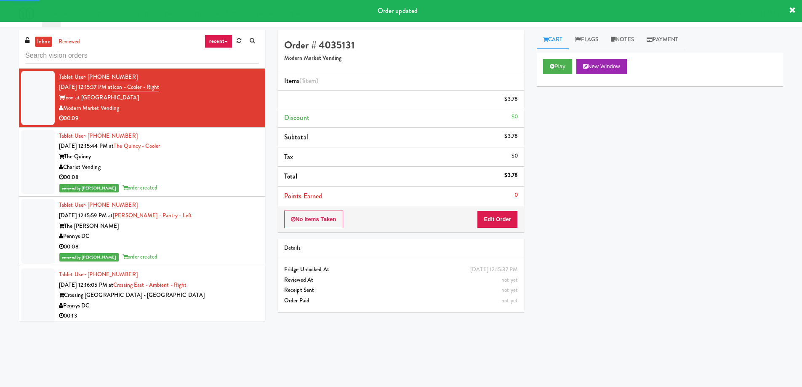
scroll to position [3513, 0]
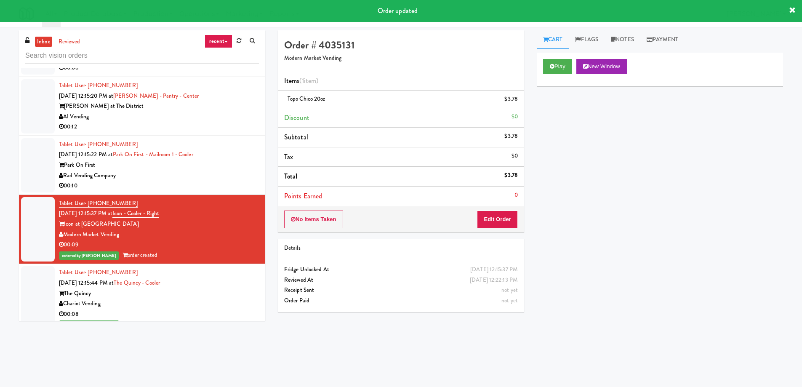
click at [243, 179] on div "Rad Vending Company" at bounding box center [159, 175] width 200 height 11
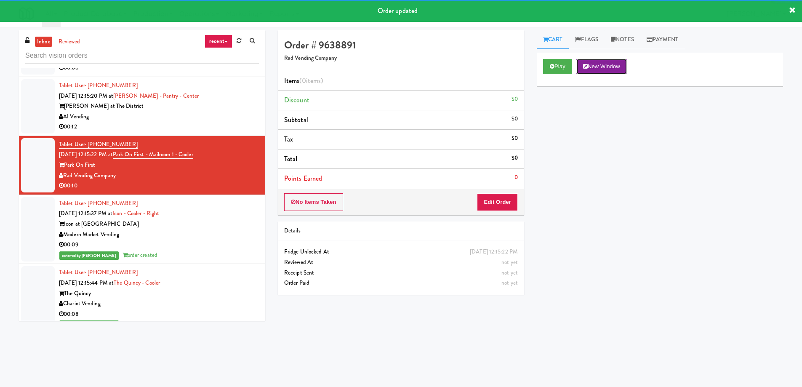
click at [622, 68] on button "New Window" at bounding box center [601, 66] width 51 height 15
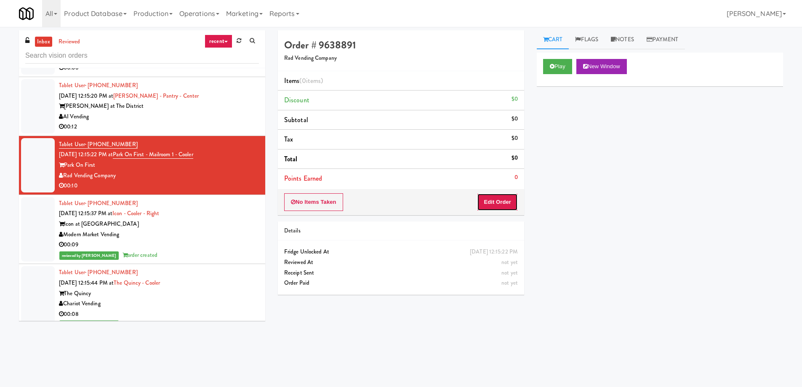
click at [496, 203] on button "Edit Order" at bounding box center [497, 202] width 41 height 18
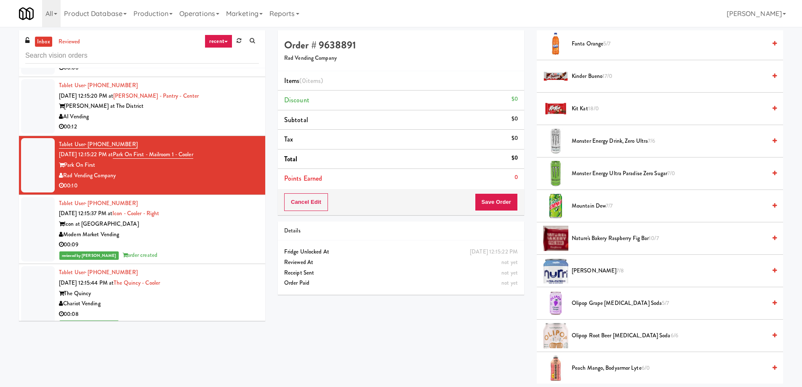
scroll to position [631, 0]
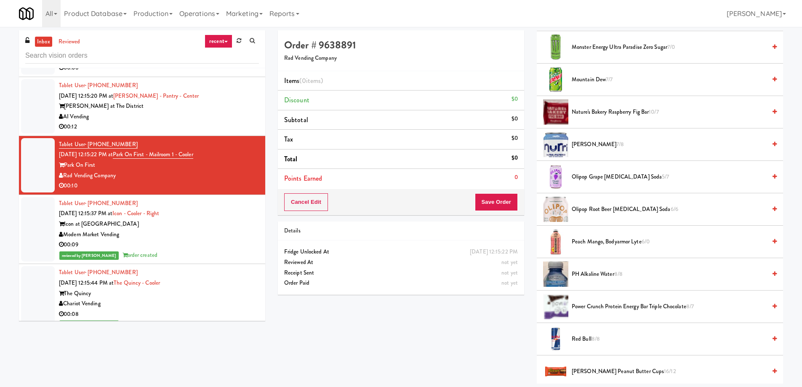
click at [630, 241] on span "Peach Mango, Bodyarmor Lyte 6/0" at bounding box center [669, 242] width 194 height 11
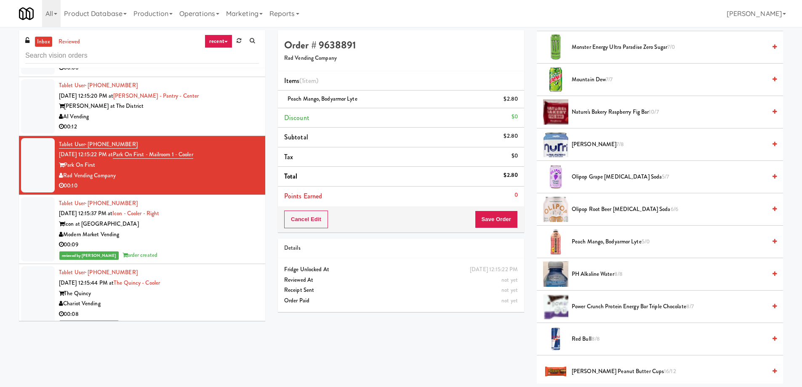
scroll to position [379, 0]
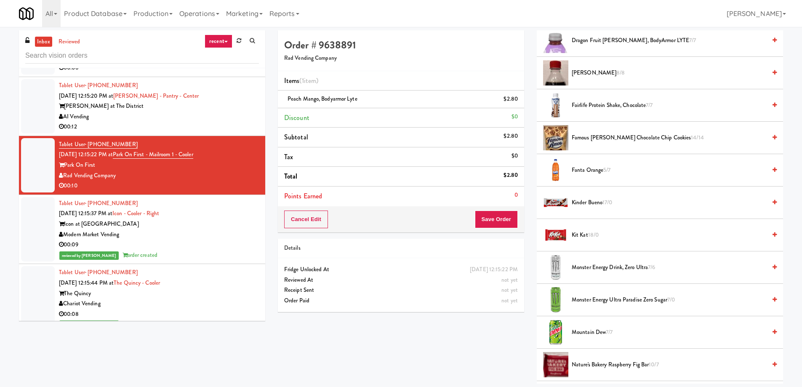
click at [628, 141] on span "Famous [PERSON_NAME] Chocolate Chip Cookies 14/14" at bounding box center [669, 138] width 194 height 11
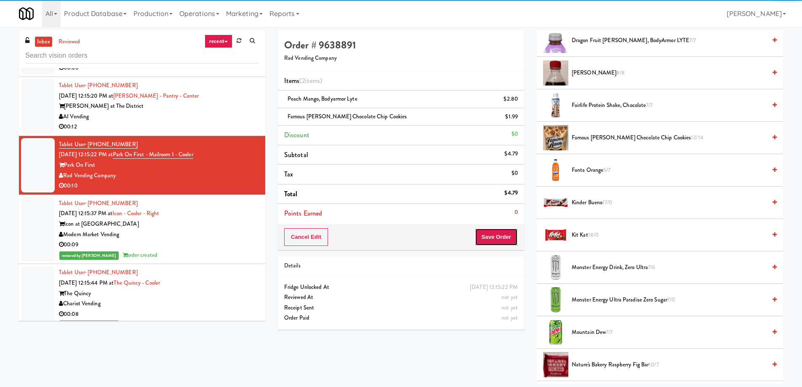
click at [511, 237] on button "Save Order" at bounding box center [496, 237] width 43 height 18
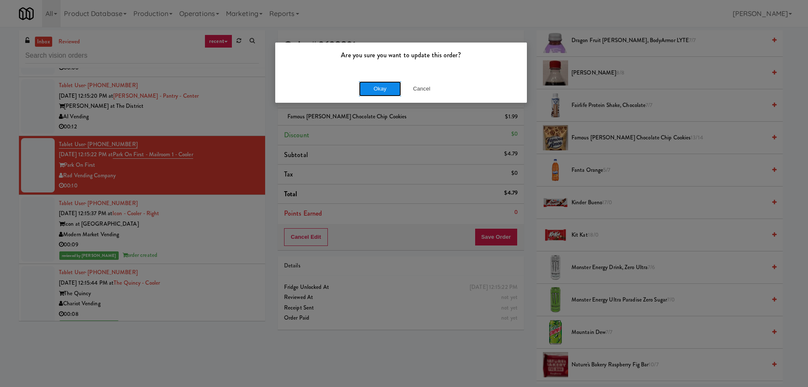
click at [384, 94] on button "Okay" at bounding box center [380, 88] width 42 height 15
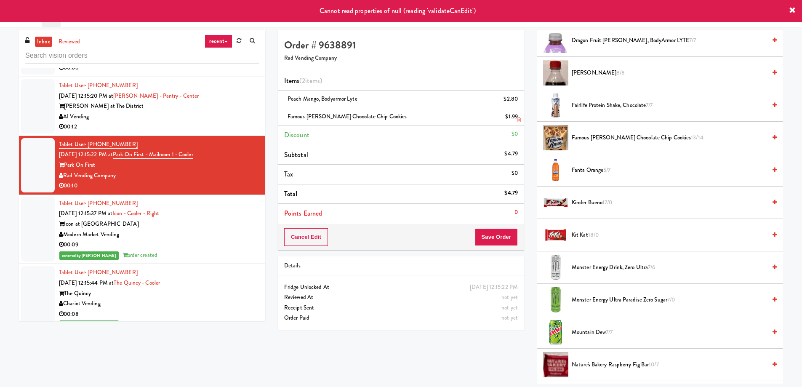
click at [517, 119] on icon at bounding box center [519, 119] width 4 height 5
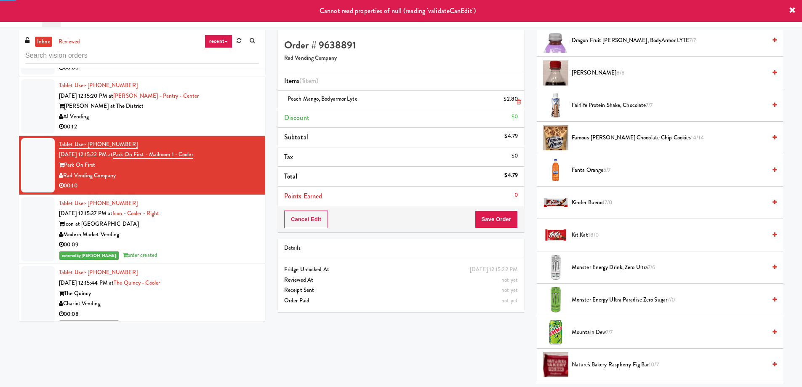
click at [514, 101] on link at bounding box center [517, 102] width 8 height 11
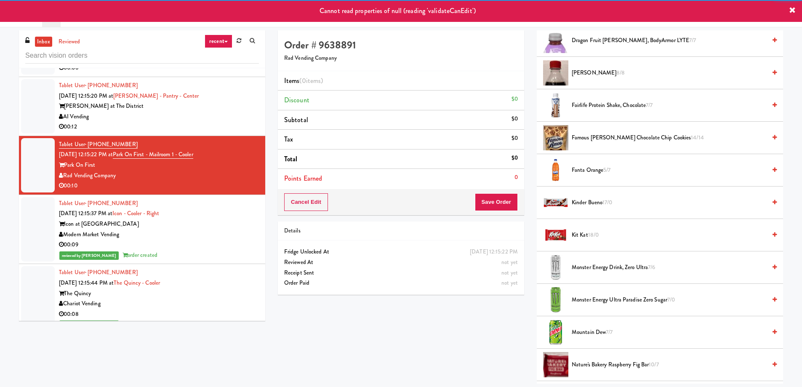
click at [198, 112] on div "AI Vending" at bounding box center [159, 117] width 200 height 11
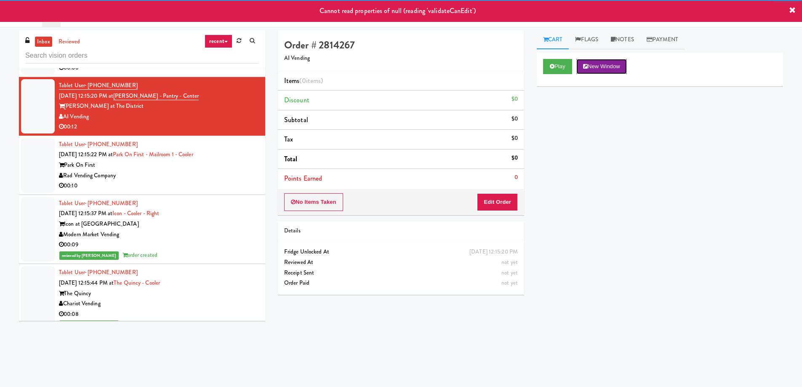
click at [595, 72] on button "New Window" at bounding box center [601, 66] width 51 height 15
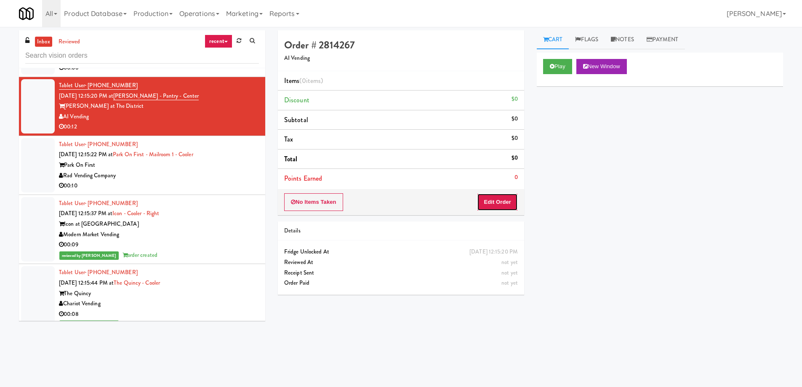
click at [510, 205] on button "Edit Order" at bounding box center [497, 202] width 41 height 18
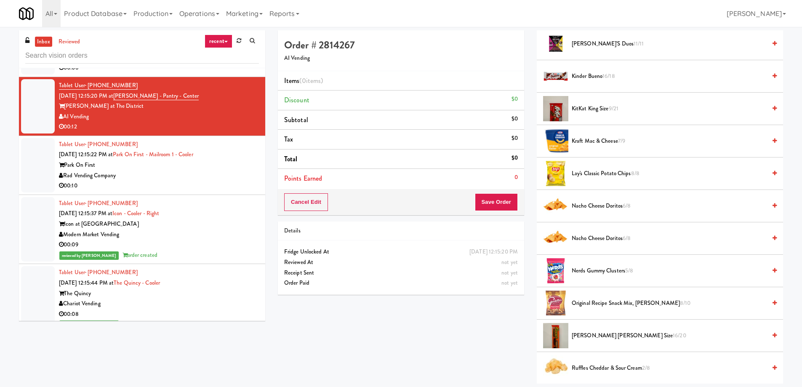
scroll to position [674, 0]
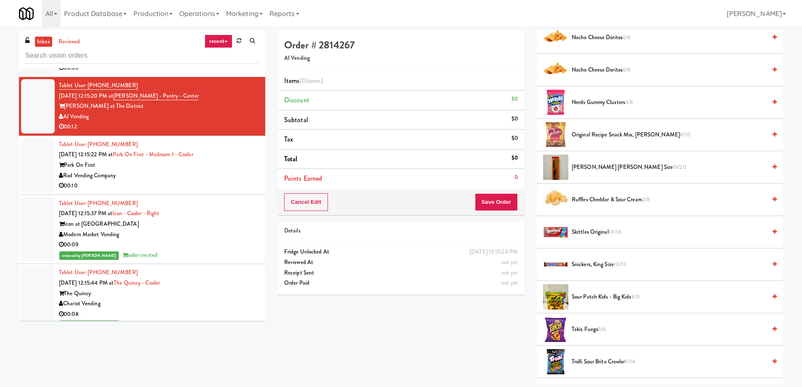
click at [604, 298] on span "Sour Patch Kids - Big Kids 8/9" at bounding box center [669, 297] width 194 height 11
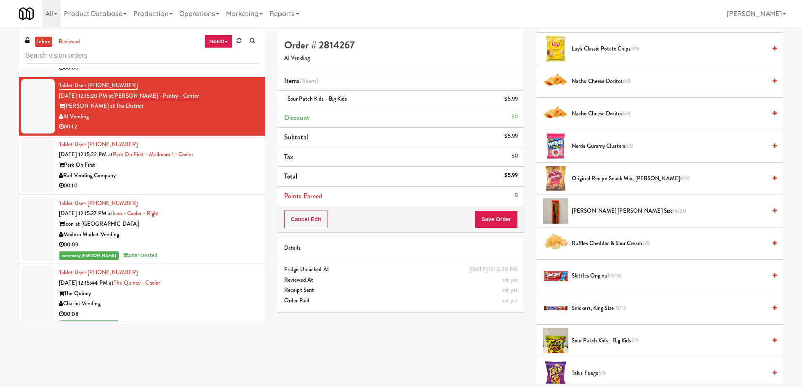
scroll to position [756, 0]
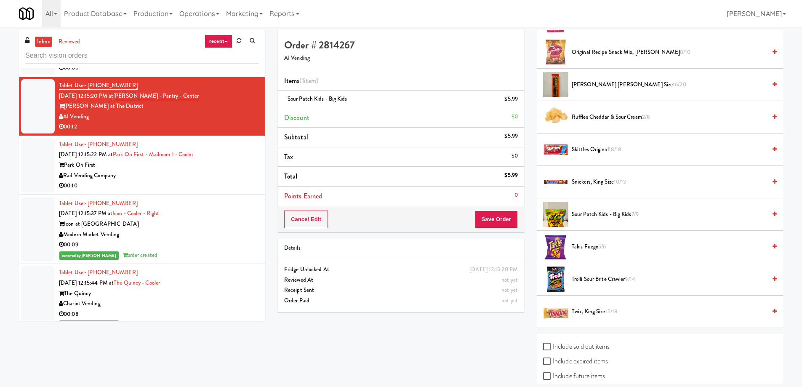
click at [654, 310] on span "Twix, King Size 15/18" at bounding box center [669, 311] width 194 height 11
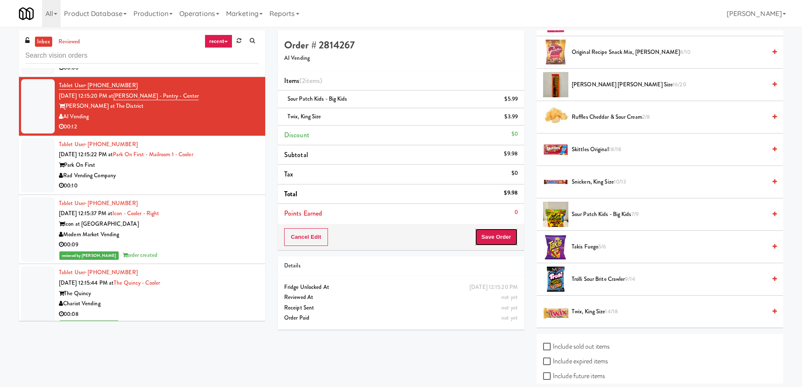
click at [485, 234] on button "Save Order" at bounding box center [496, 237] width 43 height 18
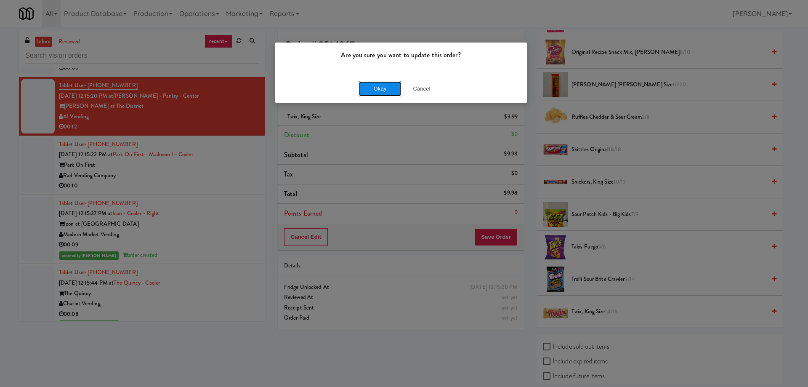
click at [371, 85] on button "Okay" at bounding box center [380, 88] width 42 height 15
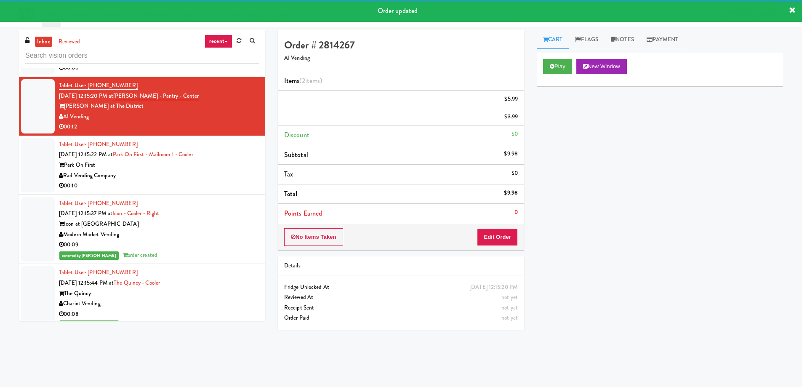
scroll to position [3387, 0]
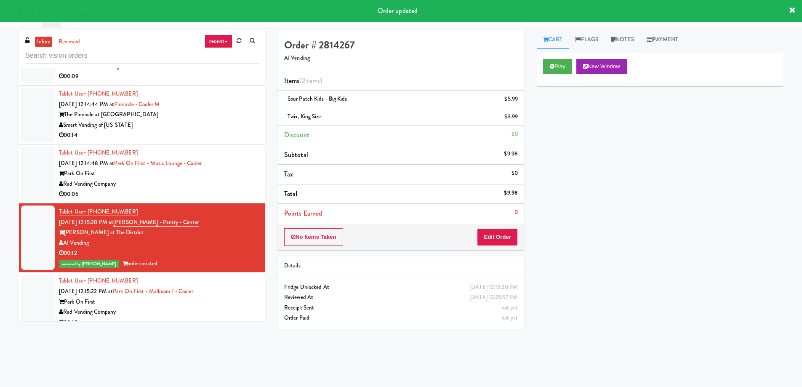
click at [227, 185] on div "Rad Vending Company" at bounding box center [159, 184] width 200 height 11
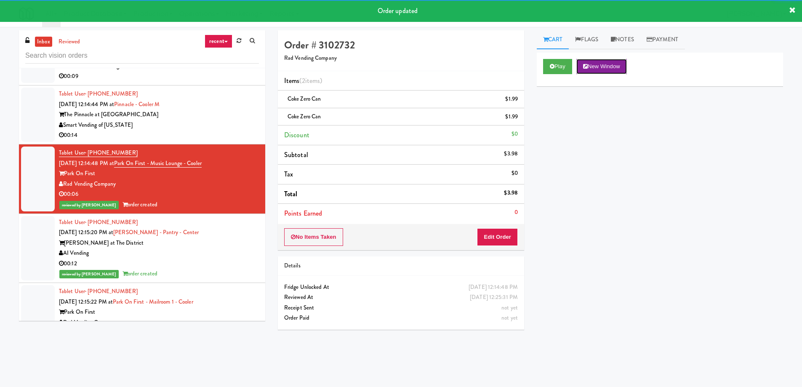
click at [598, 68] on button "New Window" at bounding box center [601, 66] width 51 height 15
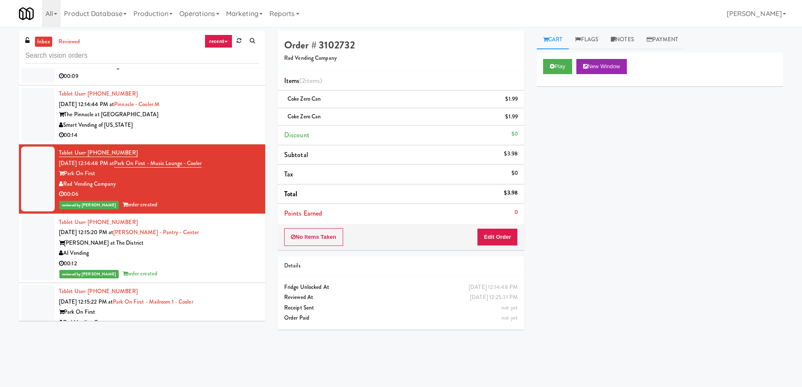
click at [223, 128] on div "Smart Vending of [US_STATE]" at bounding box center [159, 125] width 200 height 11
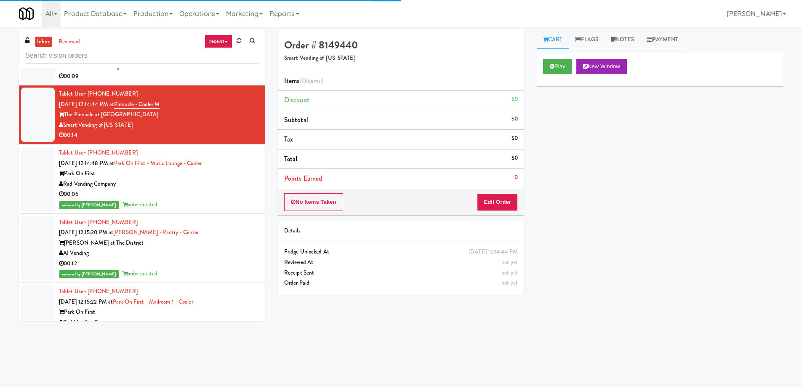
scroll to position [3302, 0]
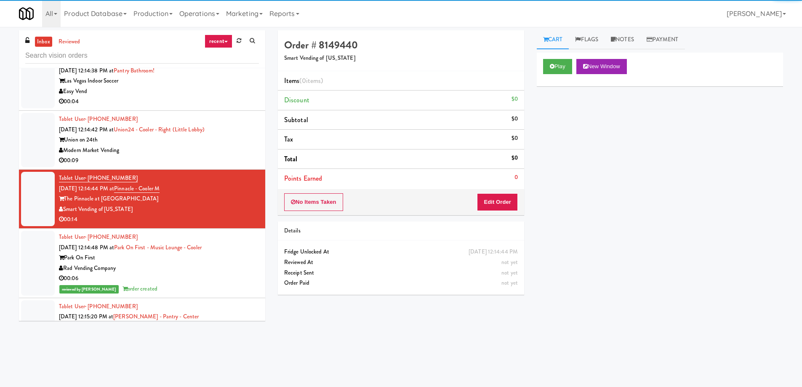
click at [224, 154] on div "Modern Market Vending" at bounding box center [159, 150] width 200 height 11
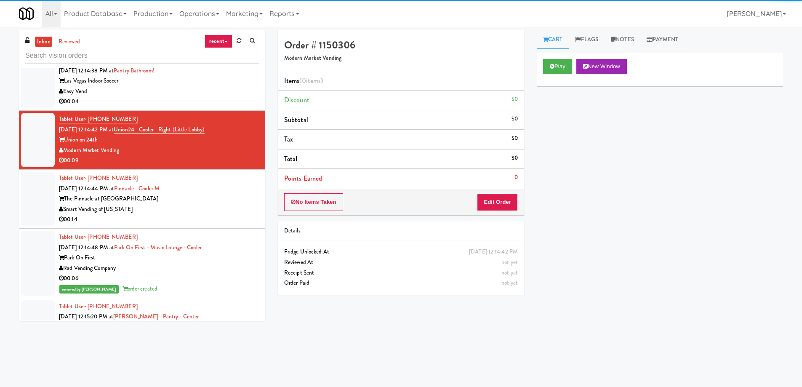
click at [243, 199] on div "The Pinnacle at [GEOGRAPHIC_DATA]" at bounding box center [159, 199] width 200 height 11
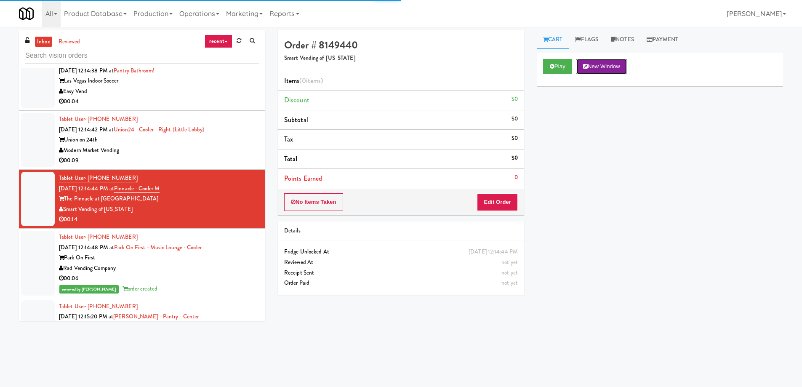
click at [593, 69] on button "New Window" at bounding box center [601, 66] width 51 height 15
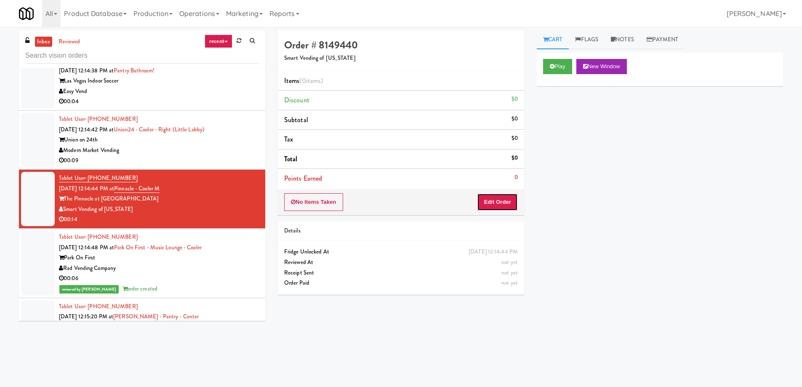
click at [494, 202] on button "Edit Order" at bounding box center [497, 202] width 41 height 18
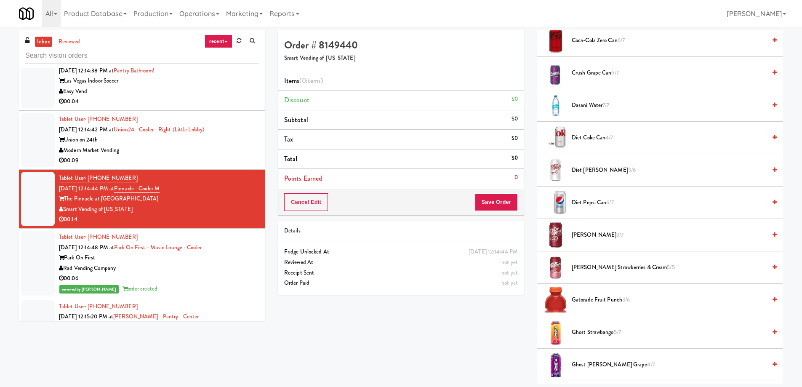
scroll to position [421, 0]
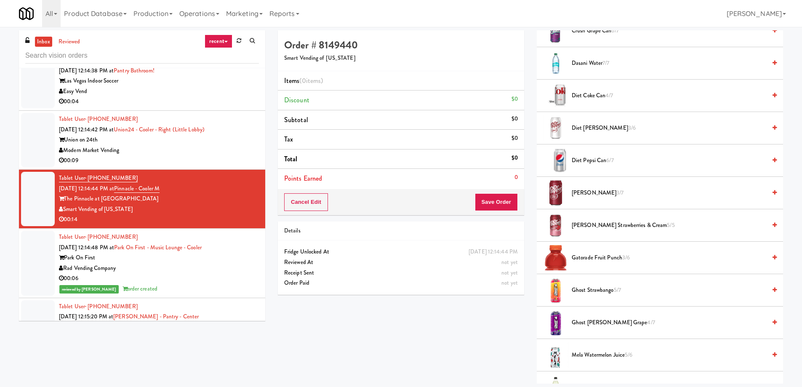
click at [638, 256] on span "Gatorade Fruit Punch 3/6" at bounding box center [669, 258] width 194 height 11
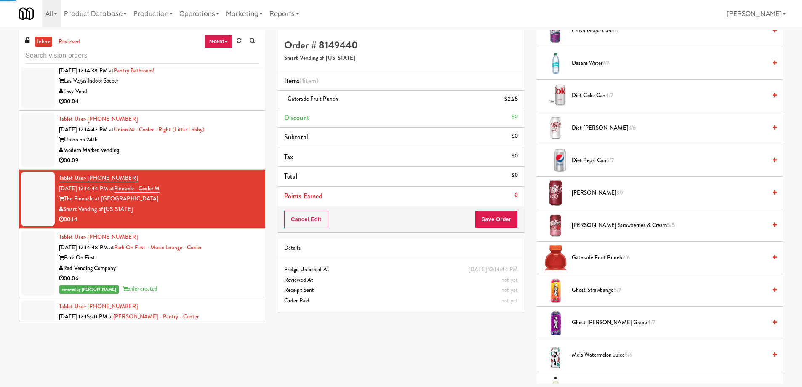
click at [638, 256] on span "Gatorade Fruit Punch 2/6" at bounding box center [669, 258] width 194 height 11
click at [514, 98] on link at bounding box center [517, 102] width 8 height 11
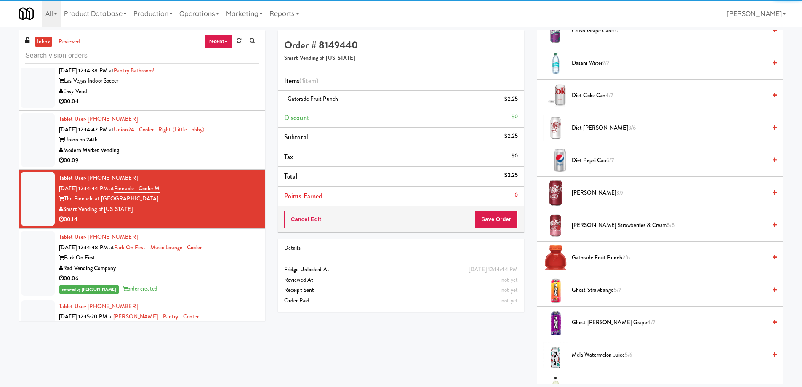
click at [647, 256] on span "Gatorade Fruit Punch 2/6" at bounding box center [669, 258] width 194 height 11
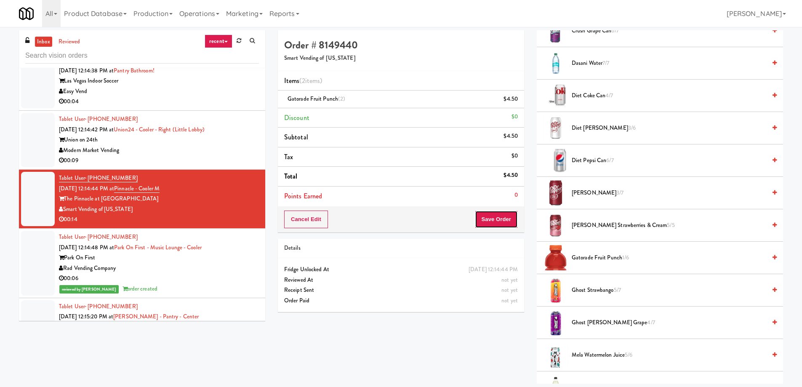
click at [504, 211] on button "Save Order" at bounding box center [496, 219] width 43 height 18
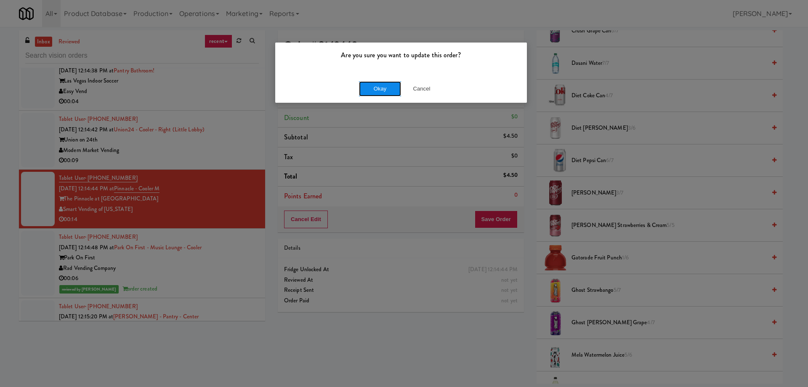
click at [374, 89] on button "Okay" at bounding box center [380, 88] width 42 height 15
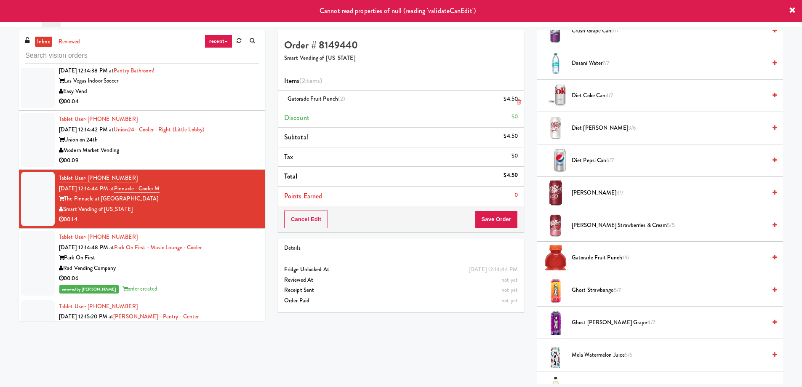
click at [517, 103] on icon at bounding box center [519, 101] width 4 height 5
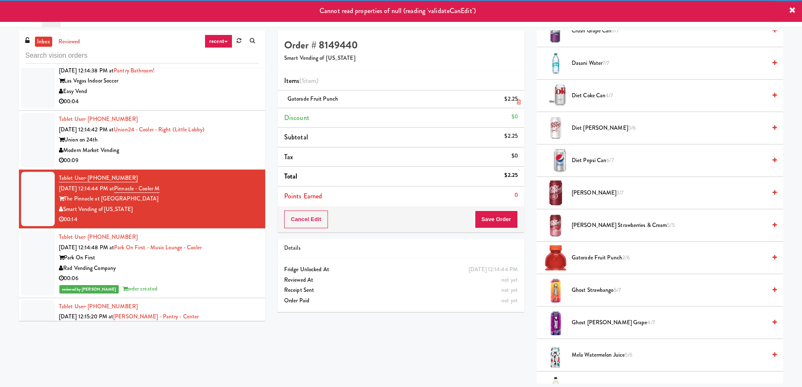
click at [517, 103] on icon at bounding box center [519, 101] width 4 height 5
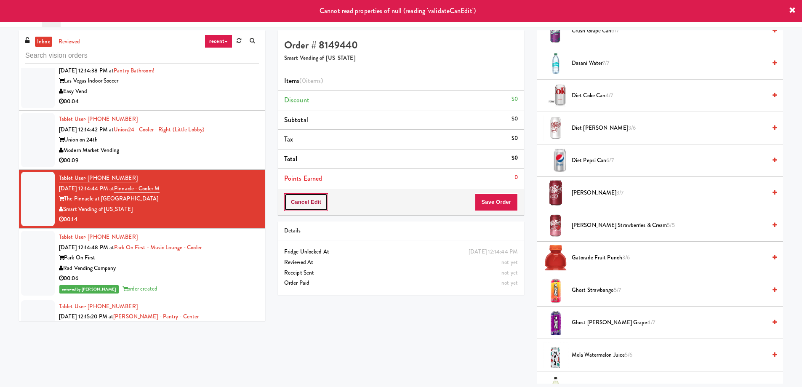
click at [301, 207] on button "Cancel Edit" at bounding box center [306, 202] width 44 height 18
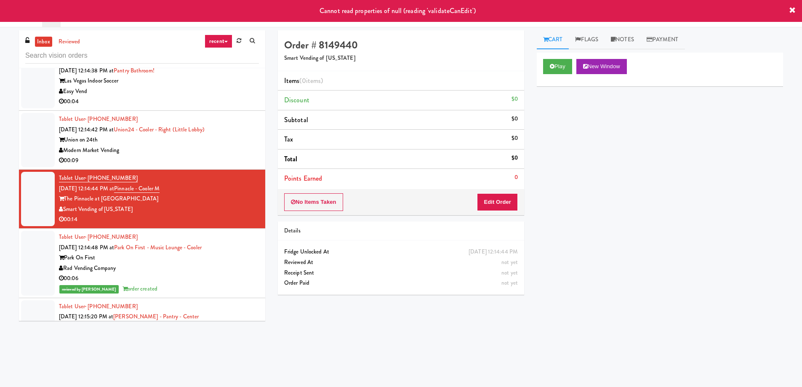
scroll to position [3134, 0]
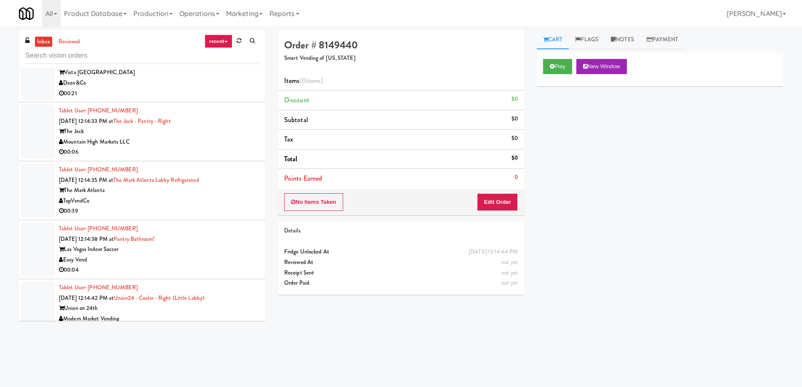
click at [222, 252] on div "Las Vegas Indoor Soccer" at bounding box center [159, 249] width 200 height 11
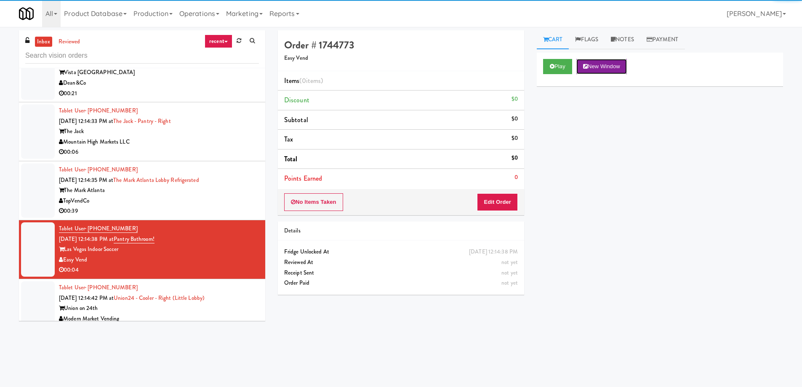
click at [603, 64] on button "New Window" at bounding box center [601, 66] width 51 height 15
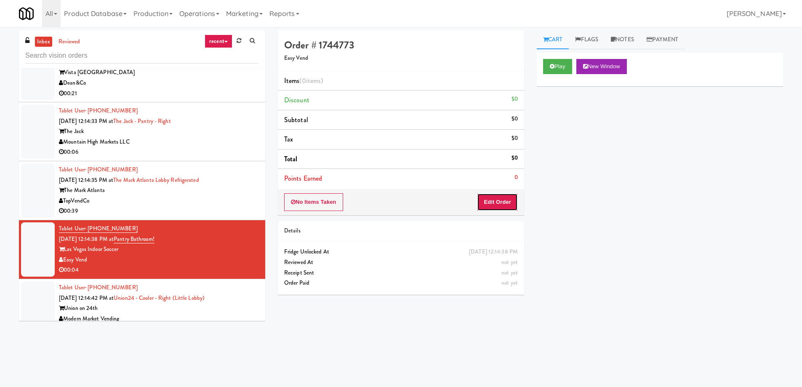
click at [485, 206] on button "Edit Order" at bounding box center [497, 202] width 41 height 18
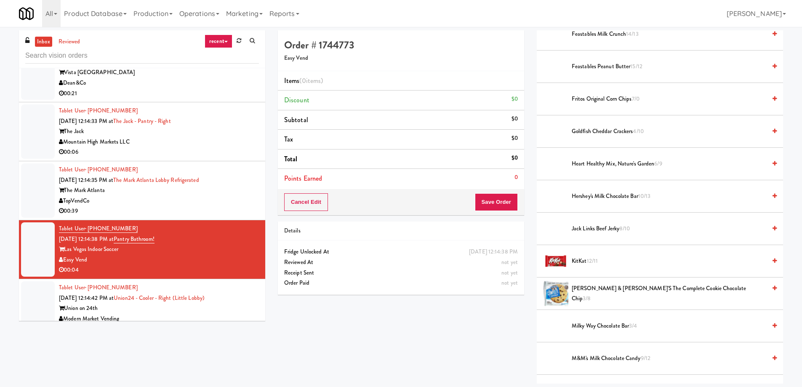
scroll to position [631, 0]
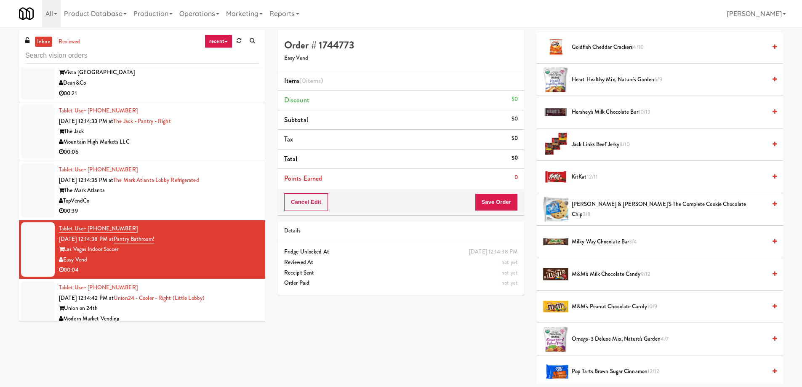
click at [679, 274] on span "M&M's Milk Chocolate Candy 9/12" at bounding box center [669, 274] width 194 height 11
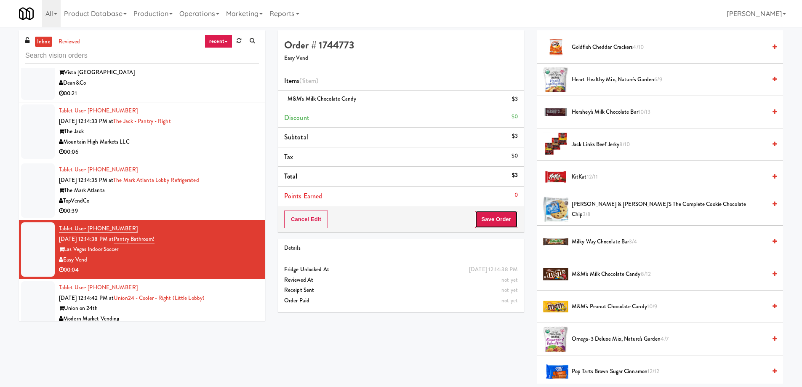
click at [485, 219] on button "Save Order" at bounding box center [496, 219] width 43 height 18
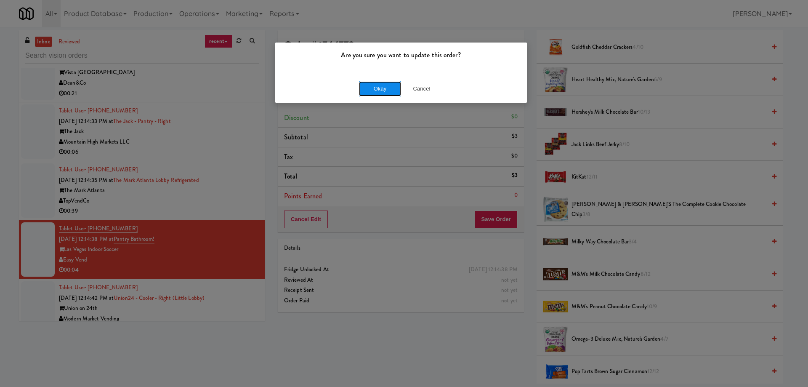
click at [388, 92] on button "Okay" at bounding box center [380, 88] width 42 height 15
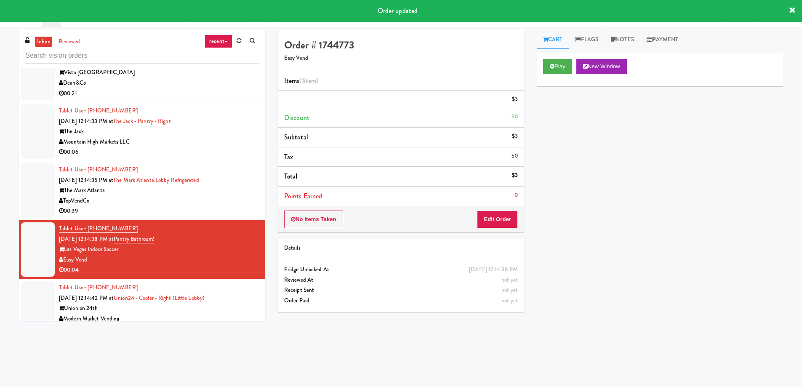
scroll to position [0, 0]
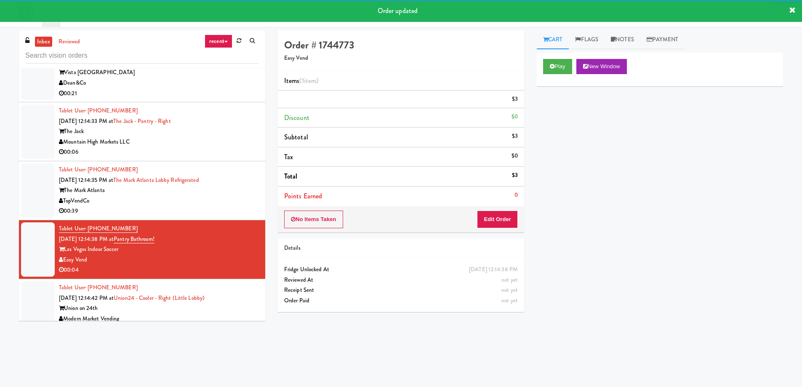
click at [245, 200] on div "TopVendCo" at bounding box center [159, 201] width 200 height 11
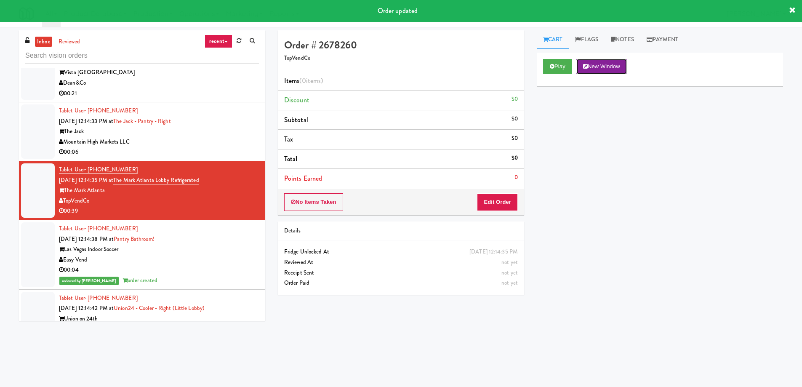
click at [610, 71] on button "New Window" at bounding box center [601, 66] width 51 height 15
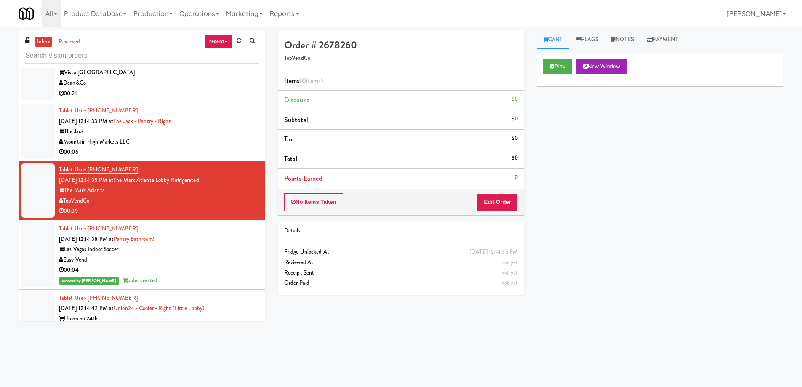
click at [215, 140] on div "Mountain High Markets LLC" at bounding box center [159, 142] width 200 height 11
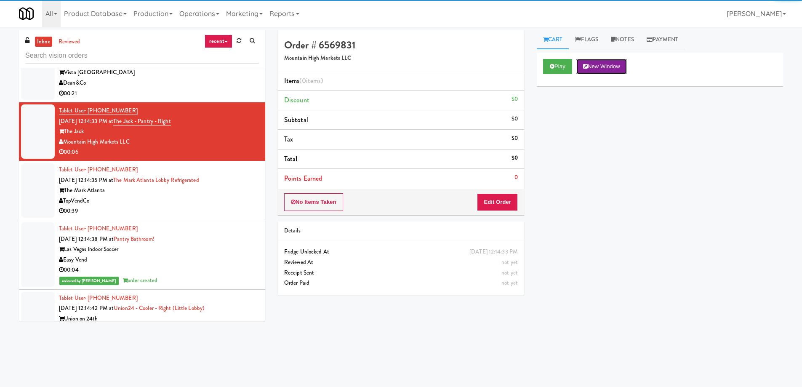
click at [599, 67] on button "New Window" at bounding box center [601, 66] width 51 height 15
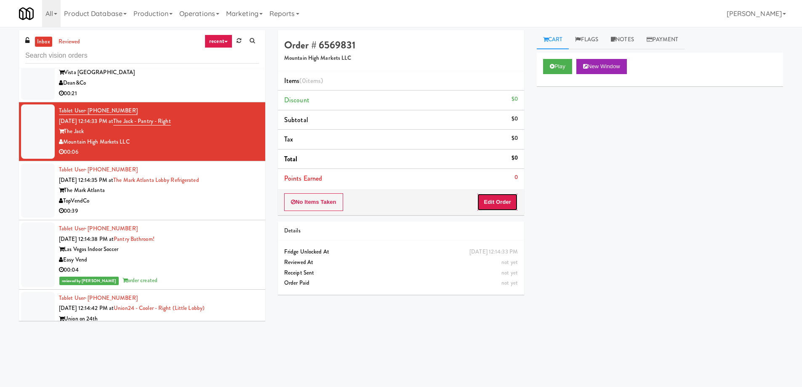
click at [491, 205] on button "Edit Order" at bounding box center [497, 202] width 41 height 18
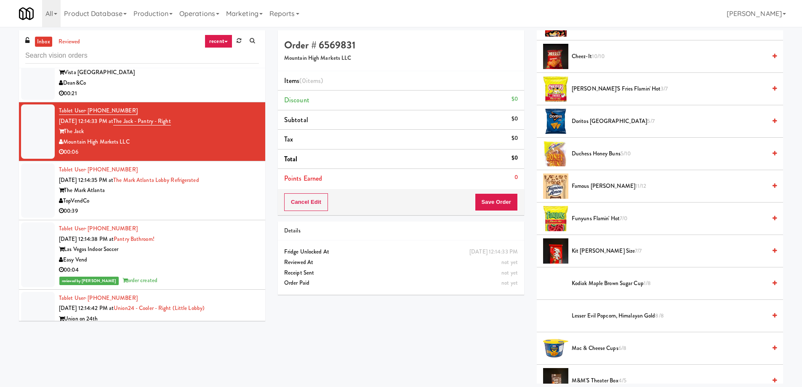
scroll to position [84, 0]
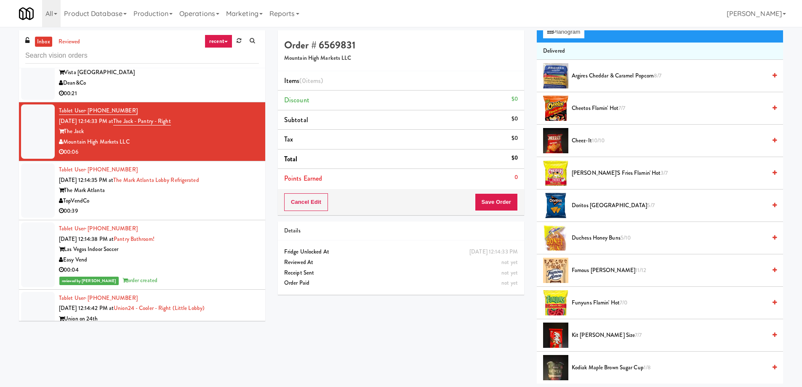
click at [655, 139] on span "Cheez-It 10/10" at bounding box center [669, 141] width 194 height 11
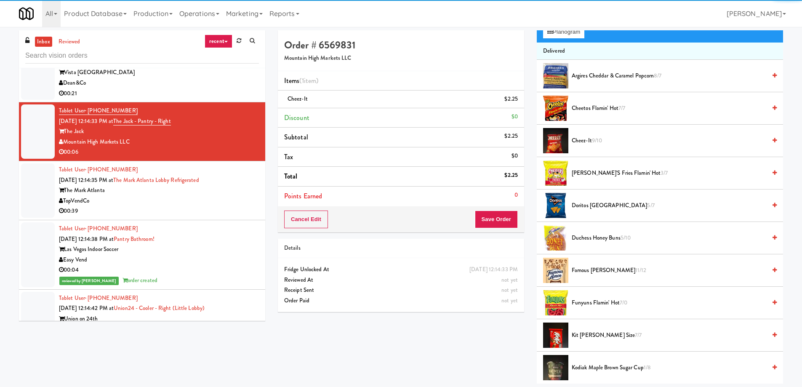
click at [665, 203] on span "Doritos Cool Ranch 5/7" at bounding box center [669, 205] width 194 height 11
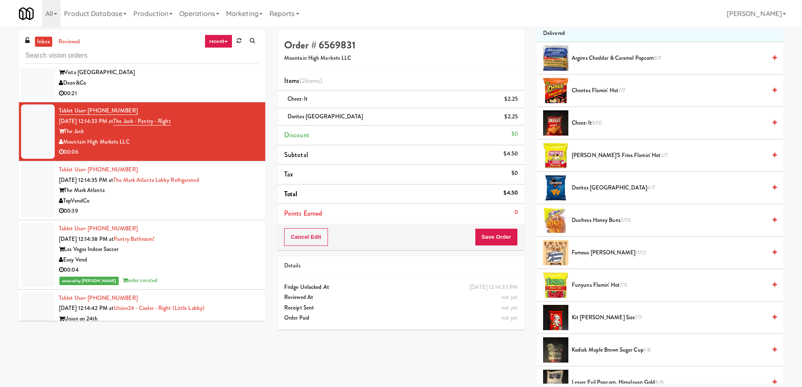
scroll to position [0, 0]
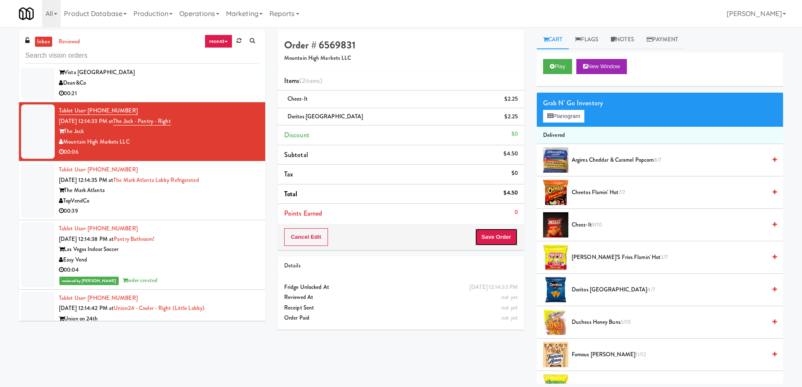
click at [500, 243] on button "Save Order" at bounding box center [496, 237] width 43 height 18
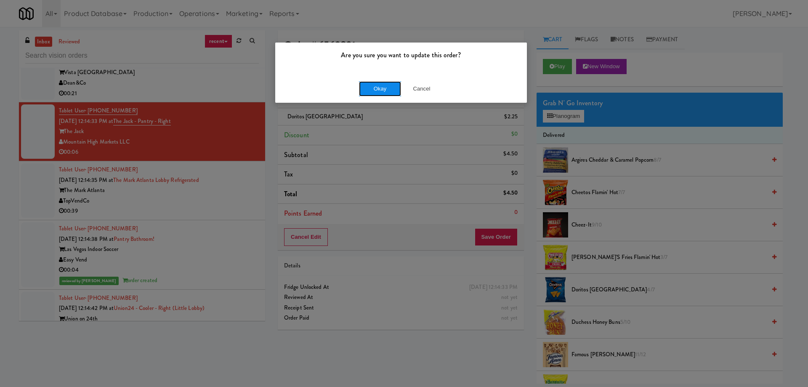
click at [382, 89] on button "Okay" at bounding box center [380, 88] width 42 height 15
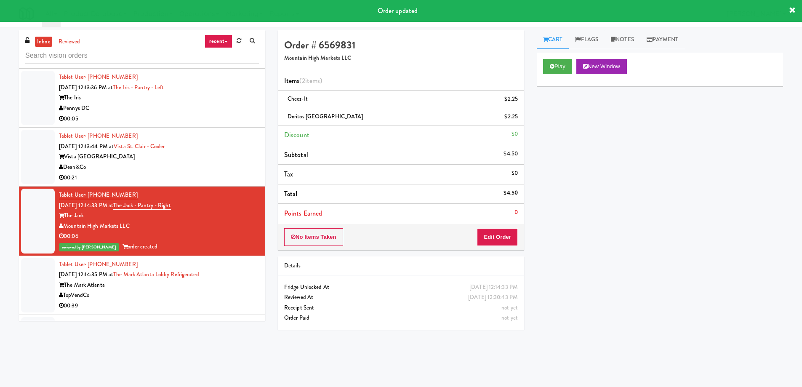
scroll to position [3008, 0]
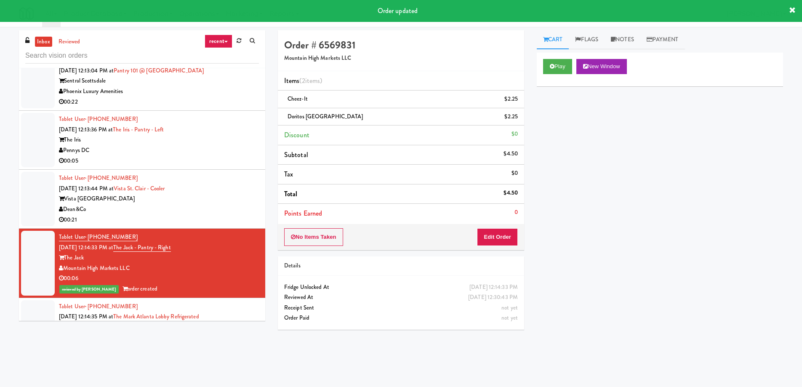
click at [218, 148] on div "Pennys DC" at bounding box center [159, 150] width 200 height 11
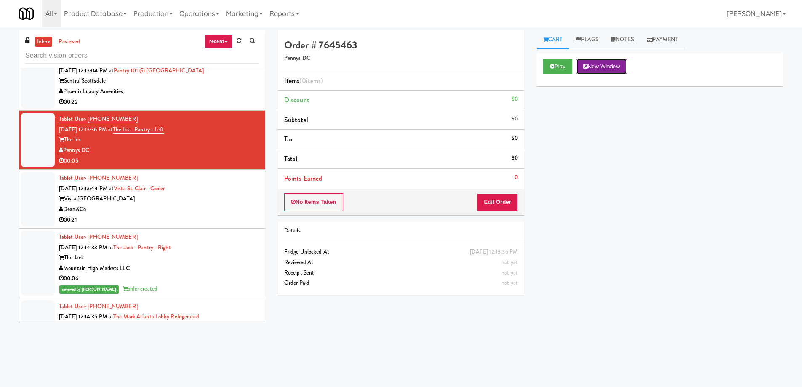
click at [601, 73] on button "New Window" at bounding box center [601, 66] width 51 height 15
click at [514, 199] on button "Edit Order" at bounding box center [497, 202] width 41 height 18
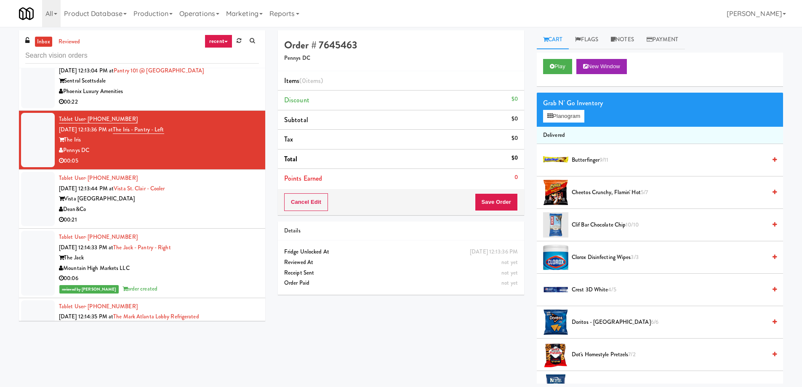
click at [651, 323] on span "6/6" at bounding box center [655, 322] width 8 height 8
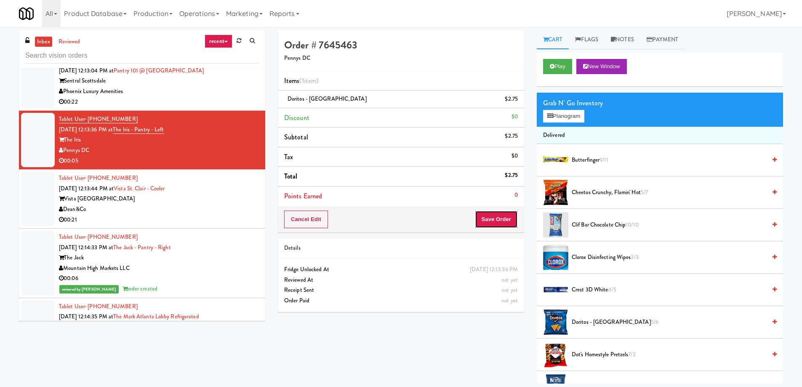
click at [492, 221] on button "Save Order" at bounding box center [496, 219] width 43 height 18
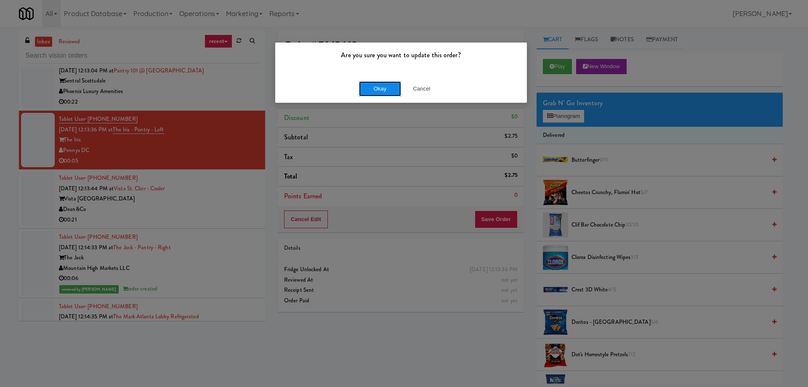
click at [388, 88] on button "Okay" at bounding box center [380, 88] width 42 height 15
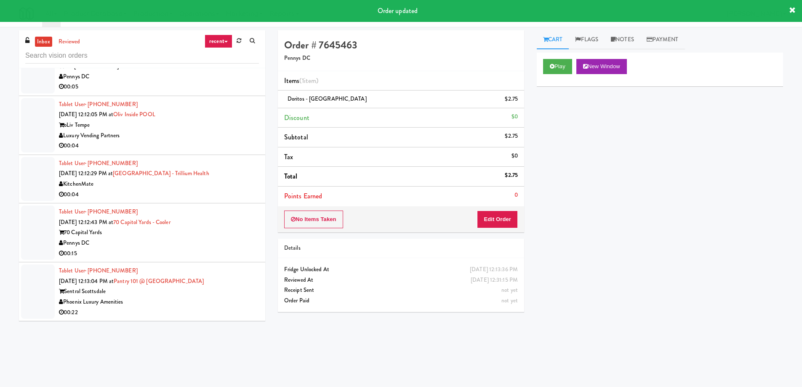
scroll to position [2839, 0]
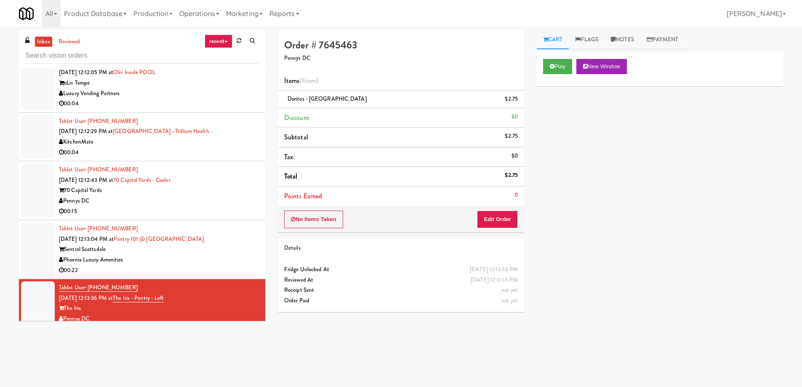
click at [235, 152] on div "00:04" at bounding box center [159, 152] width 200 height 11
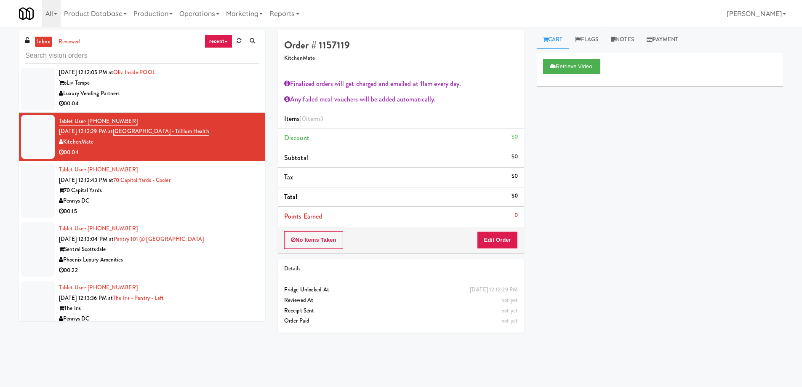
click at [210, 98] on div "Luxury Vending Partners" at bounding box center [159, 93] width 200 height 11
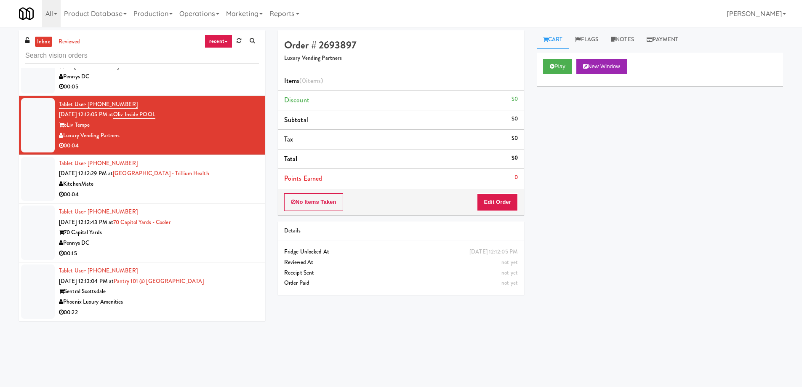
scroll to position [2755, 0]
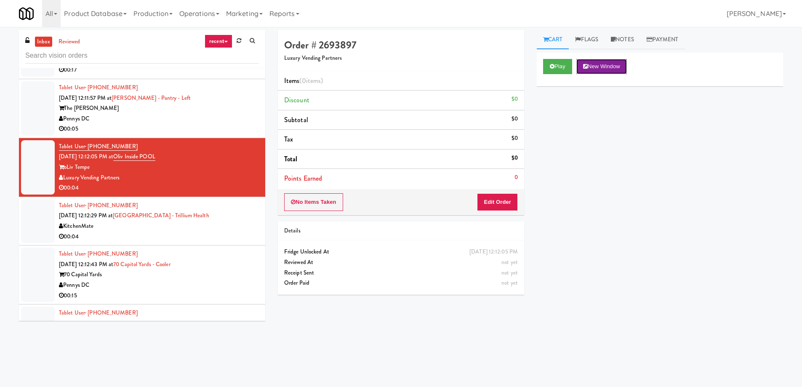
click at [624, 65] on button "New Window" at bounding box center [601, 66] width 51 height 15
click at [519, 194] on div "No Items Taken Edit Order" at bounding box center [401, 202] width 246 height 26
click at [517, 196] on button "Edit Order" at bounding box center [497, 202] width 41 height 18
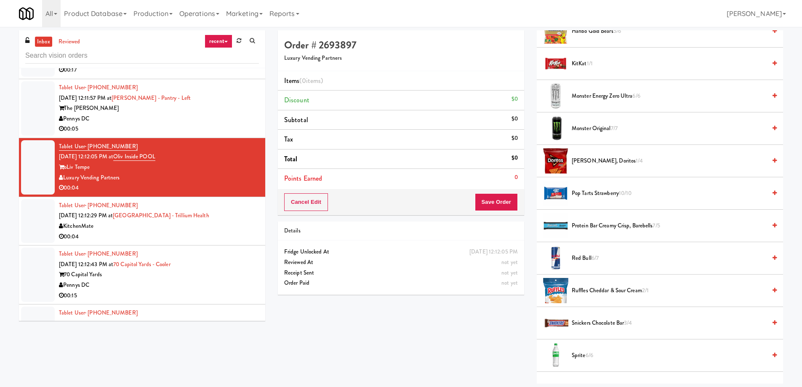
scroll to position [1010, 0]
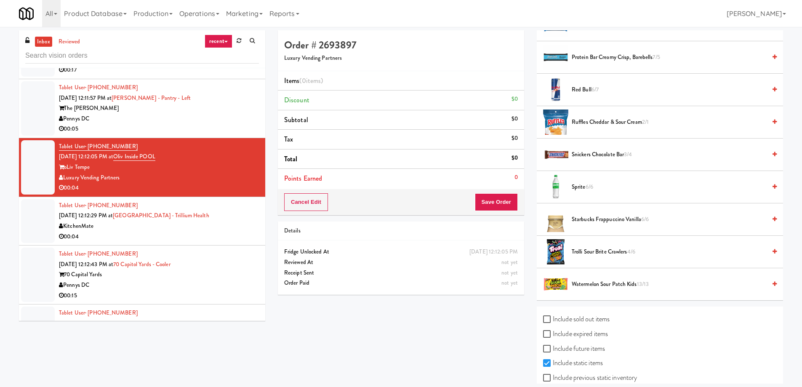
click at [612, 254] on span "Trolli Sour Brite Crawlers 4/6" at bounding box center [669, 252] width 194 height 11
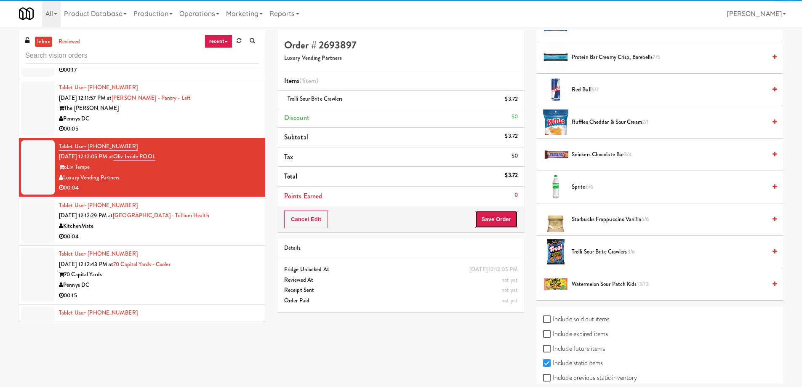
click at [496, 212] on button "Save Order" at bounding box center [496, 219] width 43 height 18
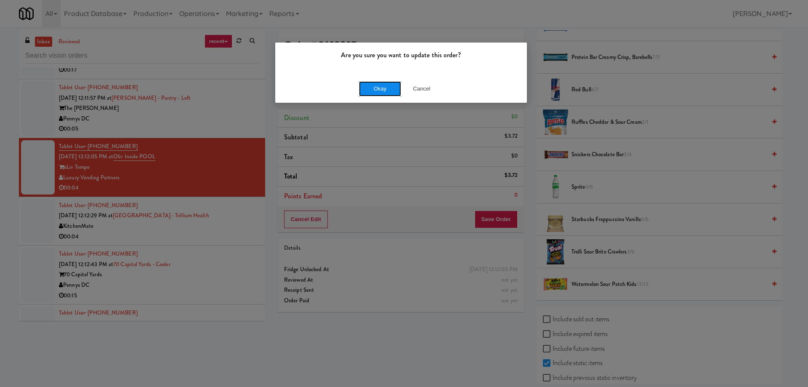
click at [378, 91] on button "Okay" at bounding box center [380, 88] width 42 height 15
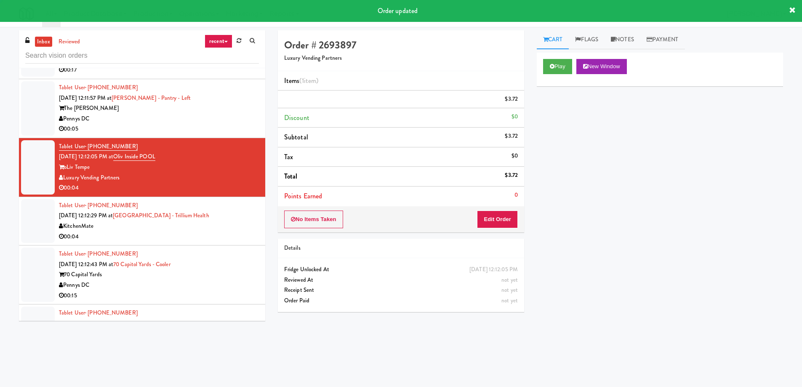
scroll to position [0, 0]
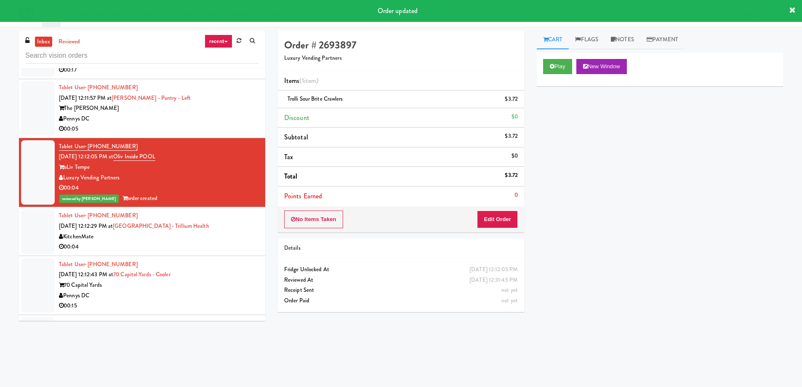
click at [223, 117] on div "Pennys DC" at bounding box center [159, 119] width 200 height 11
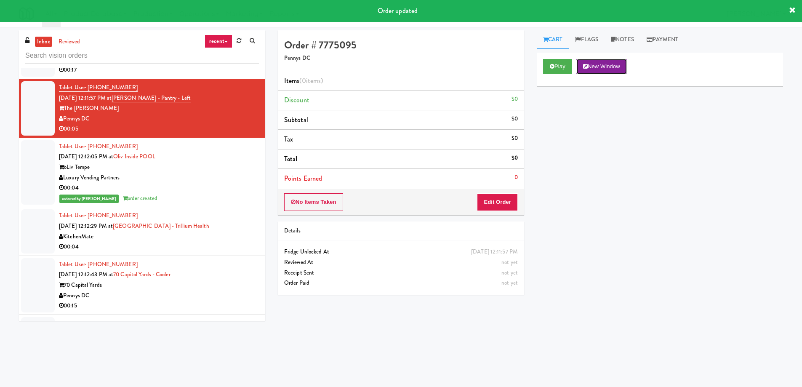
click at [612, 69] on button "New Window" at bounding box center [601, 66] width 51 height 15
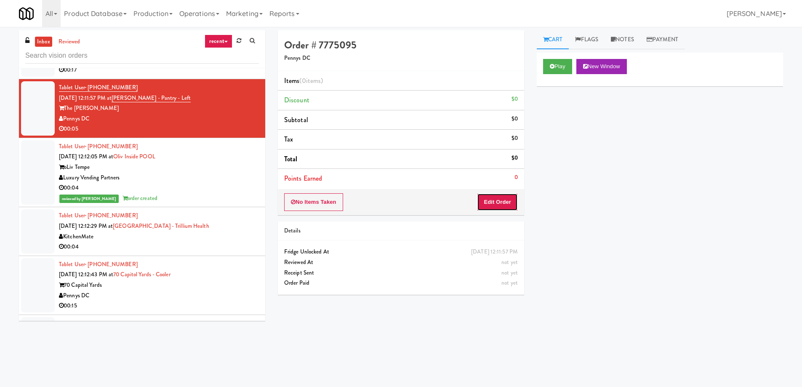
click at [503, 201] on button "Edit Order" at bounding box center [497, 202] width 41 height 18
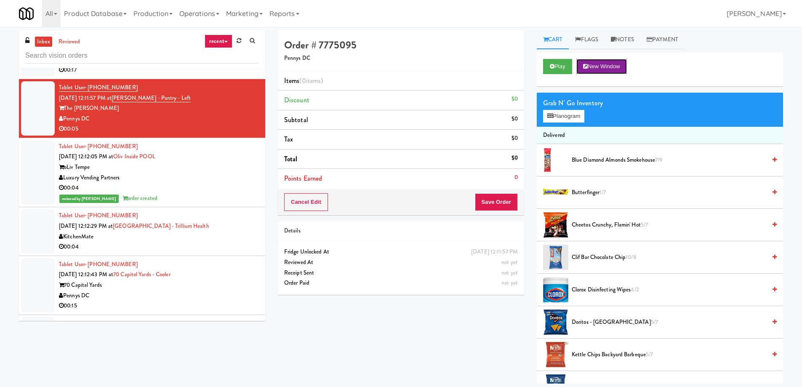
click at [607, 72] on button "New Window" at bounding box center [601, 66] width 51 height 15
click at [604, 320] on span "Doritos - Cool Ranch 5/7" at bounding box center [669, 322] width 194 height 11
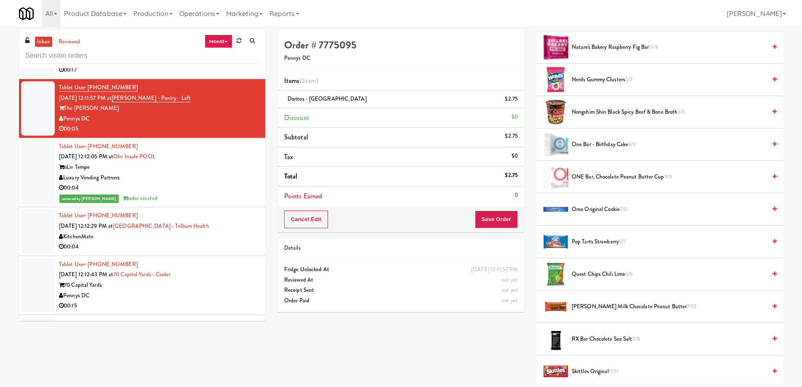
scroll to position [842, 0]
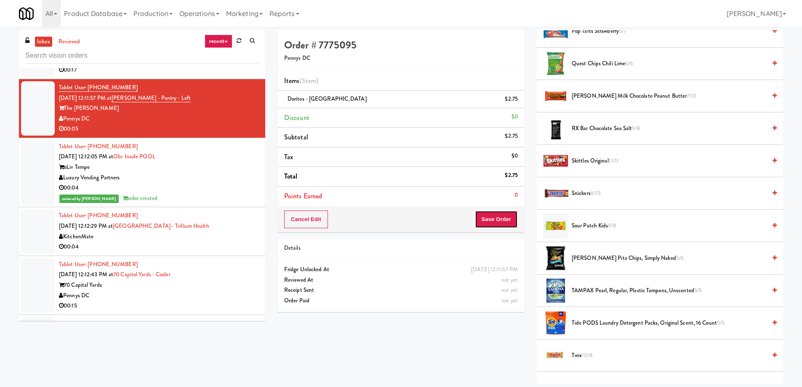
click at [508, 220] on button "Save Order" at bounding box center [496, 219] width 43 height 18
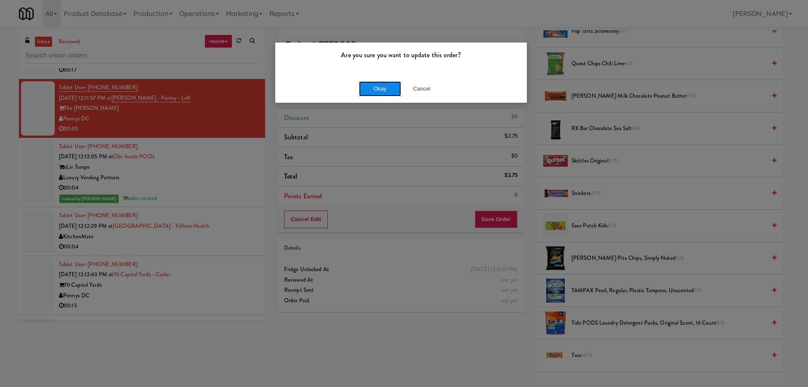
click at [378, 92] on button "Okay" at bounding box center [380, 88] width 42 height 15
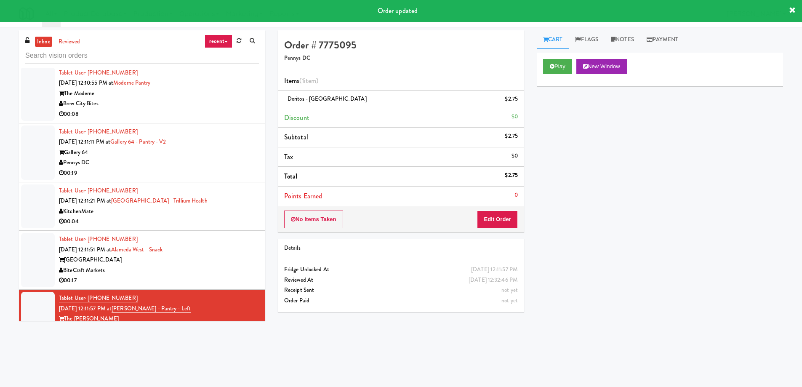
scroll to position [2461, 0]
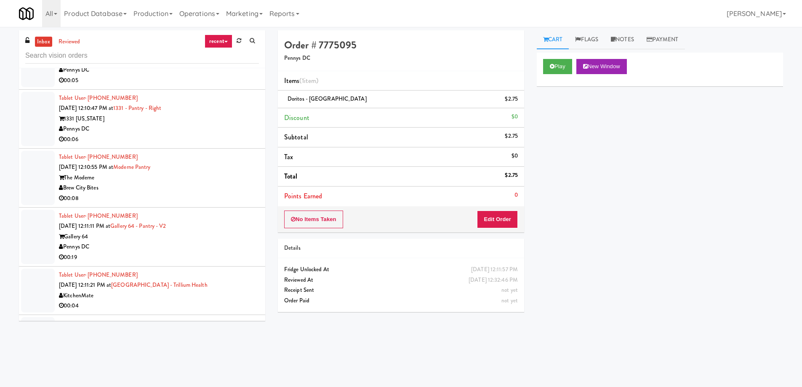
click at [212, 185] on div "Brew City Bites" at bounding box center [159, 188] width 200 height 11
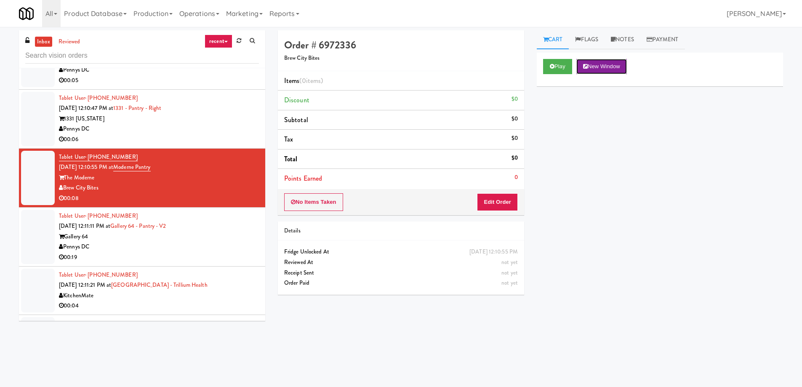
click at [622, 67] on button "New Window" at bounding box center [601, 66] width 51 height 15
click at [492, 202] on button "Edit Order" at bounding box center [497, 202] width 41 height 18
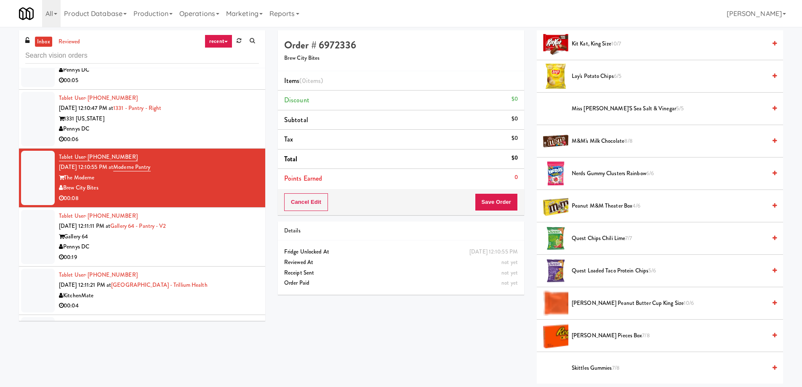
scroll to position [547, 0]
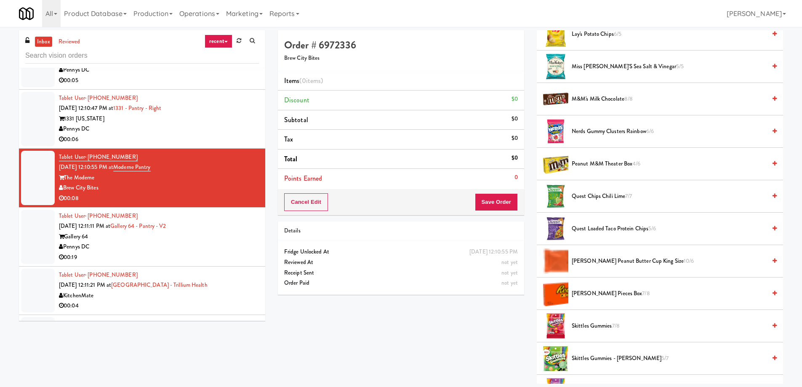
click at [597, 294] on span "[PERSON_NAME] Pieces Box 7/8" at bounding box center [669, 293] width 194 height 11
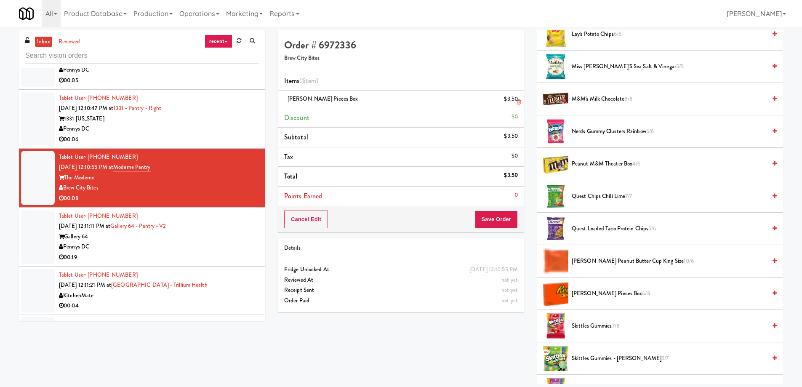
click at [515, 102] on link at bounding box center [517, 102] width 8 height 11
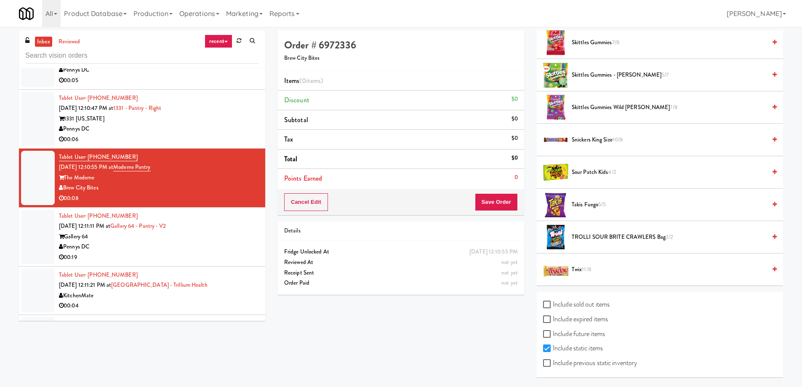
scroll to position [536, 0]
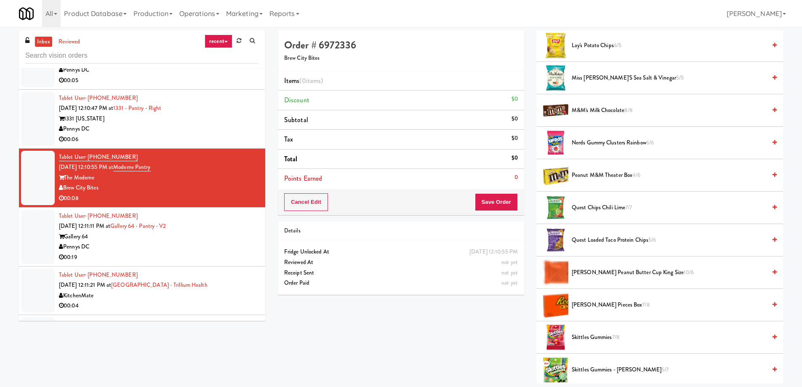
click at [626, 274] on span "[PERSON_NAME] Peanut Butter Cup King Size 10/6" at bounding box center [669, 272] width 194 height 11
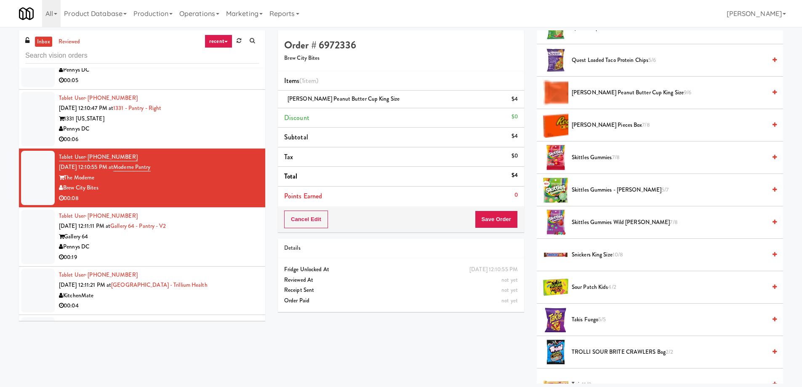
scroll to position [831, 0]
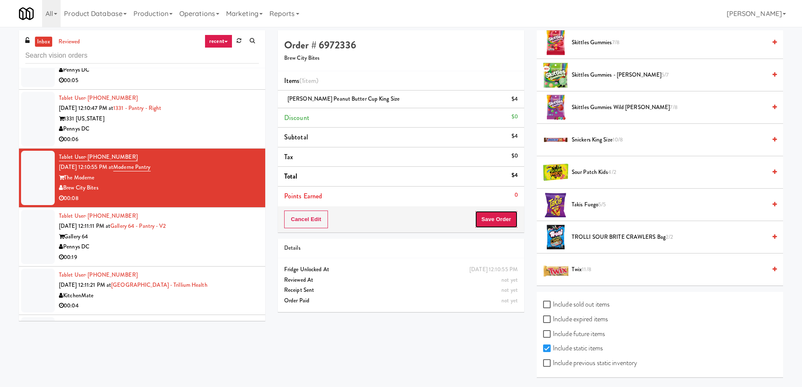
click at [499, 216] on button "Save Order" at bounding box center [496, 219] width 43 height 18
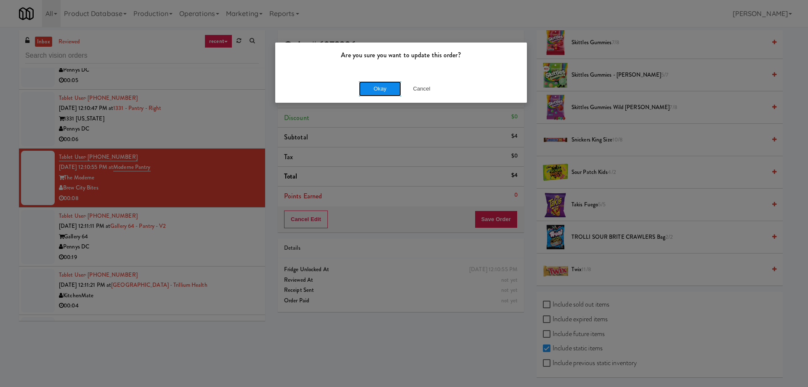
click at [384, 91] on button "Okay" at bounding box center [380, 88] width 42 height 15
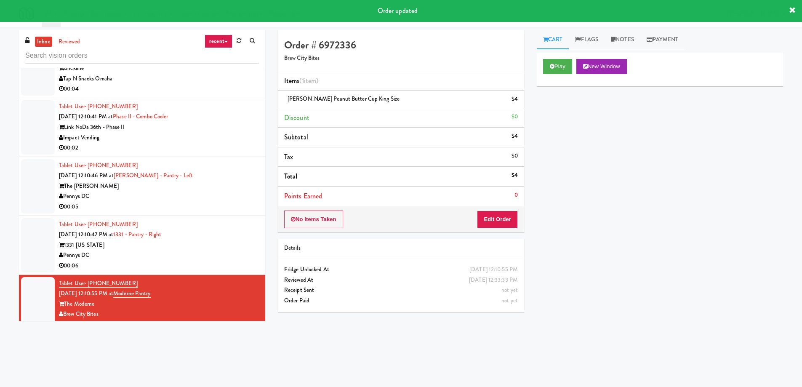
scroll to position [2292, 0]
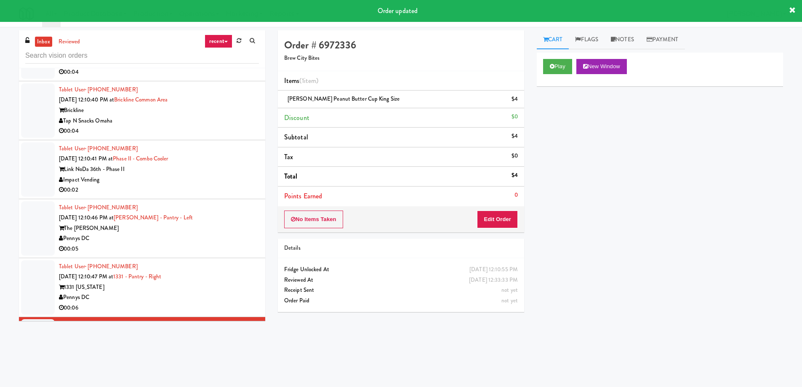
click at [241, 288] on div "1331 [US_STATE]" at bounding box center [159, 287] width 200 height 11
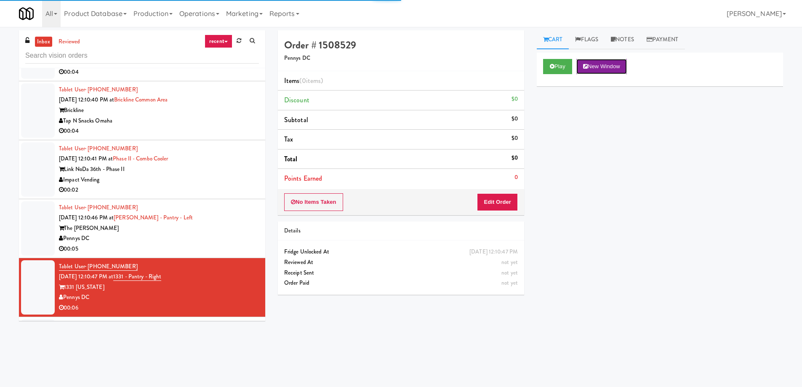
click at [618, 72] on button "New Window" at bounding box center [601, 66] width 51 height 15
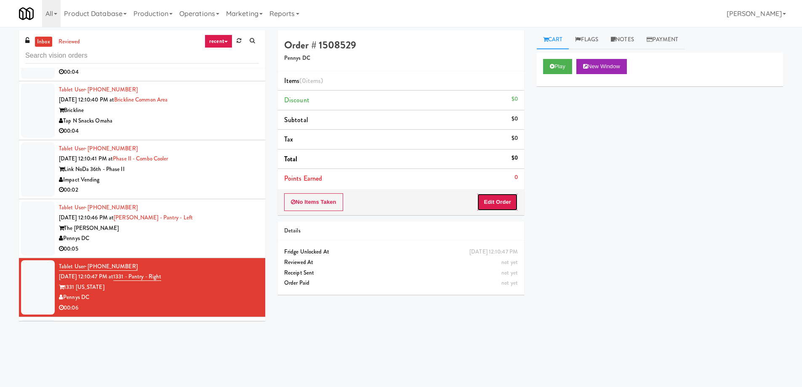
click at [509, 200] on button "Edit Order" at bounding box center [497, 202] width 41 height 18
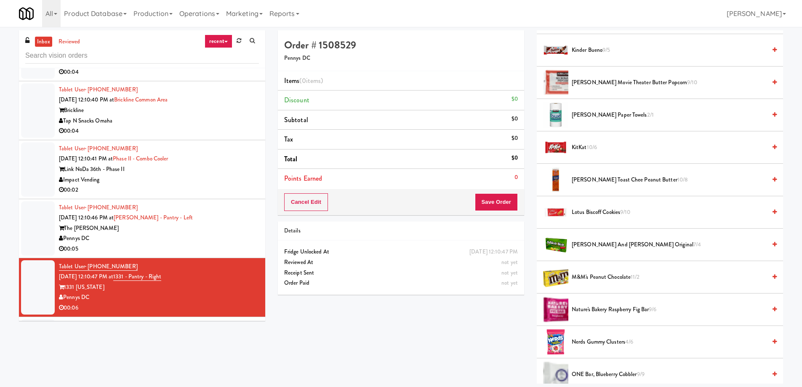
scroll to position [463, 0]
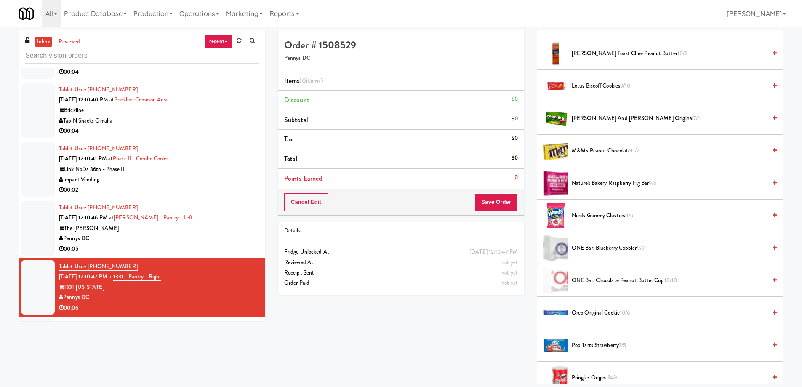
click at [674, 150] on span "M&M's Peanut Chocolate 11/2" at bounding box center [669, 151] width 194 height 11
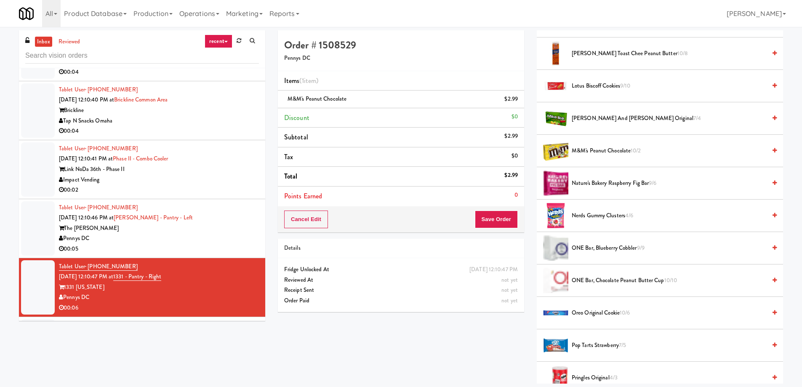
scroll to position [337, 0]
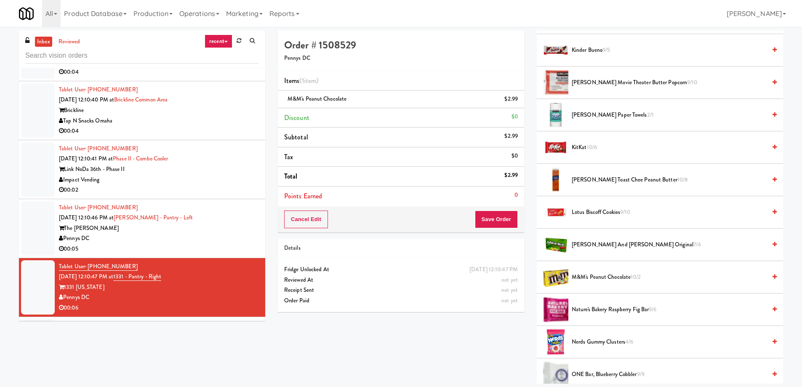
click at [636, 245] on span "[PERSON_NAME] and [PERSON_NAME] Original 7/4" at bounding box center [669, 245] width 194 height 11
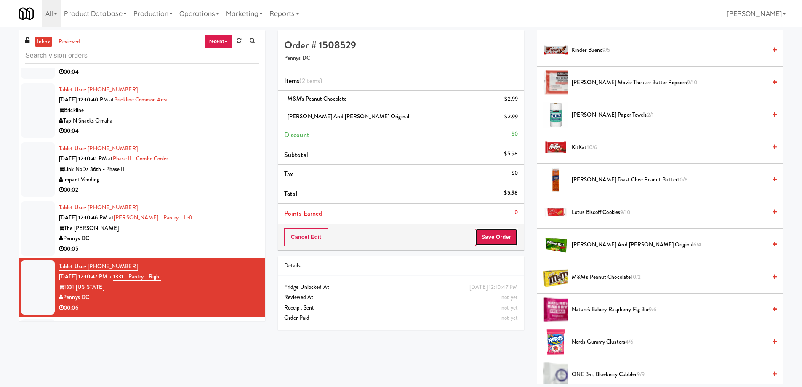
click at [502, 237] on button "Save Order" at bounding box center [496, 237] width 43 height 18
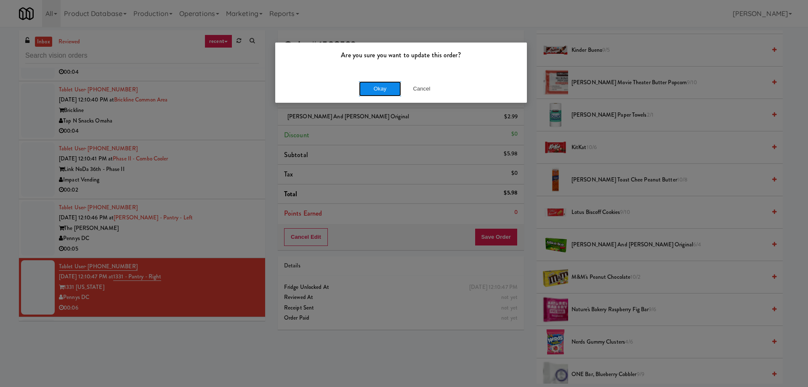
click at [386, 86] on button "Okay" at bounding box center [380, 88] width 42 height 15
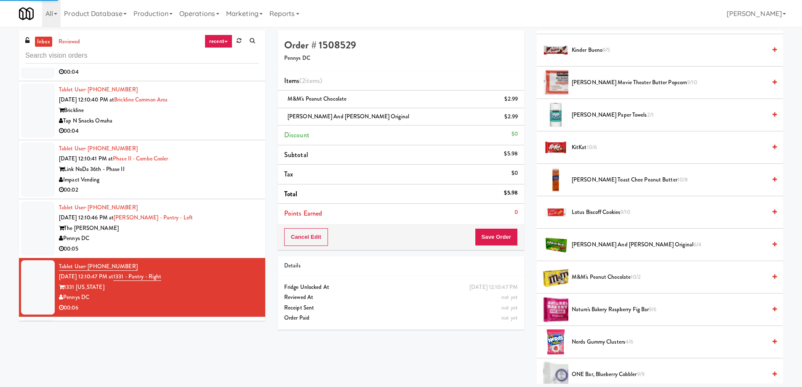
scroll to position [0, 0]
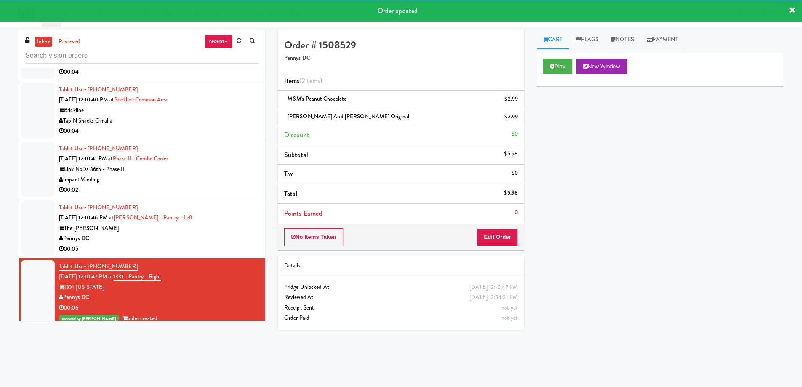
click at [229, 223] on div "The [PERSON_NAME]" at bounding box center [159, 228] width 200 height 11
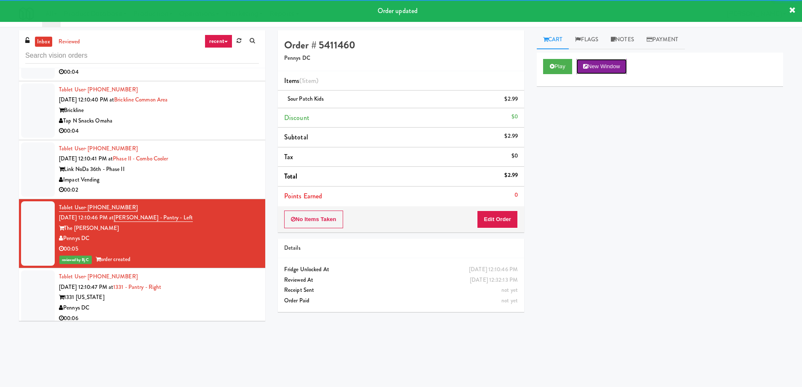
click at [618, 69] on button "New Window" at bounding box center [601, 66] width 51 height 15
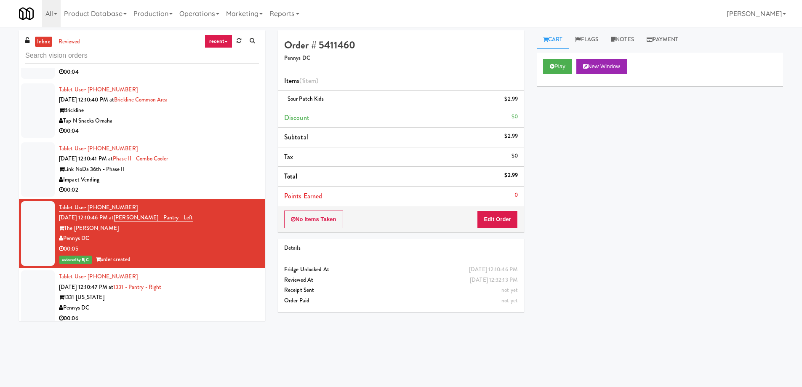
drag, startPoint x: 198, startPoint y: 204, endPoint x: 198, endPoint y: 197, distance: 6.3
click at [198, 201] on li "Tablet User · (443) 630-9500 [DATE] 12:10:46 PM at [PERSON_NAME][GEOGRAPHIC_DAT…" at bounding box center [142, 233] width 246 height 69
click at [203, 181] on div "Impact Vending" at bounding box center [159, 180] width 200 height 11
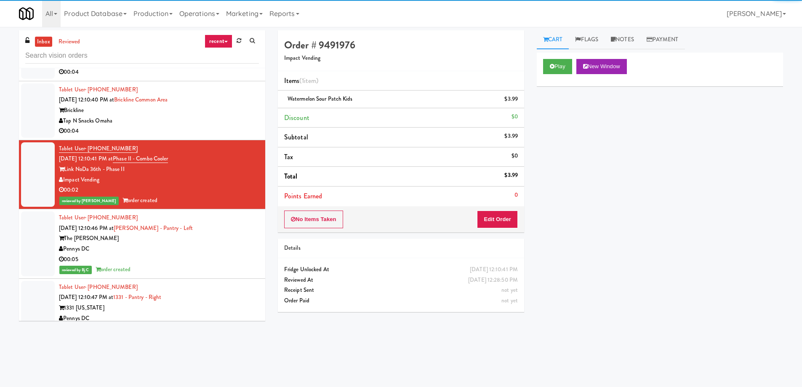
click at [222, 116] on div "Tap N Snacks Omaha" at bounding box center [159, 121] width 200 height 11
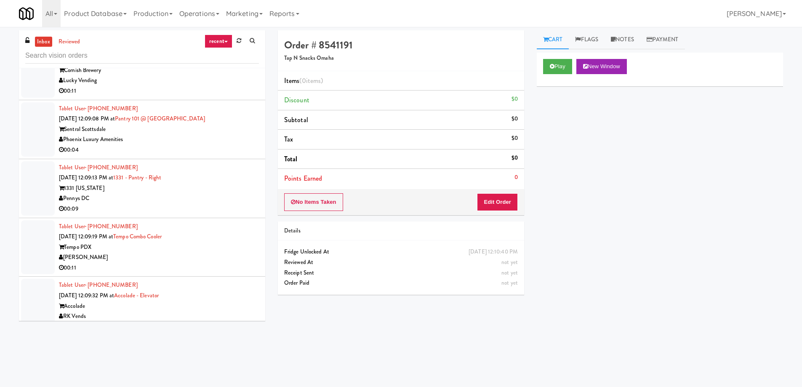
scroll to position [2124, 0]
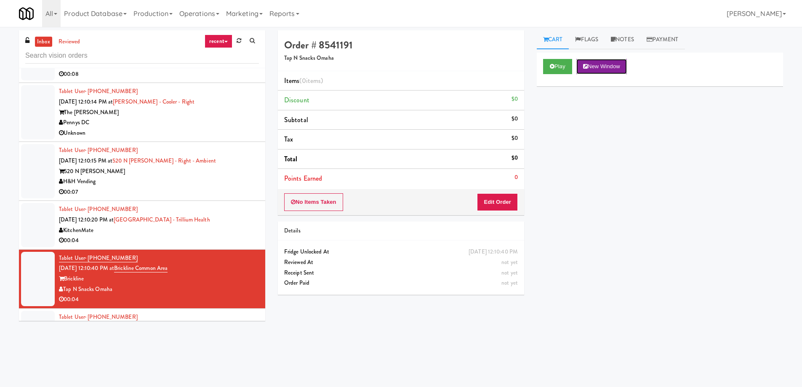
click at [623, 70] on button "New Window" at bounding box center [601, 66] width 51 height 15
click at [501, 202] on button "Edit Order" at bounding box center [497, 202] width 41 height 18
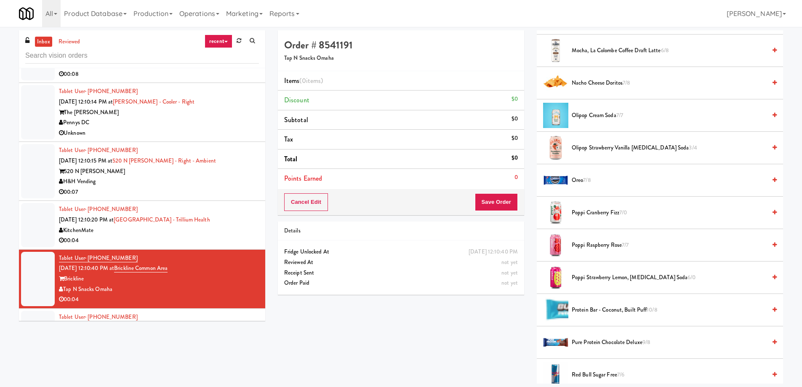
scroll to position [926, 0]
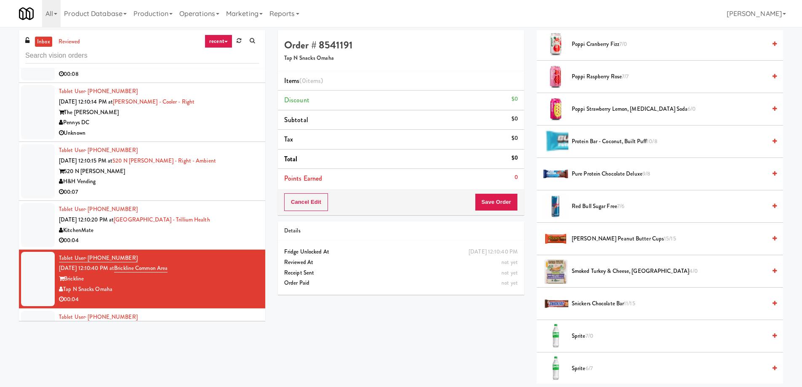
click at [586, 333] on span "7/0" at bounding box center [590, 336] width 8 height 8
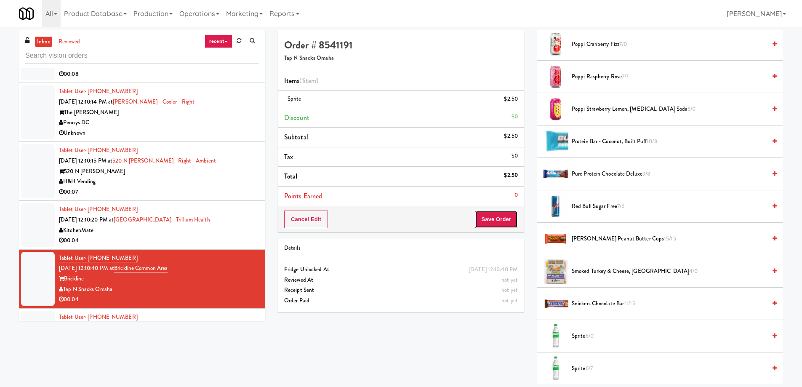
click at [498, 219] on button "Save Order" at bounding box center [496, 219] width 43 height 18
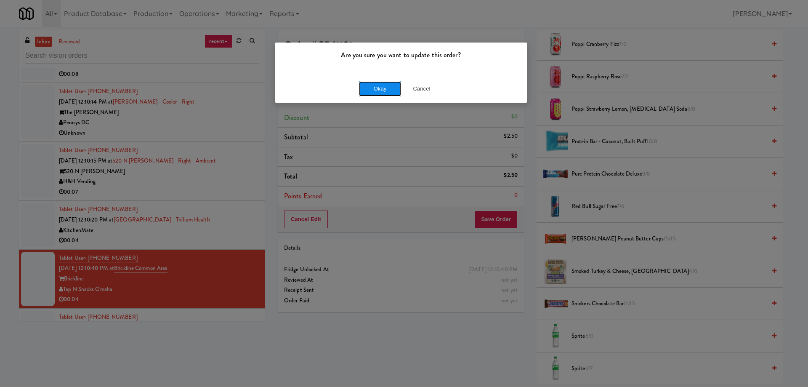
click at [394, 88] on button "Okay" at bounding box center [380, 88] width 42 height 15
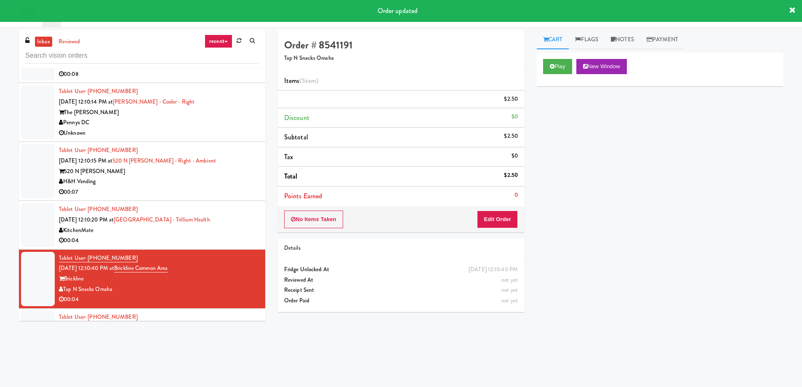
scroll to position [0, 0]
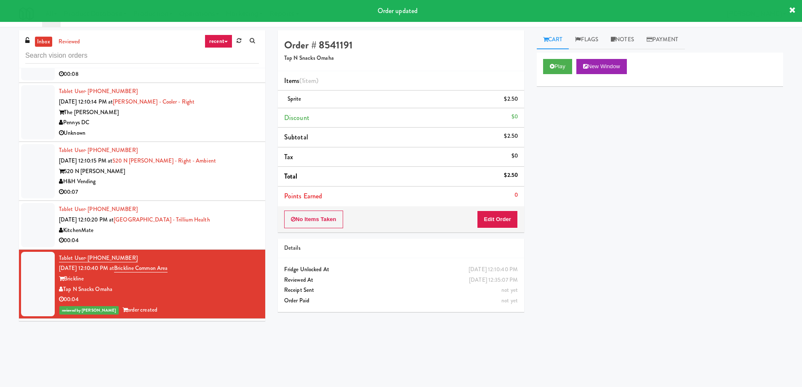
click at [242, 232] on div "KitchenMate" at bounding box center [159, 230] width 200 height 11
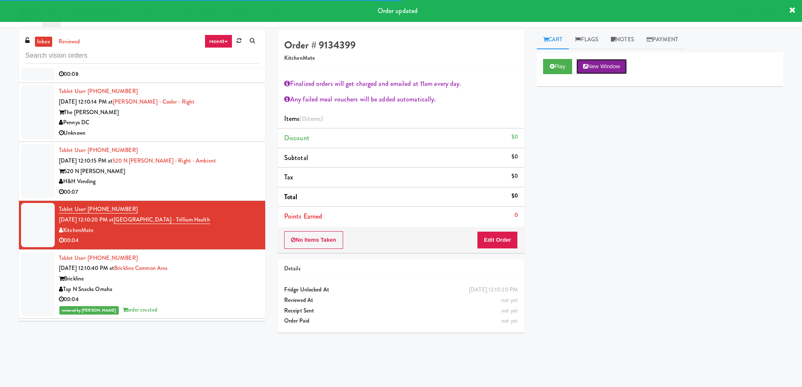
click at [595, 66] on button "New Window" at bounding box center [601, 66] width 51 height 15
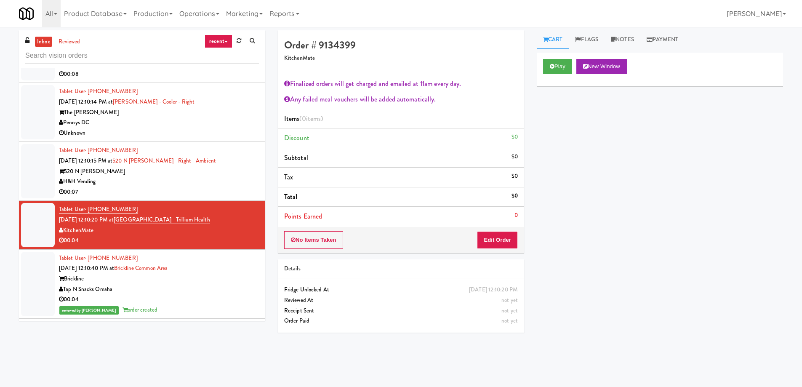
click at [236, 178] on div "H&H Vending" at bounding box center [159, 181] width 200 height 11
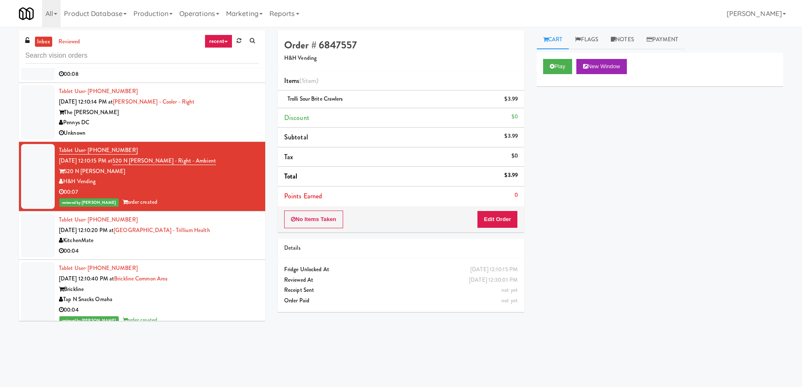
click at [236, 111] on div "The [PERSON_NAME]" at bounding box center [159, 112] width 200 height 11
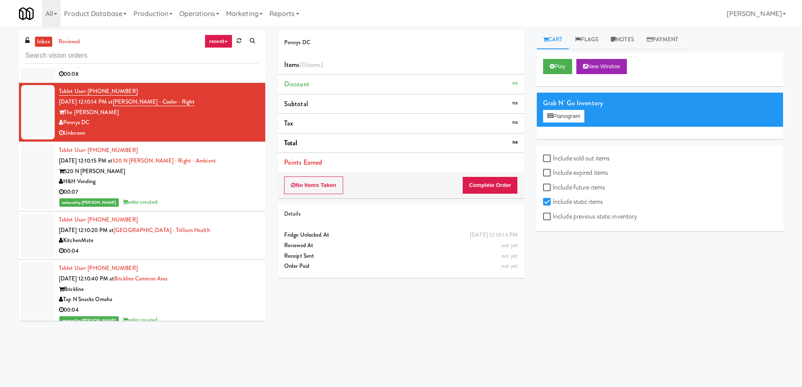
scroll to position [1997, 0]
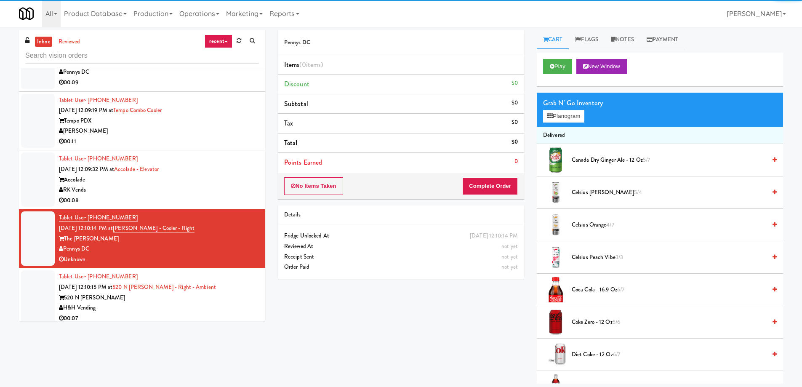
click at [221, 198] on div "00:08" at bounding box center [159, 200] width 200 height 11
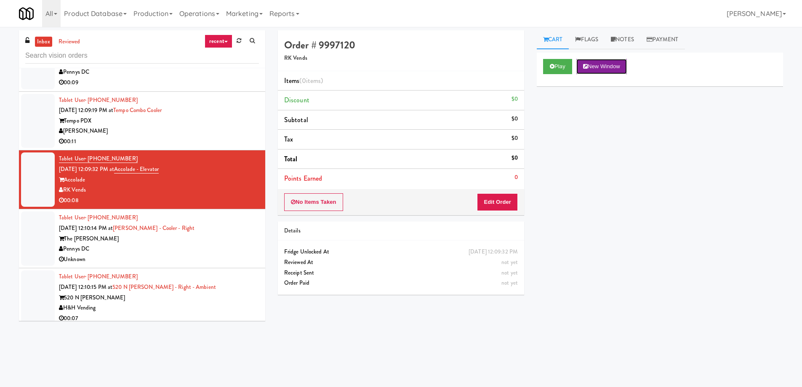
click at [592, 64] on button "New Window" at bounding box center [601, 66] width 51 height 15
click at [507, 200] on button "Edit Order" at bounding box center [497, 202] width 41 height 18
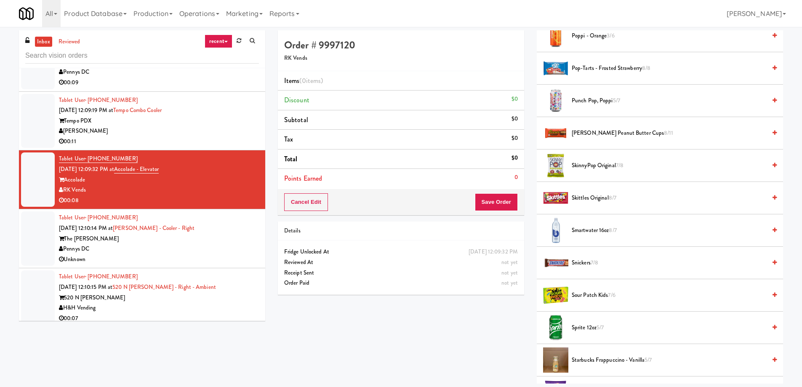
scroll to position [990, 0]
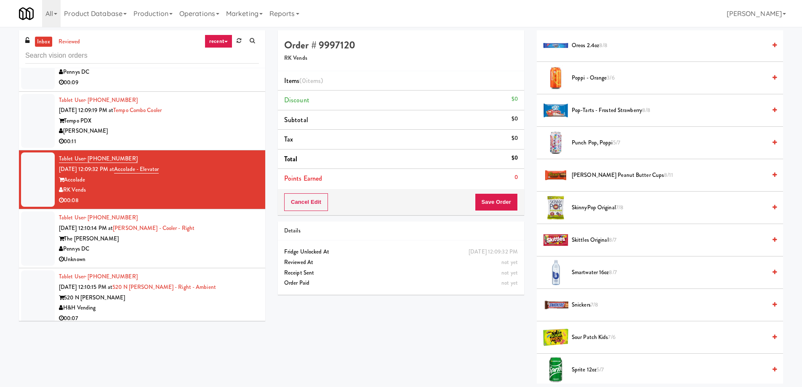
click at [611, 176] on span "[PERSON_NAME] Peanut Butter Cups 8/11" at bounding box center [669, 175] width 194 height 11
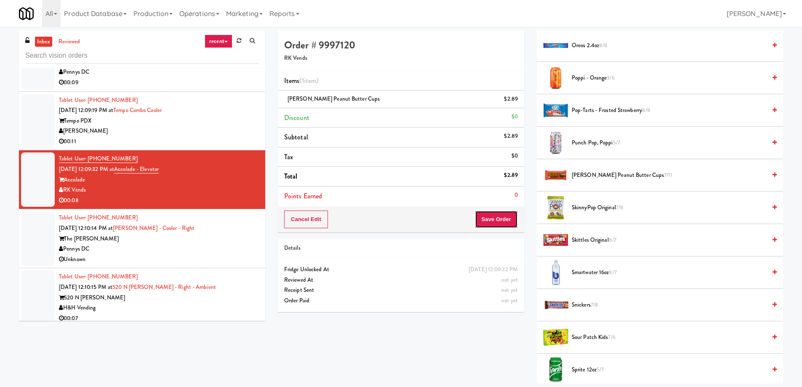
click at [490, 216] on button "Save Order" at bounding box center [496, 219] width 43 height 18
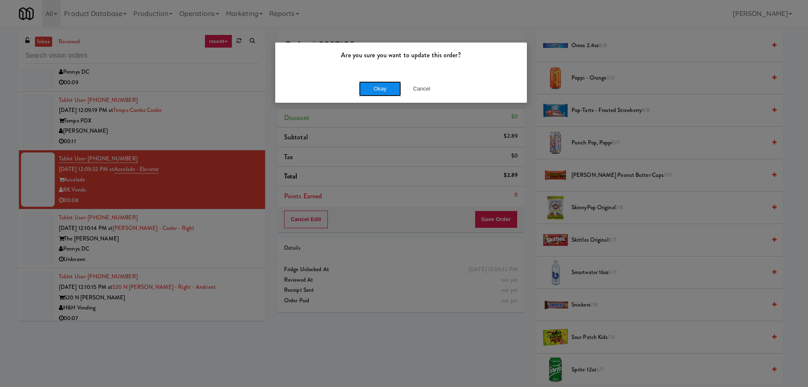
click at [373, 83] on button "Okay" at bounding box center [380, 88] width 42 height 15
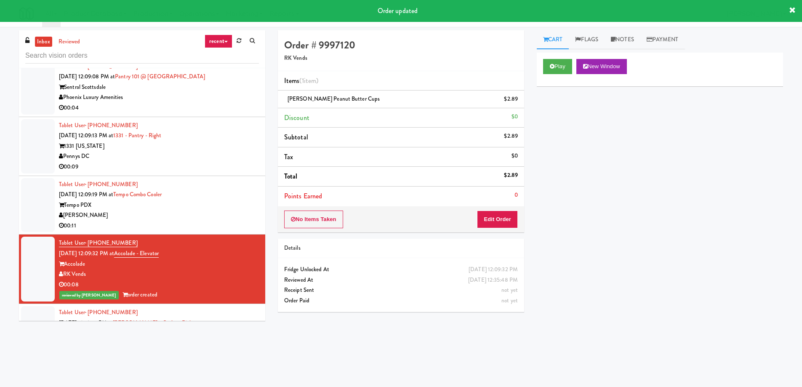
scroll to position [1871, 0]
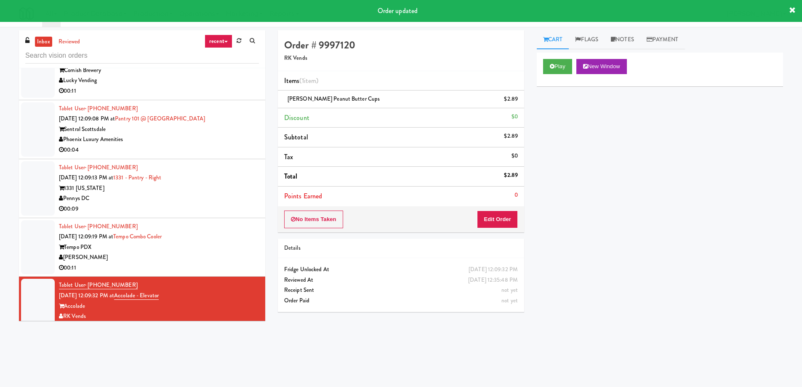
click at [231, 260] on div "[PERSON_NAME]" at bounding box center [159, 257] width 200 height 11
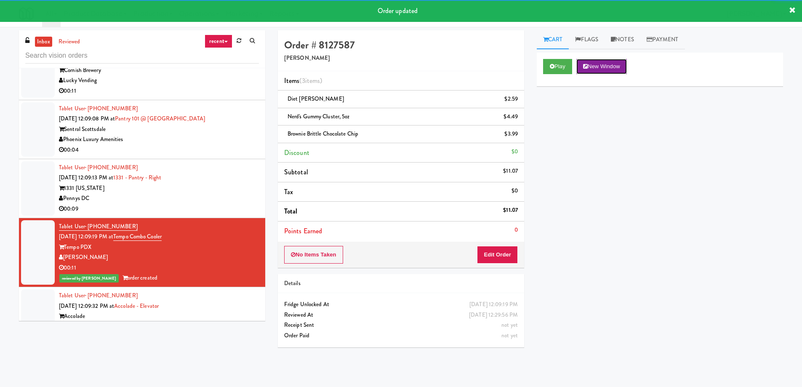
click at [601, 66] on button "New Window" at bounding box center [601, 66] width 51 height 15
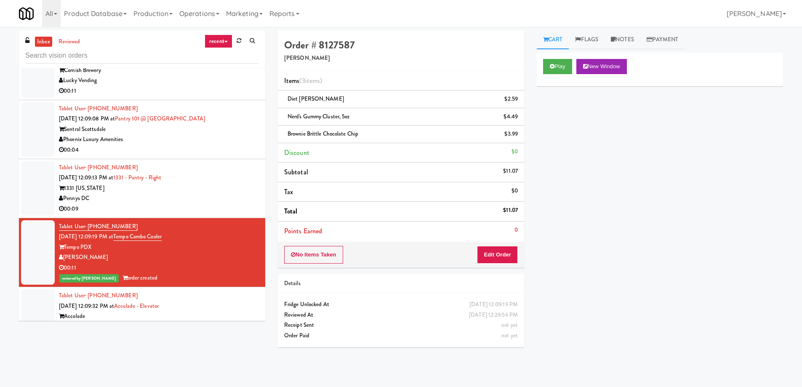
drag, startPoint x: 525, startPoint y: 247, endPoint x: 509, endPoint y: 252, distance: 16.7
click at [520, 248] on div "Order # 8127587 [PERSON_NAME] Items (3 items ) Diet [PERSON_NAME] $2.59 Nerd's …" at bounding box center [401, 191] width 259 height 323
click at [509, 252] on button "Edit Order" at bounding box center [497, 255] width 41 height 18
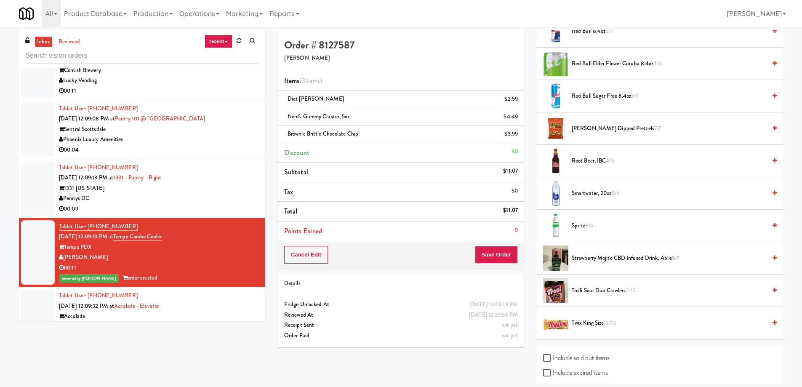
scroll to position [589, 0]
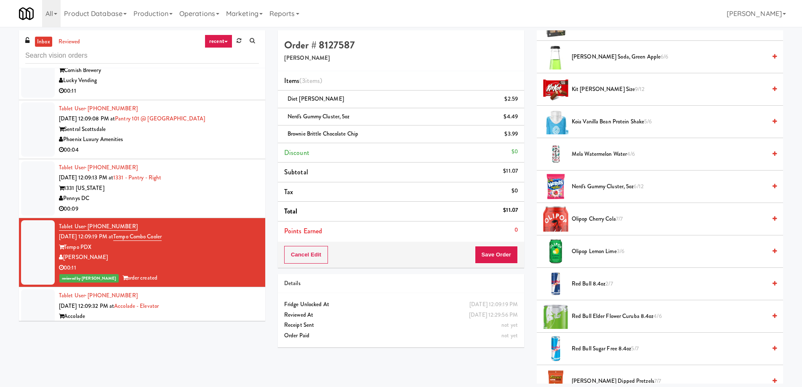
click at [189, 196] on div "Pennys DC" at bounding box center [159, 198] width 200 height 11
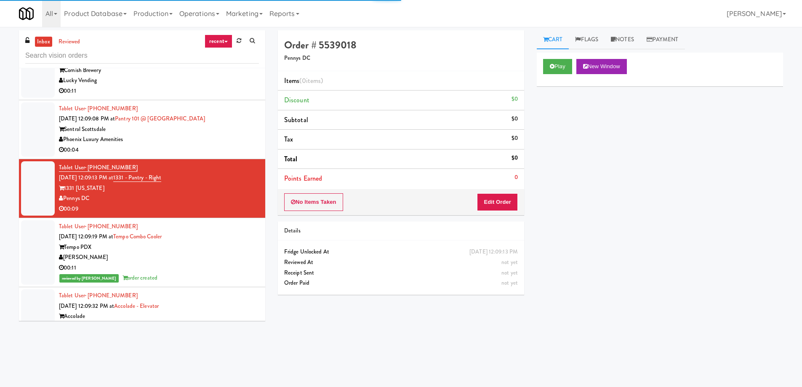
click at [205, 144] on div "Phoenix Luxury Amenities" at bounding box center [159, 139] width 200 height 11
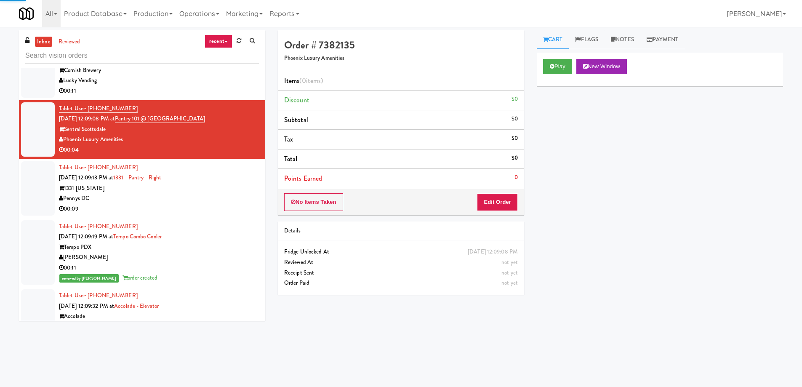
drag, startPoint x: 211, startPoint y: 192, endPoint x: 231, endPoint y: 178, distance: 23.8
click at [211, 190] on div "1331 [US_STATE]" at bounding box center [159, 188] width 200 height 11
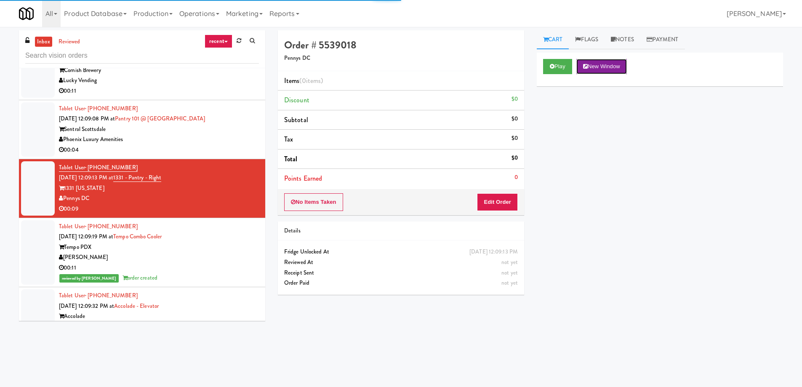
click at [592, 66] on button "New Window" at bounding box center [601, 66] width 51 height 15
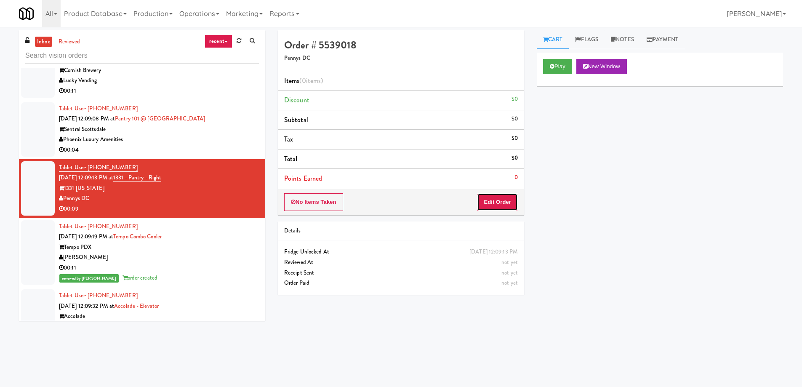
click at [490, 208] on button "Edit Order" at bounding box center [497, 202] width 41 height 18
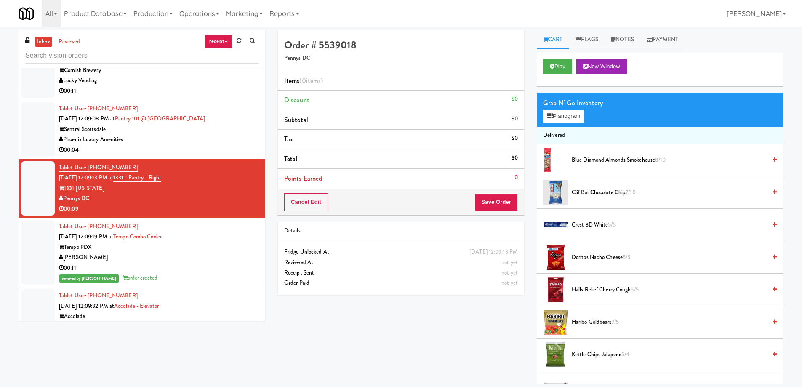
scroll to position [126, 0]
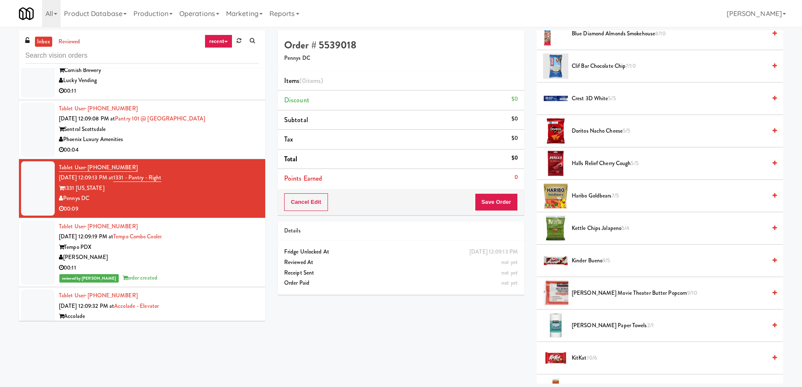
click at [641, 257] on span "Kinder Bueno 9/5" at bounding box center [669, 261] width 194 height 11
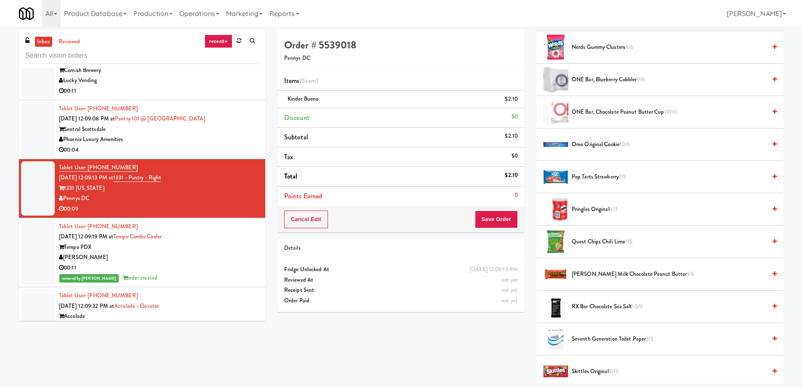
scroll to position [758, 0]
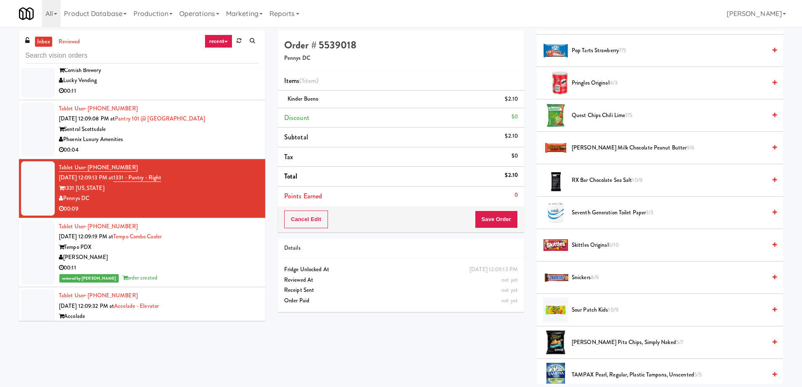
click at [636, 308] on span "Sour Patch Kids 10/9" at bounding box center [669, 310] width 194 height 11
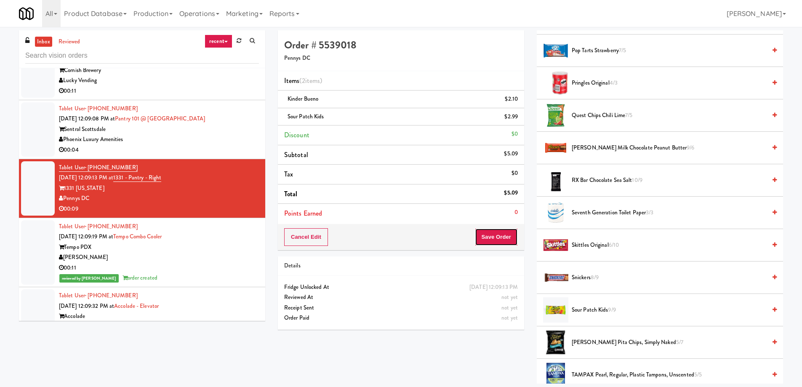
click at [495, 235] on button "Save Order" at bounding box center [496, 237] width 43 height 18
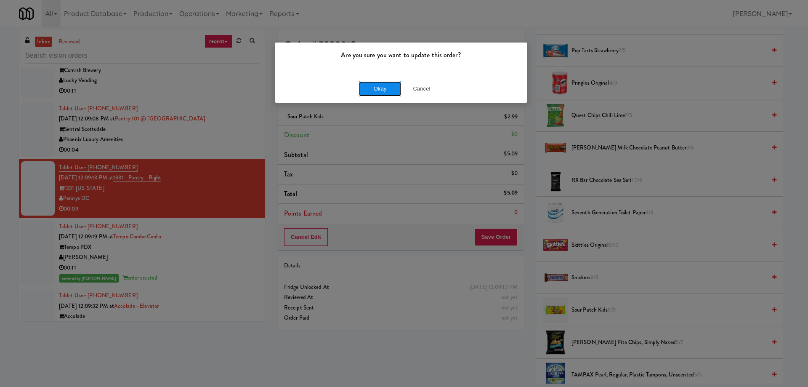
click at [378, 83] on button "Okay" at bounding box center [380, 88] width 42 height 15
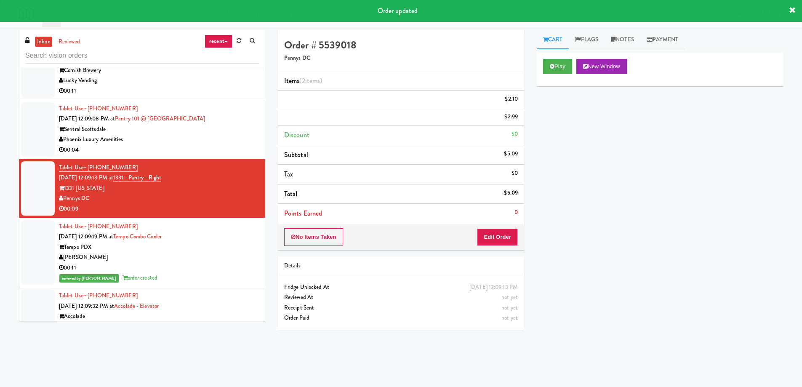
scroll to position [0, 0]
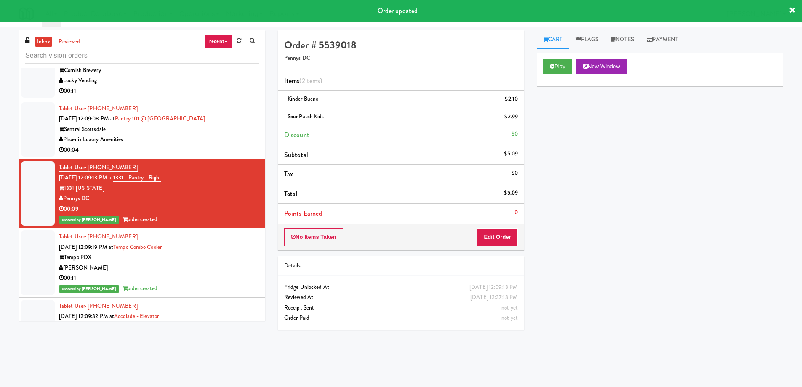
click at [234, 139] on div "Phoenix Luxury Amenities" at bounding box center [159, 139] width 200 height 11
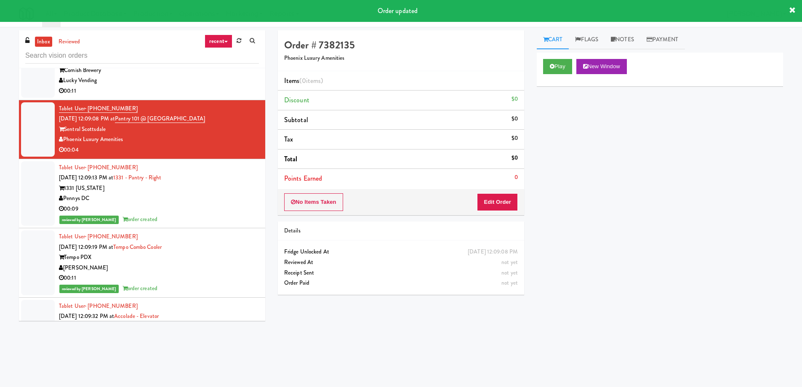
scroll to position [1745, 0]
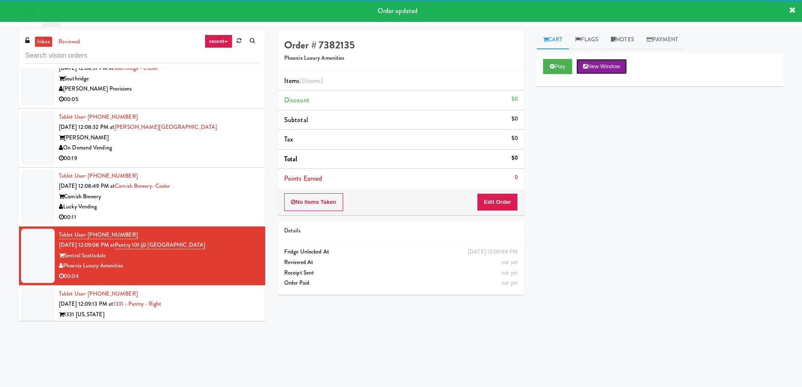
click at [618, 65] on button "New Window" at bounding box center [601, 66] width 51 height 15
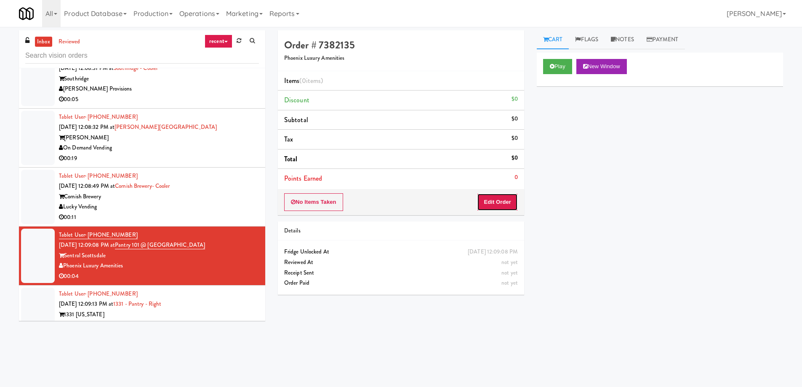
click at [487, 201] on button "Edit Order" at bounding box center [497, 202] width 41 height 18
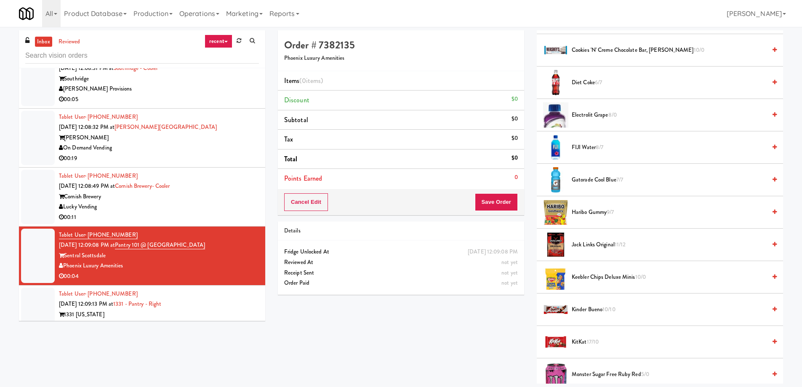
scroll to position [295, 0]
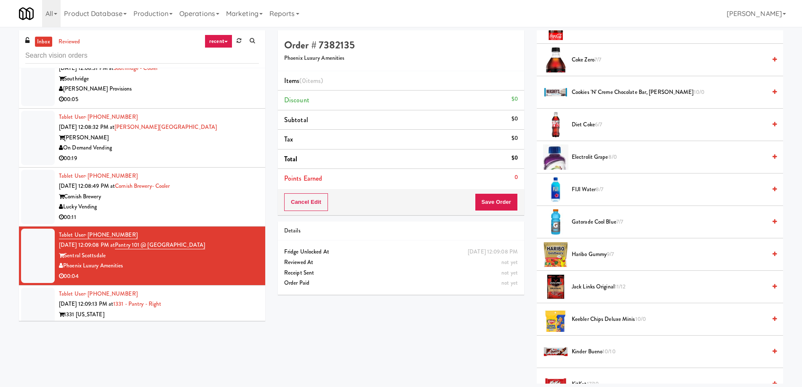
click at [602, 125] on span "6/7" at bounding box center [598, 124] width 7 height 8
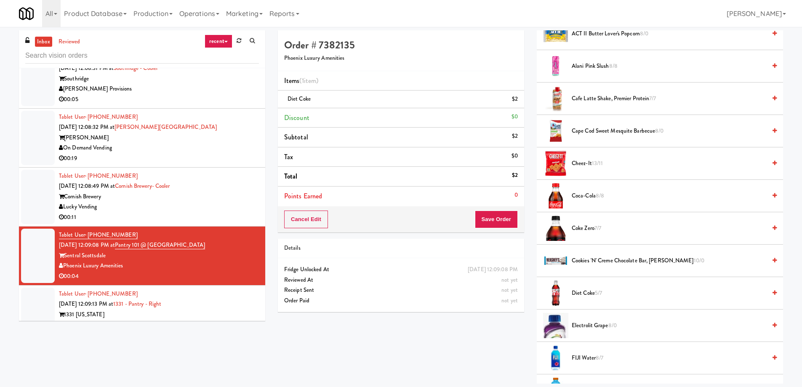
scroll to position [0, 0]
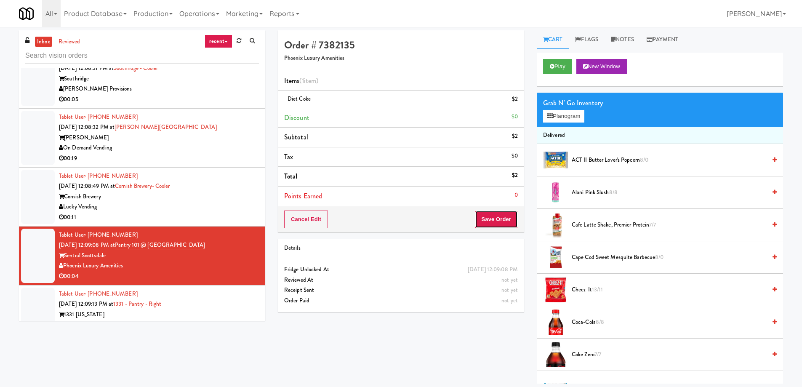
click at [491, 218] on button "Save Order" at bounding box center [496, 219] width 43 height 18
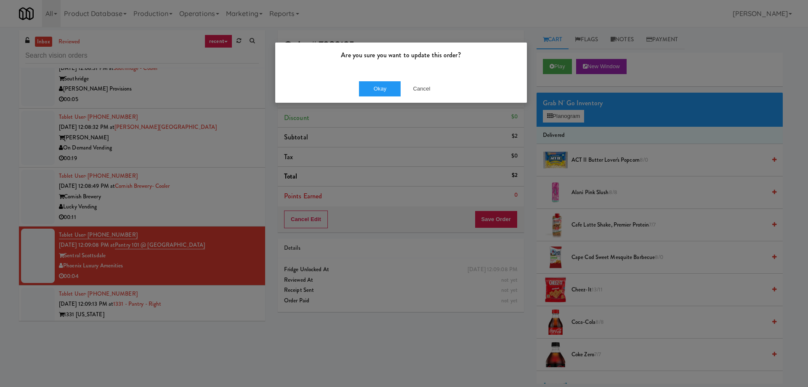
click at [374, 97] on div "Okay Cancel" at bounding box center [401, 89] width 252 height 28
click at [376, 88] on button "Okay" at bounding box center [380, 88] width 42 height 15
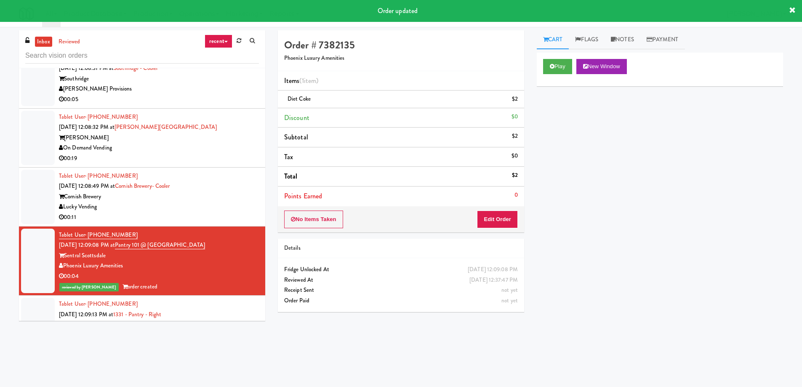
click at [230, 200] on div "Cornish Brewery" at bounding box center [159, 197] width 200 height 11
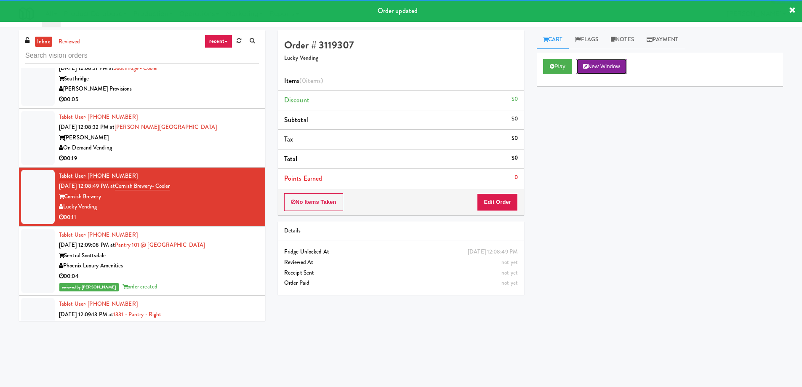
click at [610, 69] on button "New Window" at bounding box center [601, 66] width 51 height 15
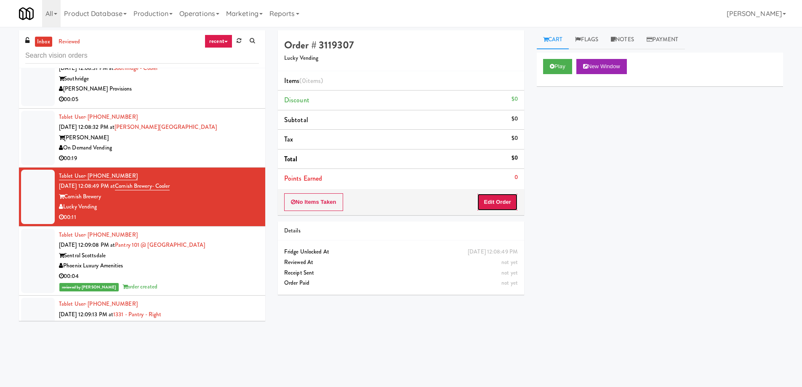
click at [498, 199] on button "Edit Order" at bounding box center [497, 202] width 41 height 18
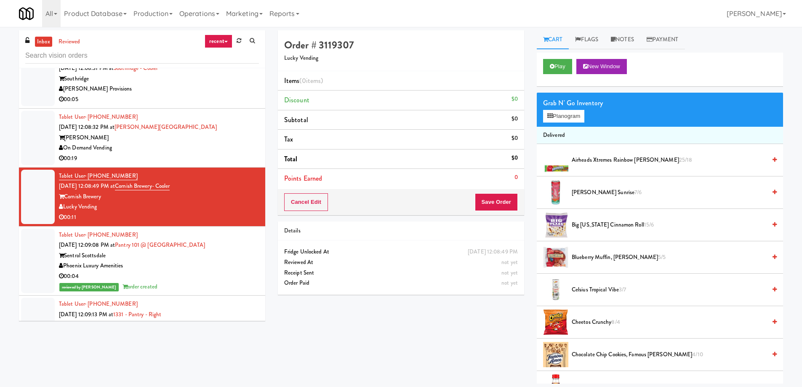
click at [680, 158] on span "Airheads Xtremes Rainbow [PERSON_NAME] 25/18" at bounding box center [669, 160] width 194 height 11
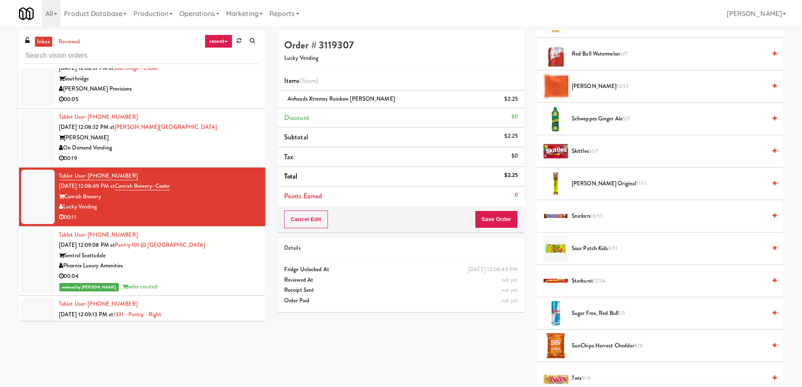
scroll to position [926, 0]
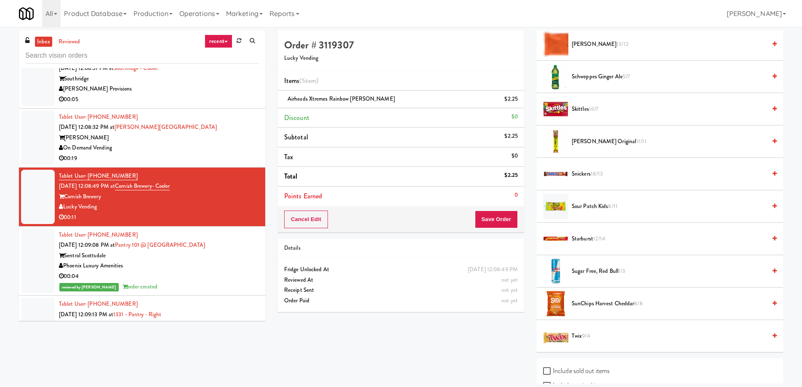
click at [602, 336] on span "Twix 9/4" at bounding box center [669, 336] width 194 height 11
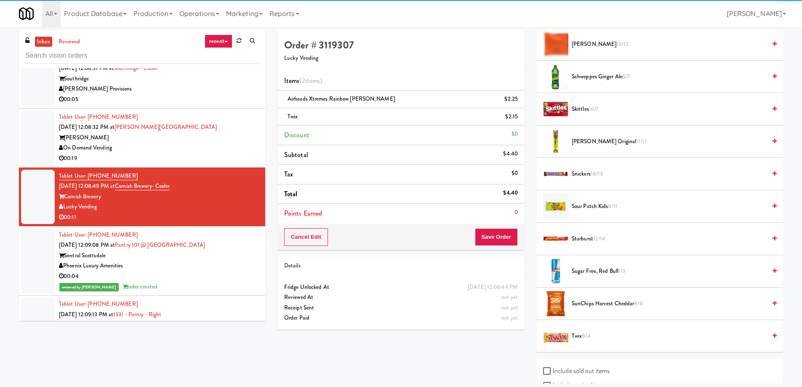
click at [602, 336] on span "Twix 8/4" at bounding box center [669, 336] width 194 height 11
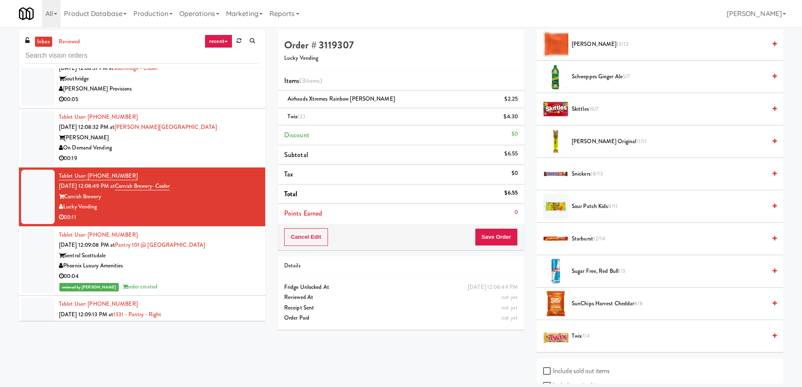
click at [615, 175] on span "Snickers 18/13" at bounding box center [669, 174] width 194 height 11
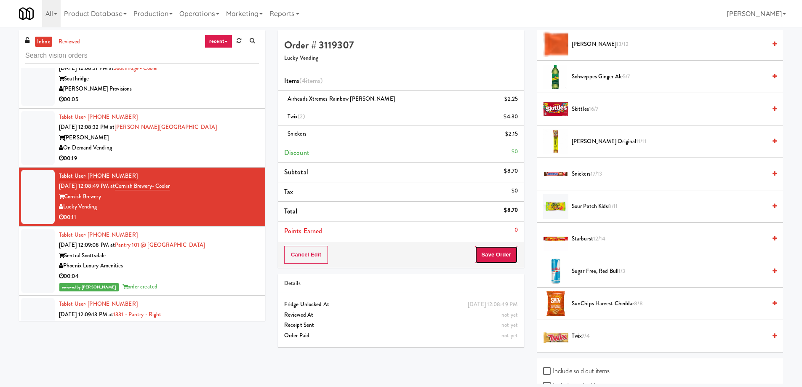
click at [487, 250] on button "Save Order" at bounding box center [496, 255] width 43 height 18
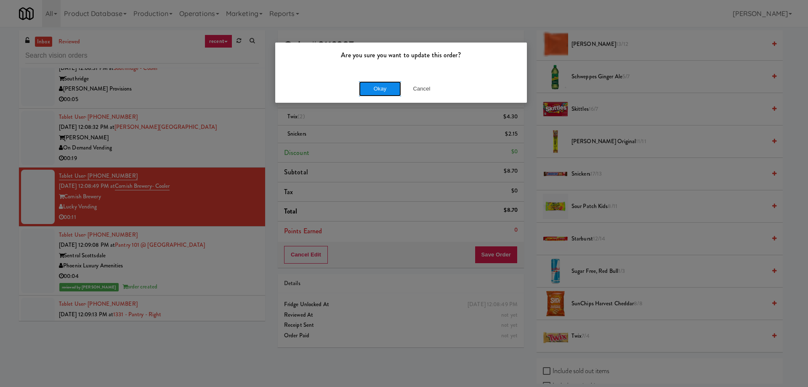
click at [383, 87] on button "Okay" at bounding box center [380, 88] width 42 height 15
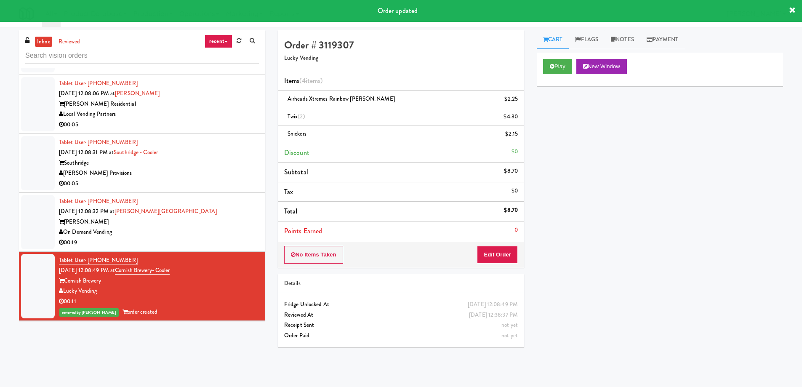
scroll to position [1619, 0]
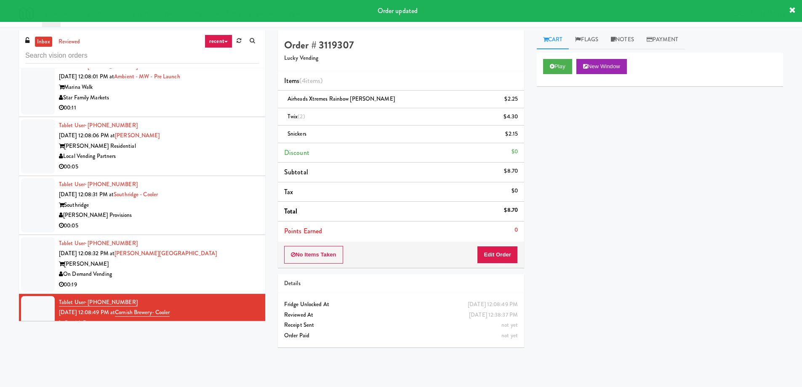
click at [222, 269] on div "On Demand Vending" at bounding box center [159, 274] width 200 height 11
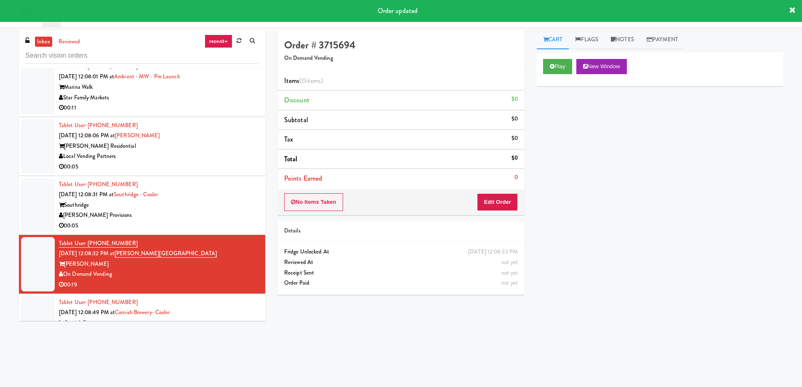
click at [222, 205] on div "Southridge" at bounding box center [159, 205] width 200 height 11
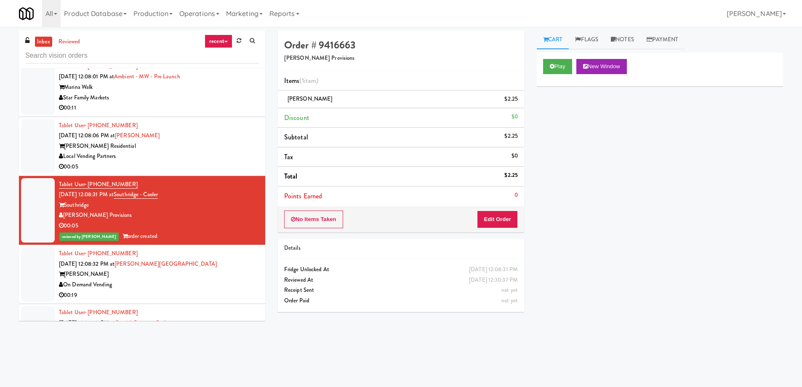
click at [192, 158] on div "Local Vending Partners" at bounding box center [159, 156] width 200 height 11
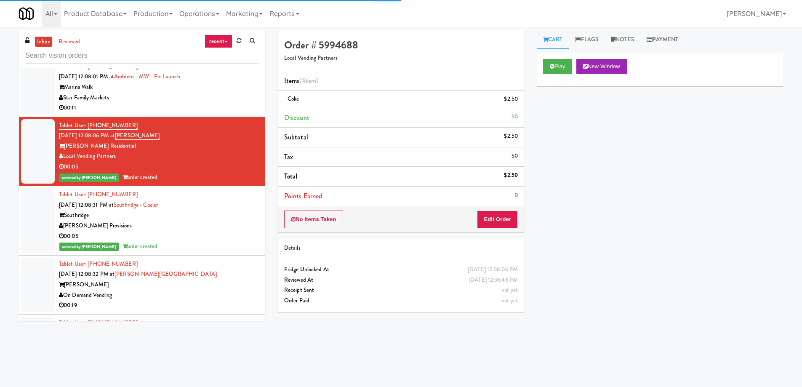
scroll to position [1534, 0]
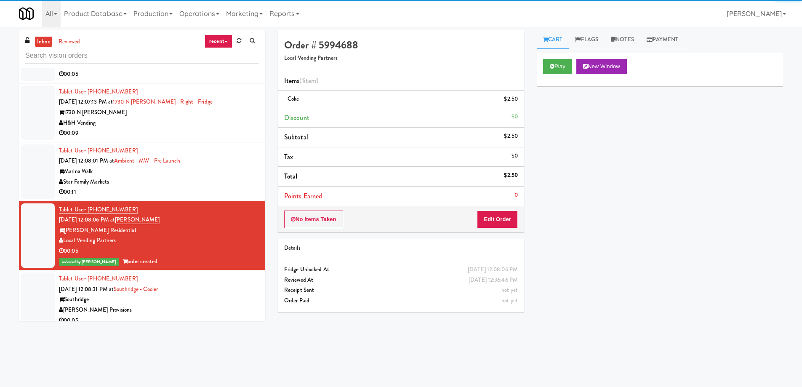
click at [214, 180] on div "Star Family Markets" at bounding box center [159, 182] width 200 height 11
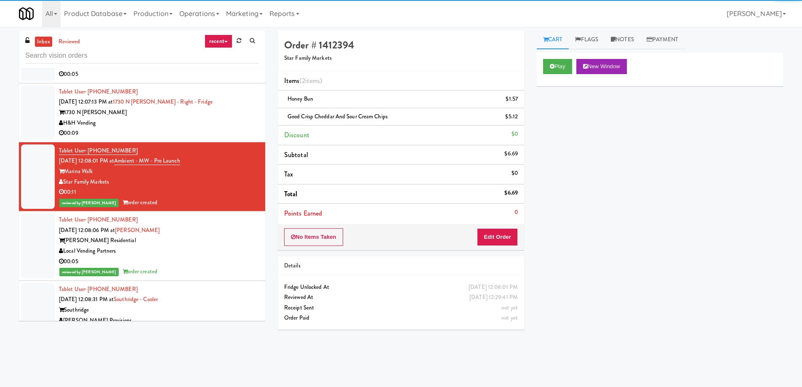
click at [230, 119] on div "H&H Vending" at bounding box center [159, 123] width 200 height 11
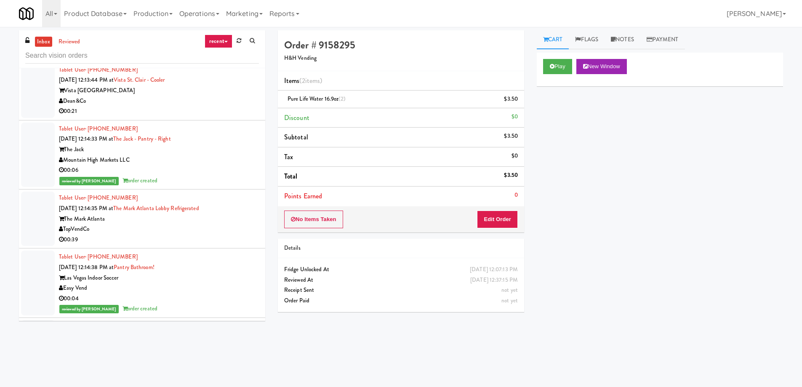
scroll to position [3513, 0]
